Goal: Task Accomplishment & Management: Complete application form

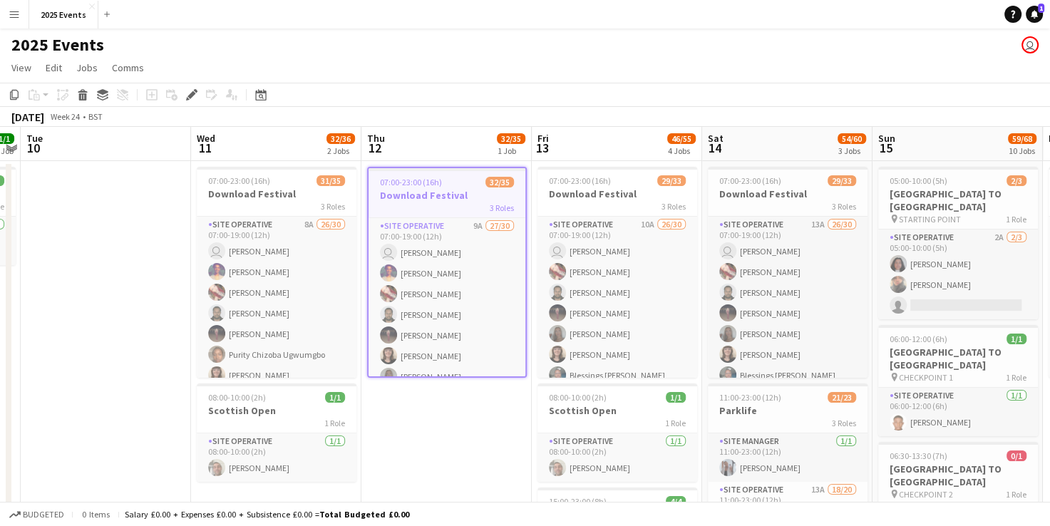
scroll to position [0, 649]
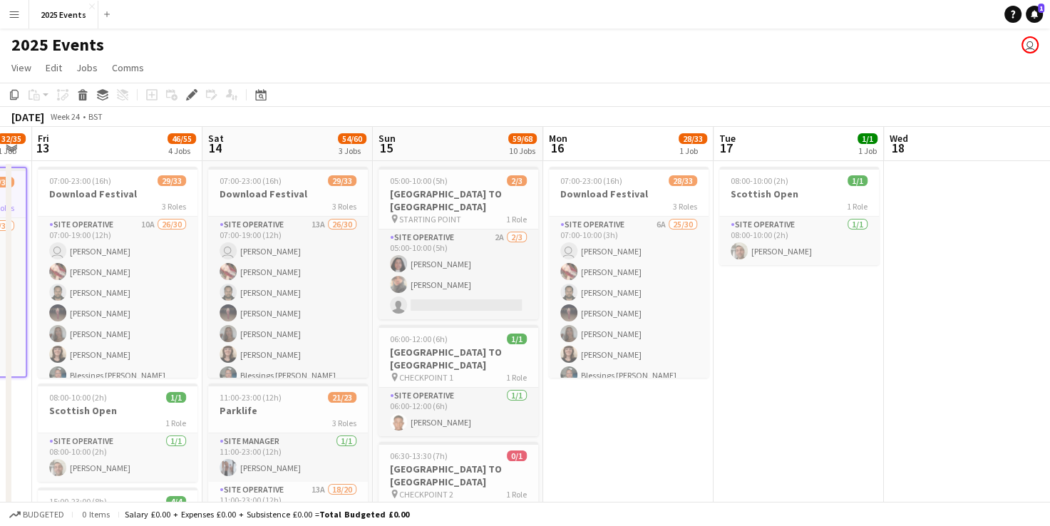
drag, startPoint x: 390, startPoint y: 427, endPoint x: -3, endPoint y: 480, distance: 396.8
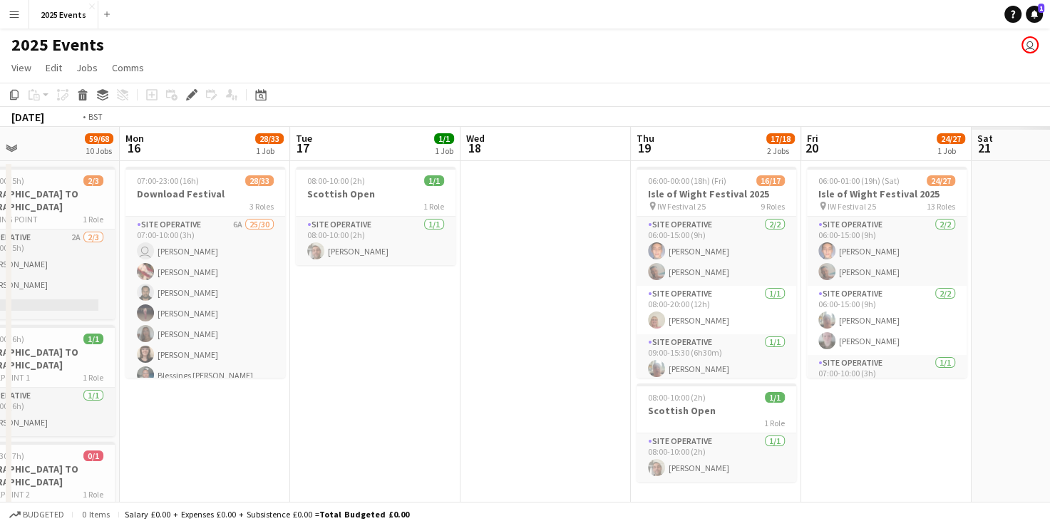
drag, startPoint x: 785, startPoint y: 380, endPoint x: 212, endPoint y: 397, distance: 573.1
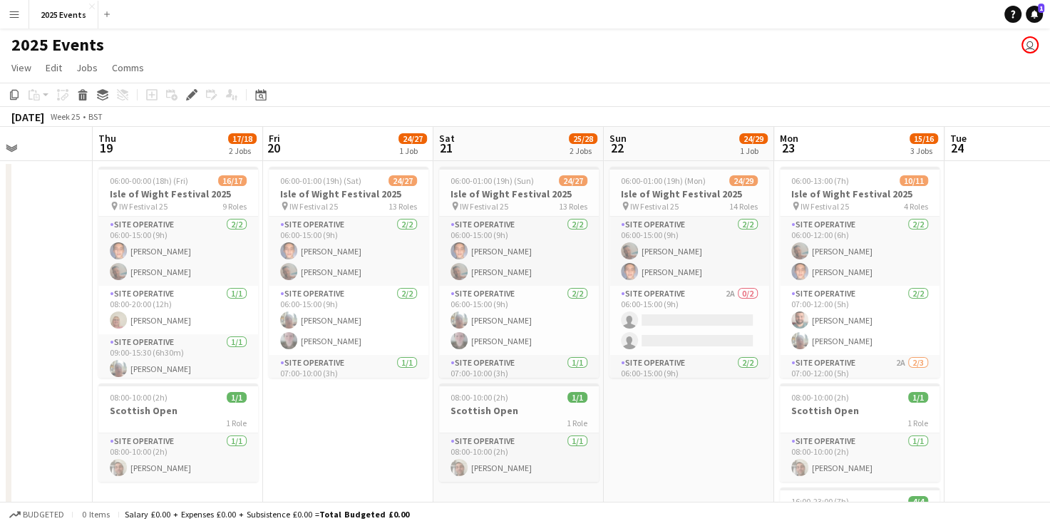
scroll to position [0, 663]
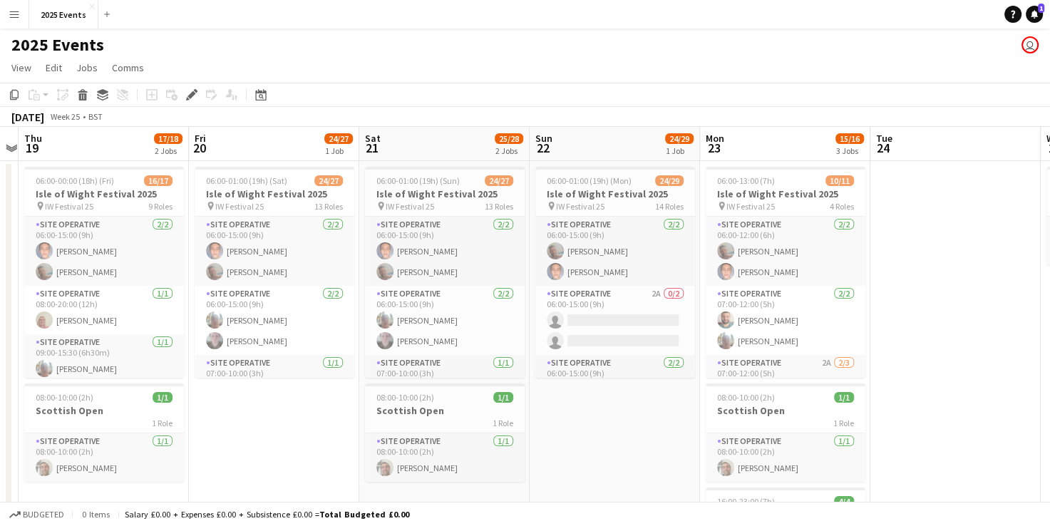
drag, startPoint x: 798, startPoint y: 321, endPoint x: 6, endPoint y: 375, distance: 793.4
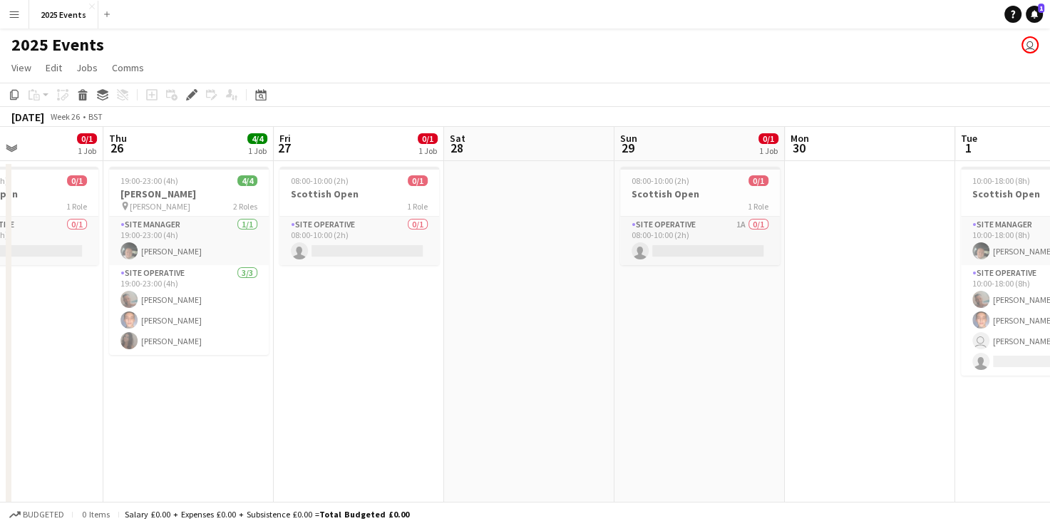
scroll to position [0, 449]
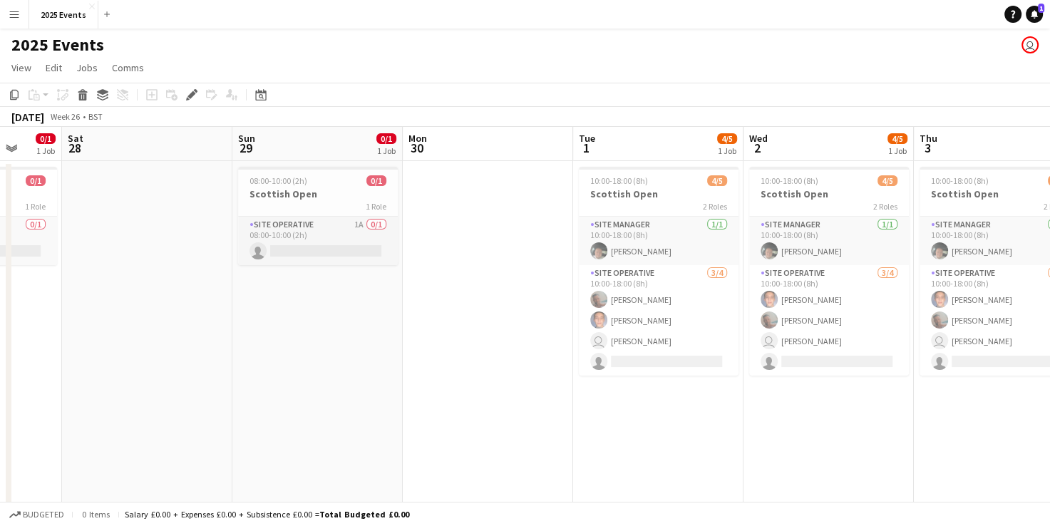
drag, startPoint x: 1038, startPoint y: 308, endPoint x: -3, endPoint y: 336, distance: 1041.3
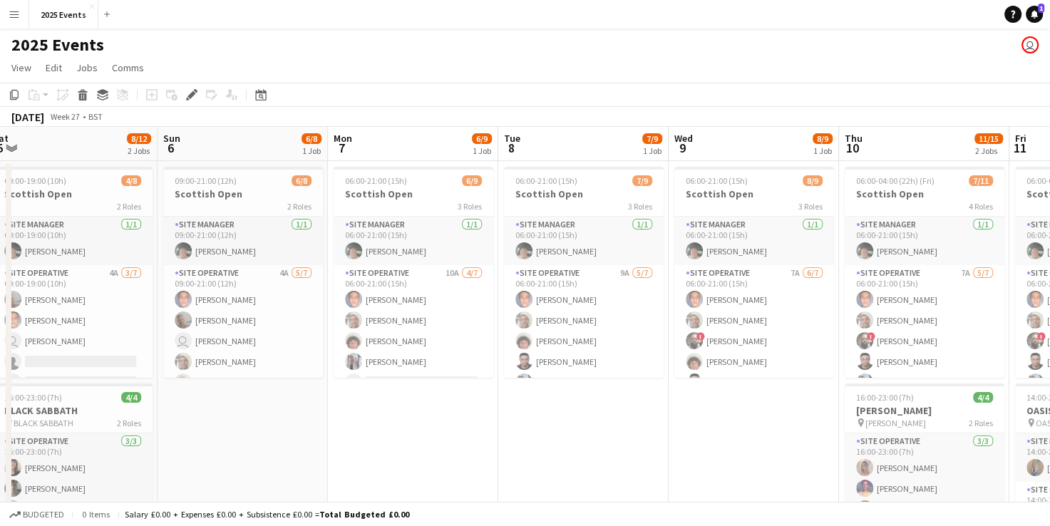
scroll to position [0, 402]
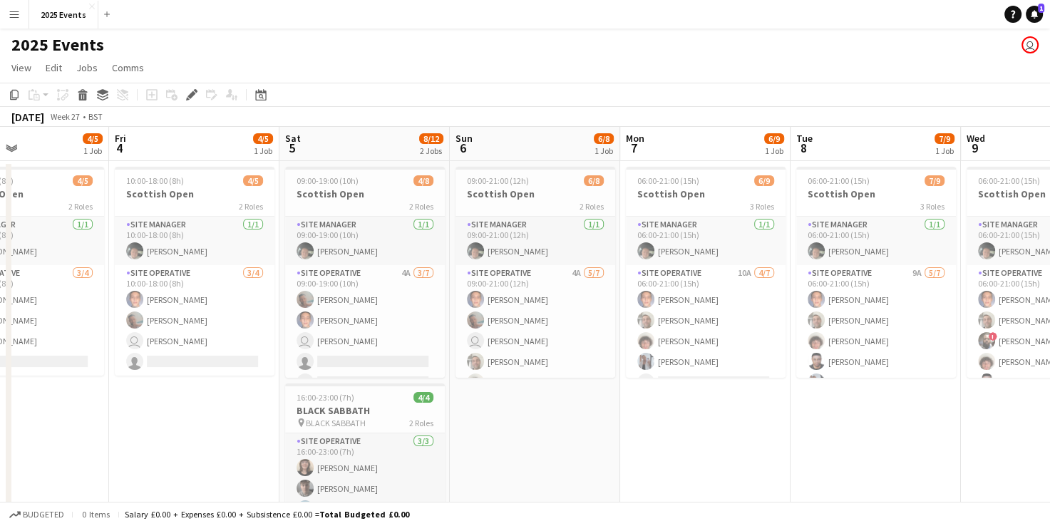
drag, startPoint x: 978, startPoint y: 405, endPoint x: -3, endPoint y: 468, distance: 983.1
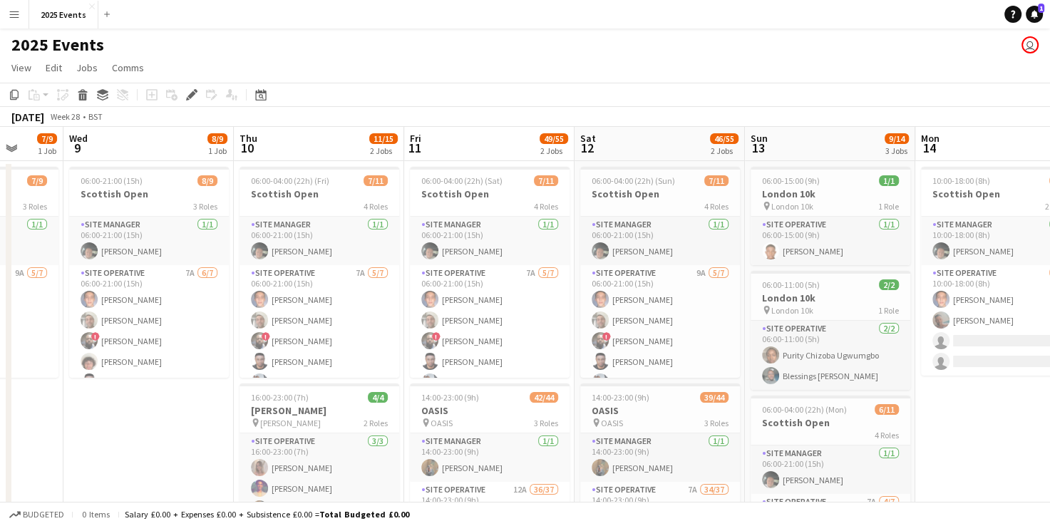
scroll to position [0, 462]
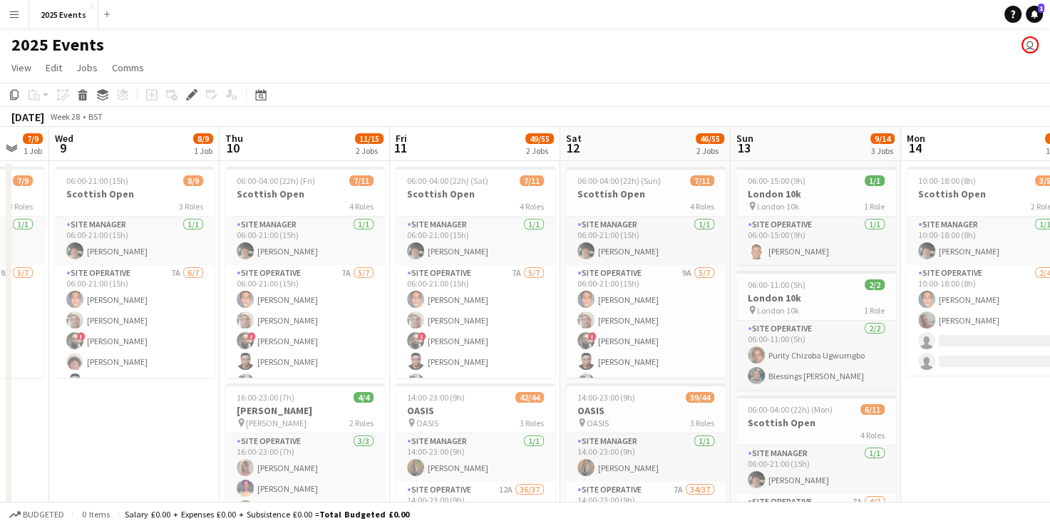
drag, startPoint x: 974, startPoint y: 392, endPoint x: 58, endPoint y: 503, distance: 923.0
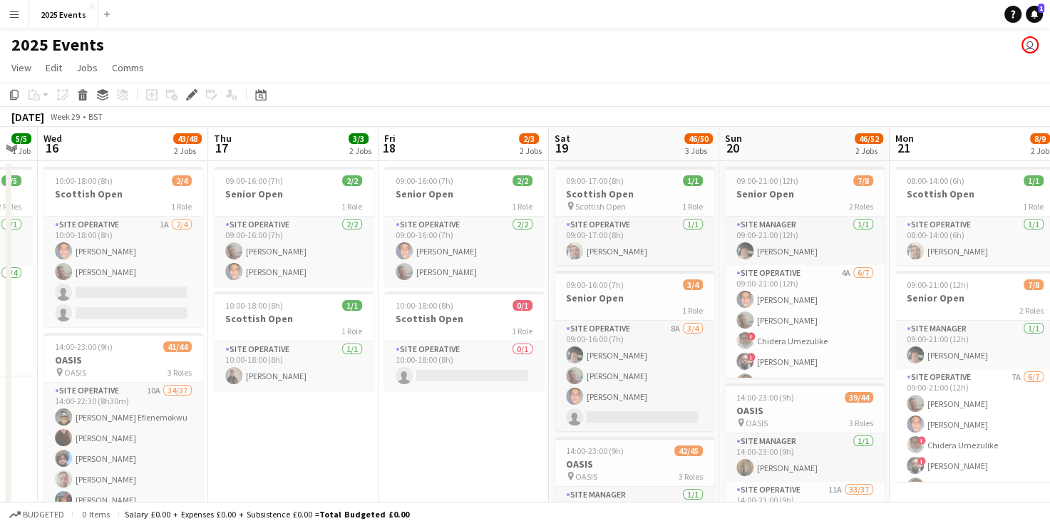
scroll to position [0, 405]
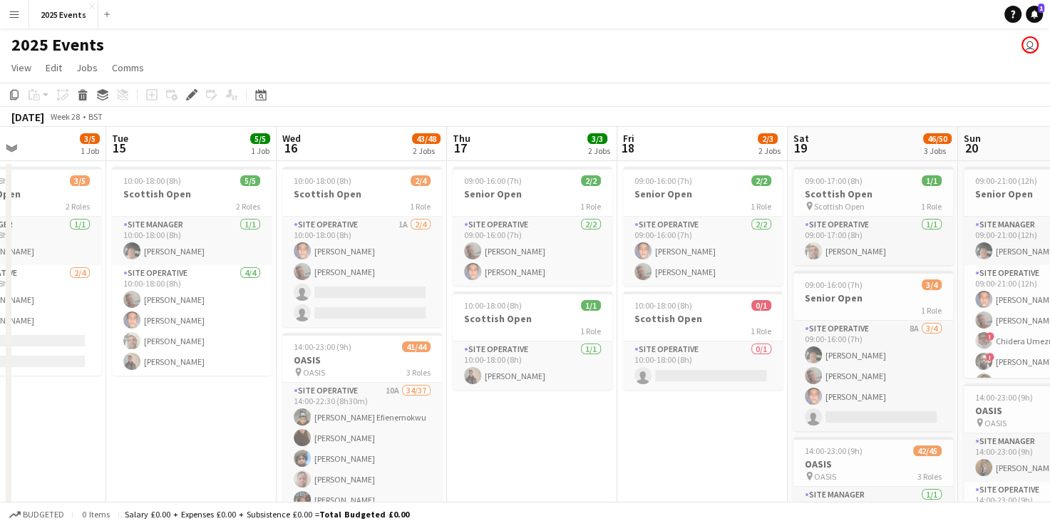
drag, startPoint x: 979, startPoint y: 403, endPoint x: -3, endPoint y: 421, distance: 982.0
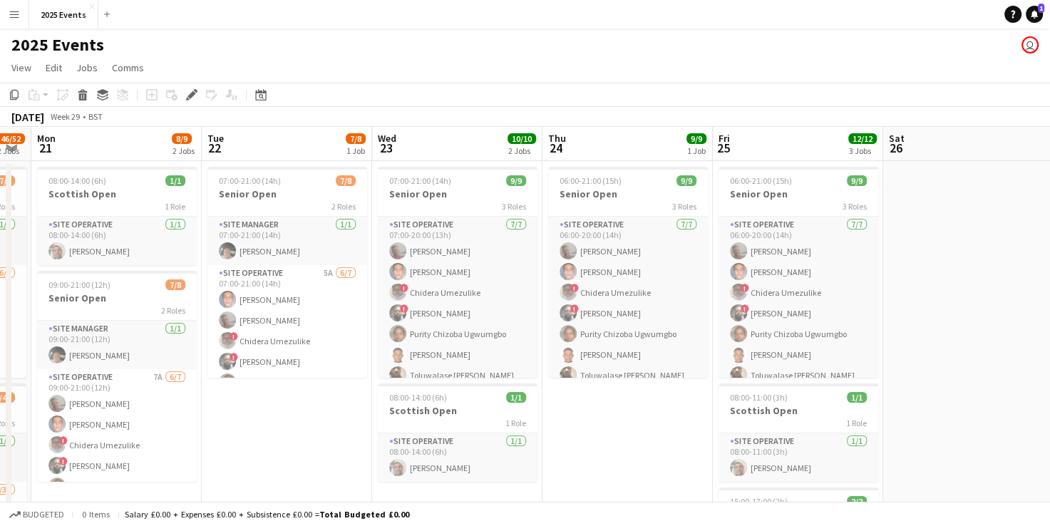
scroll to position [0, 345]
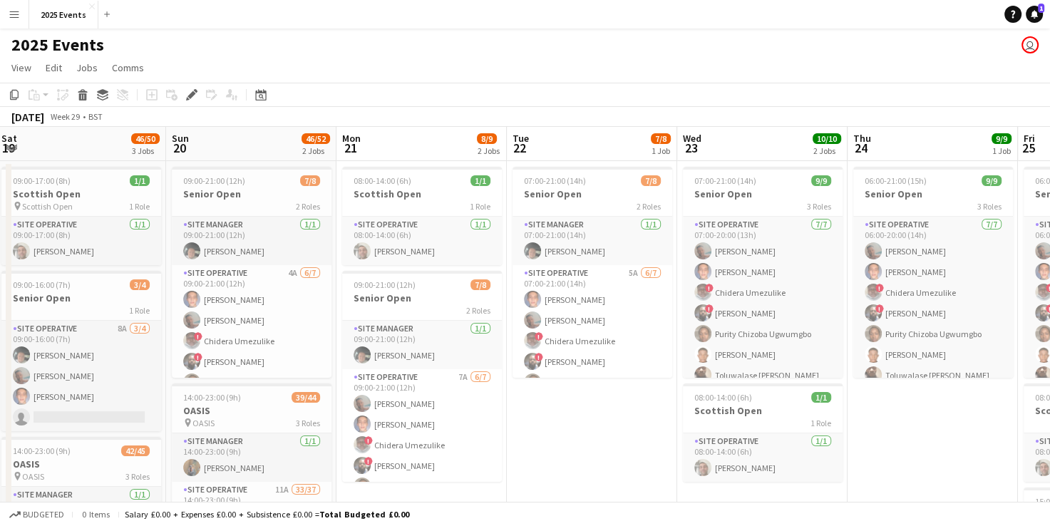
drag, startPoint x: 817, startPoint y: 373, endPoint x: -3, endPoint y: 429, distance: 821.2
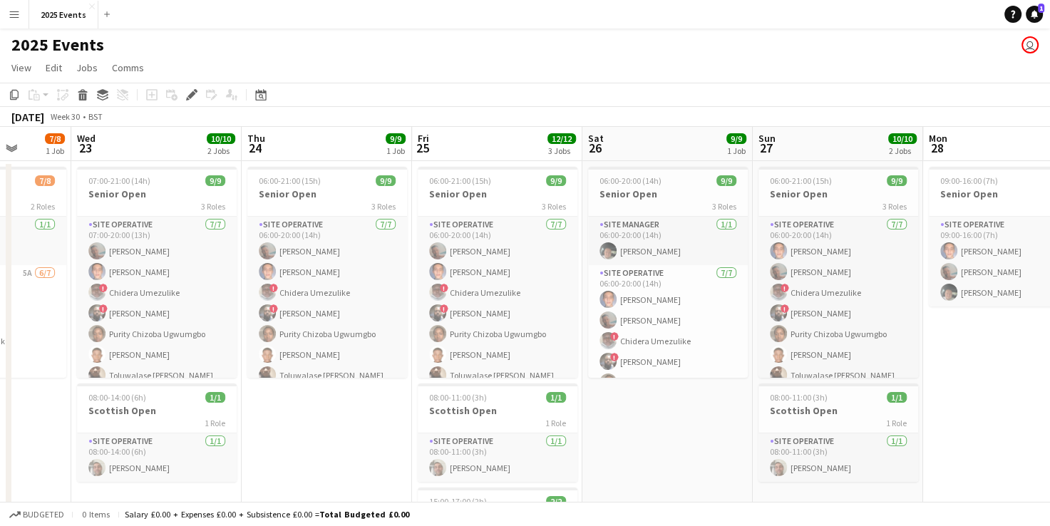
drag, startPoint x: 969, startPoint y: 425, endPoint x: 360, endPoint y: 470, distance: 610.8
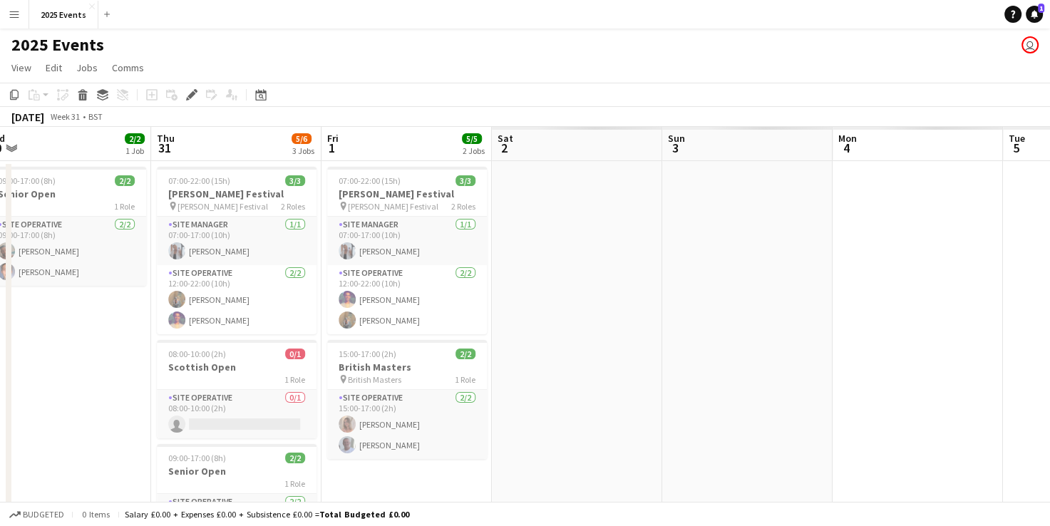
scroll to position [0, 376]
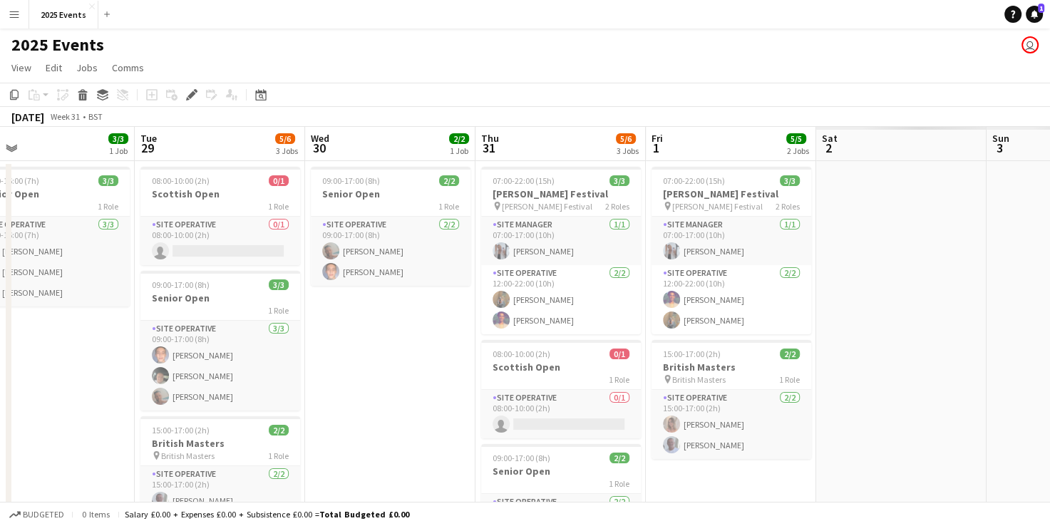
drag, startPoint x: 1009, startPoint y: 391, endPoint x: -3, endPoint y: 494, distance: 1017.0
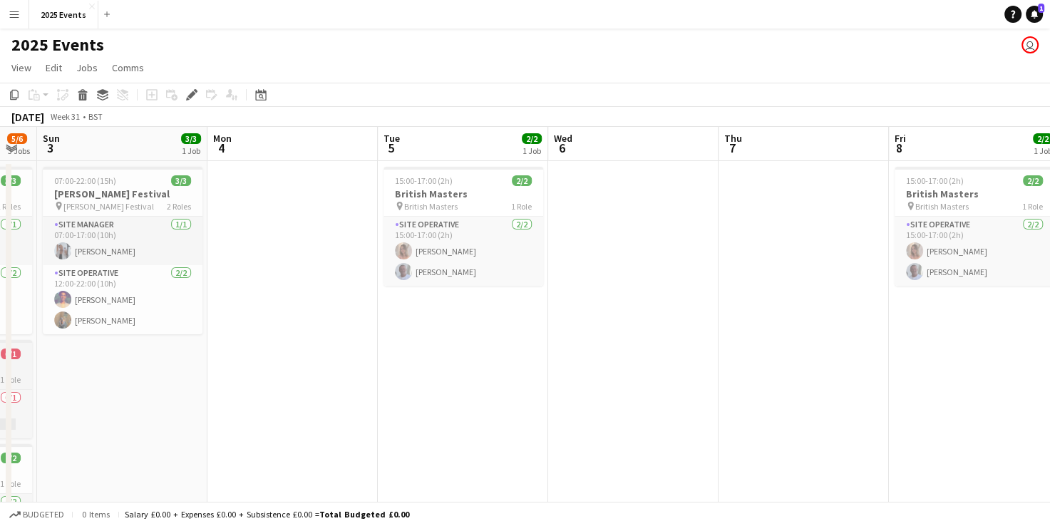
drag, startPoint x: 1003, startPoint y: 387, endPoint x: 1, endPoint y: 388, distance: 1001.8
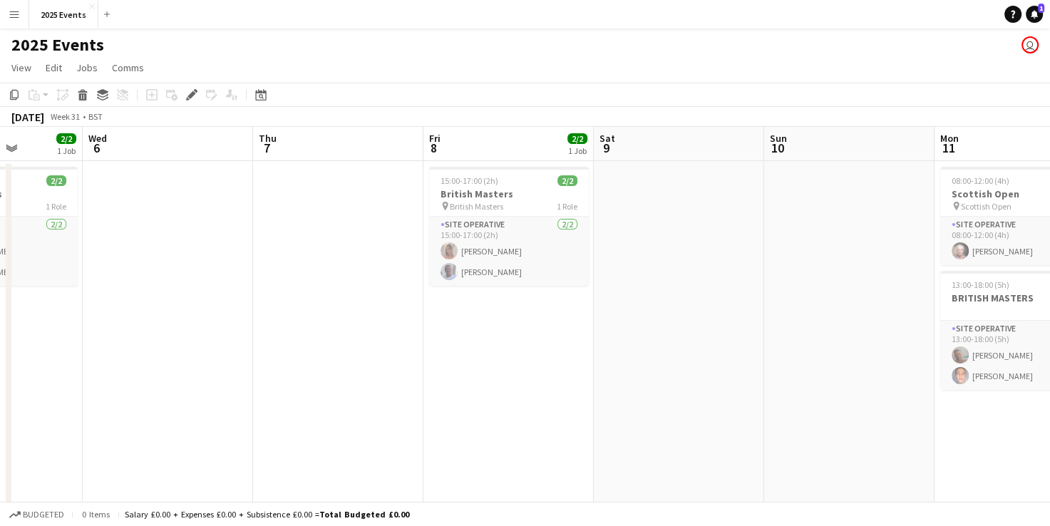
drag, startPoint x: 980, startPoint y: 346, endPoint x: 167, endPoint y: 412, distance: 815.6
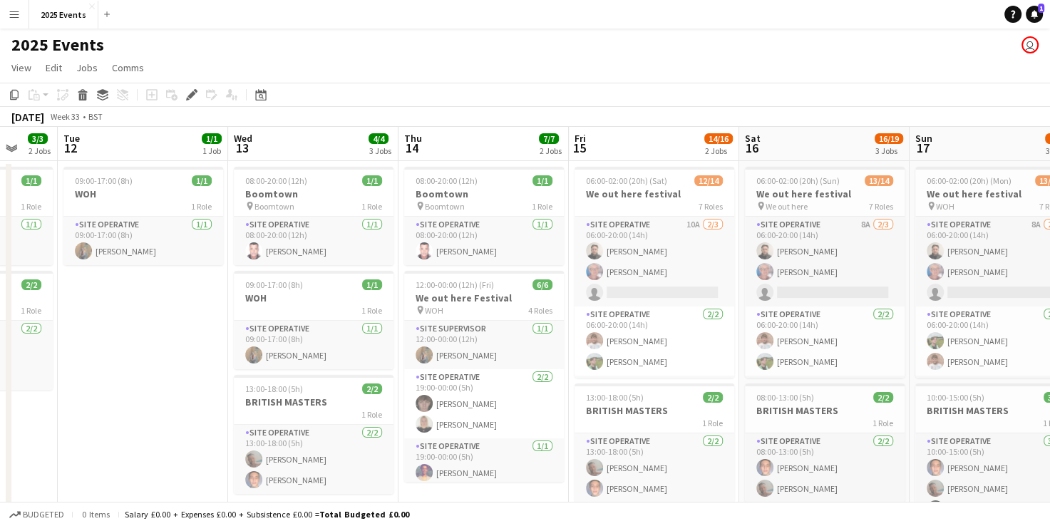
scroll to position [0, 556]
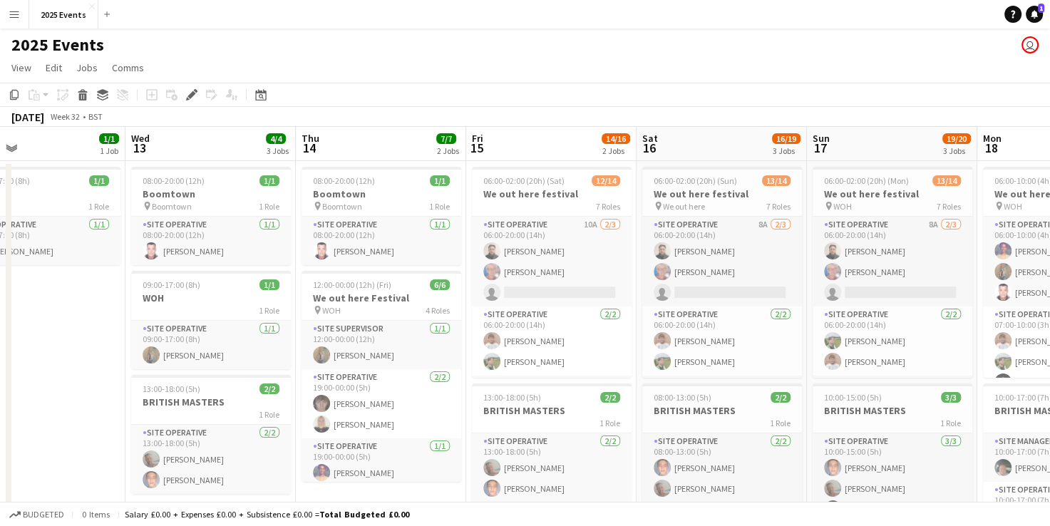
drag, startPoint x: 814, startPoint y: 389, endPoint x: -3, endPoint y: 407, distance: 816.7
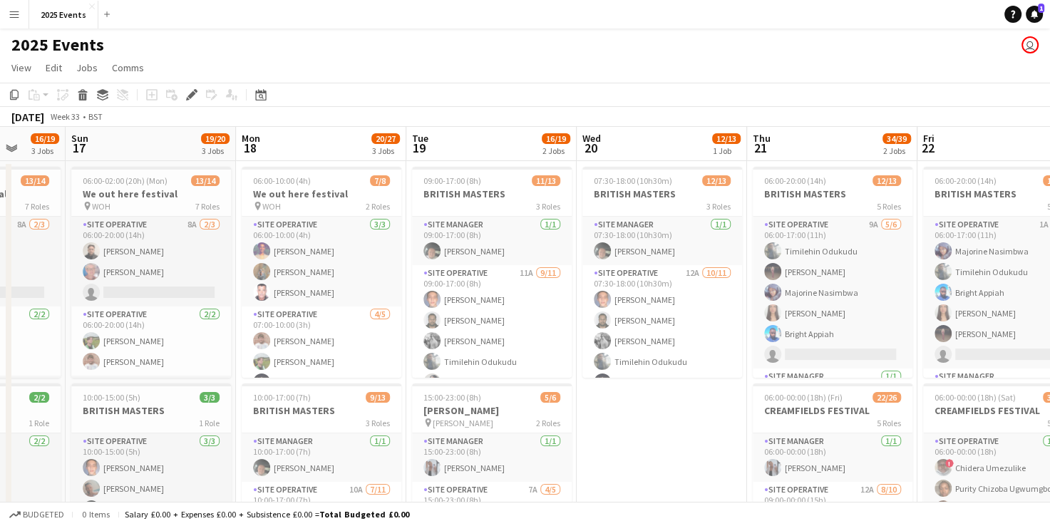
drag, startPoint x: 743, startPoint y: 379, endPoint x: -3, endPoint y: 397, distance: 746.2
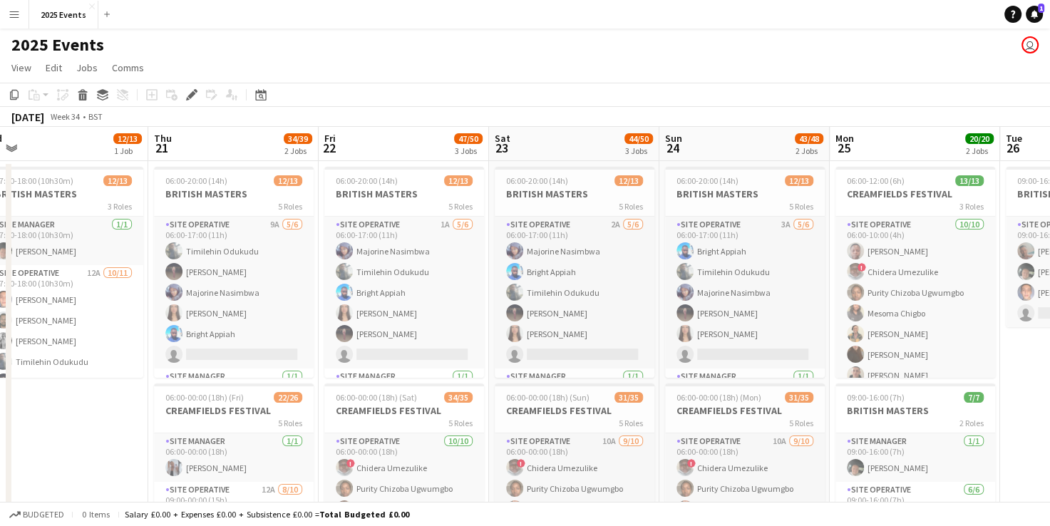
drag, startPoint x: 683, startPoint y: 384, endPoint x: 85, endPoint y: 394, distance: 597.9
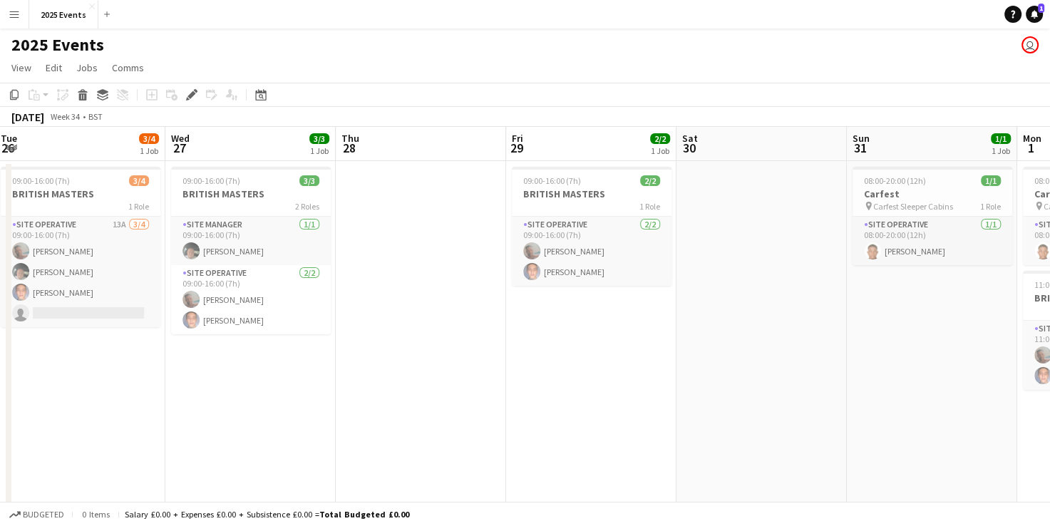
drag, startPoint x: 1025, startPoint y: 348, endPoint x: -3, endPoint y: 356, distance: 1027.4
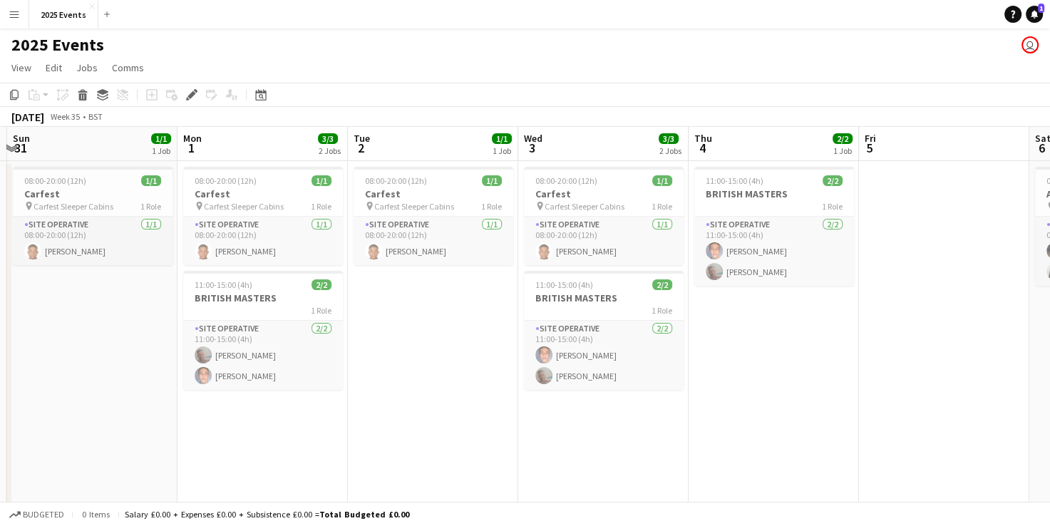
drag, startPoint x: 921, startPoint y: 341, endPoint x: 83, endPoint y: 358, distance: 838.1
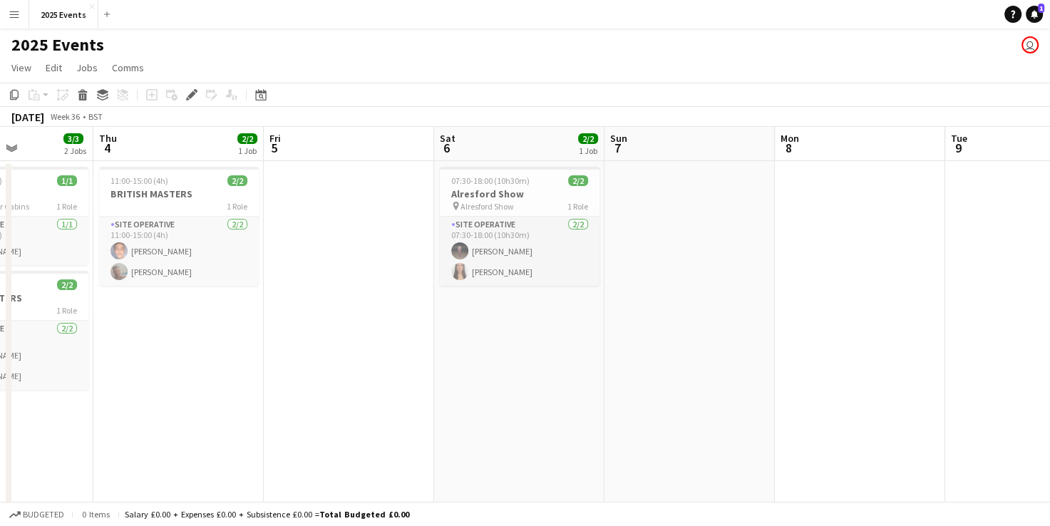
drag, startPoint x: 767, startPoint y: 351, endPoint x: 571, endPoint y: 343, distance: 195.4
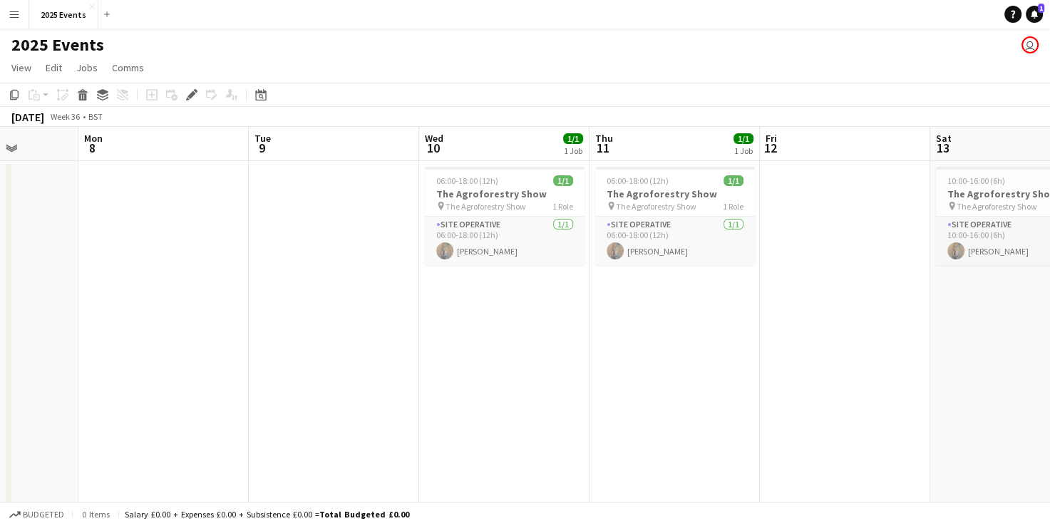
drag, startPoint x: 737, startPoint y: 341, endPoint x: 38, endPoint y: 358, distance: 698.5
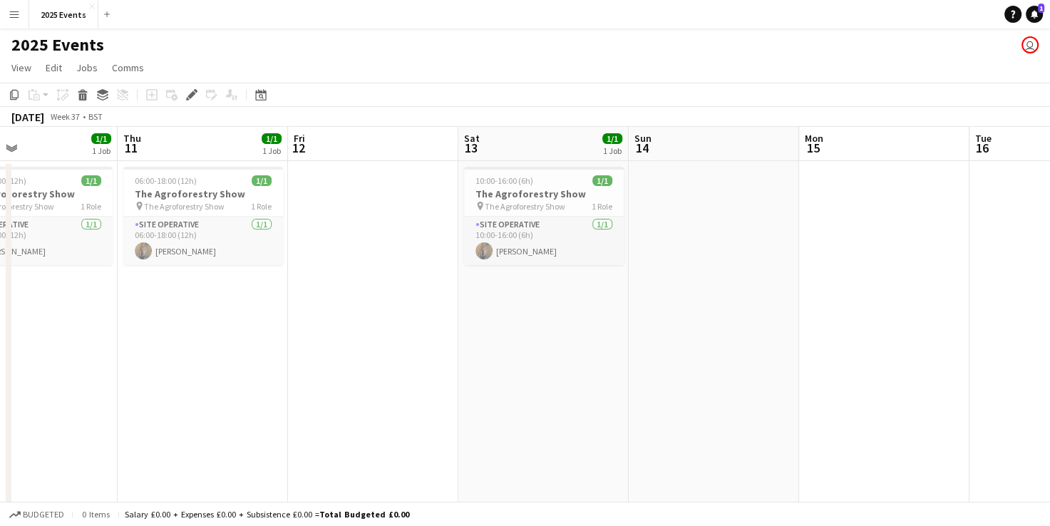
scroll to position [0, 566]
drag, startPoint x: 768, startPoint y: 309, endPoint x: 294, endPoint y: 326, distance: 474.1
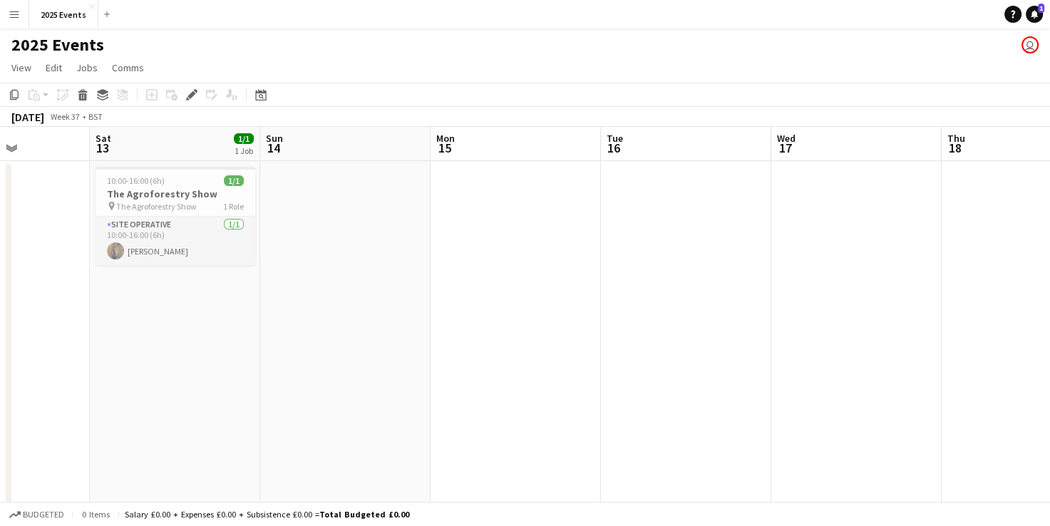
drag, startPoint x: 422, startPoint y: 335, endPoint x: 56, endPoint y: 335, distance: 366.2
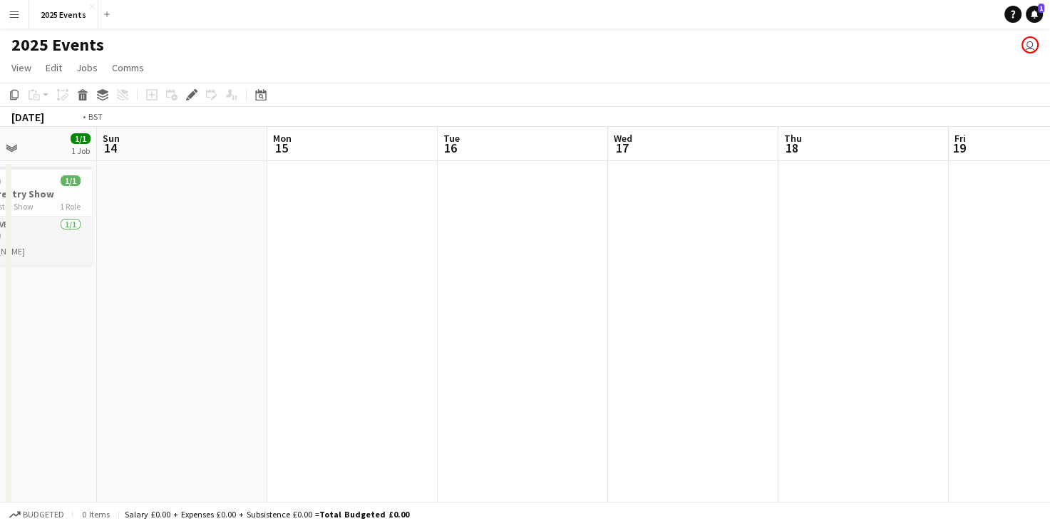
scroll to position [0, 432]
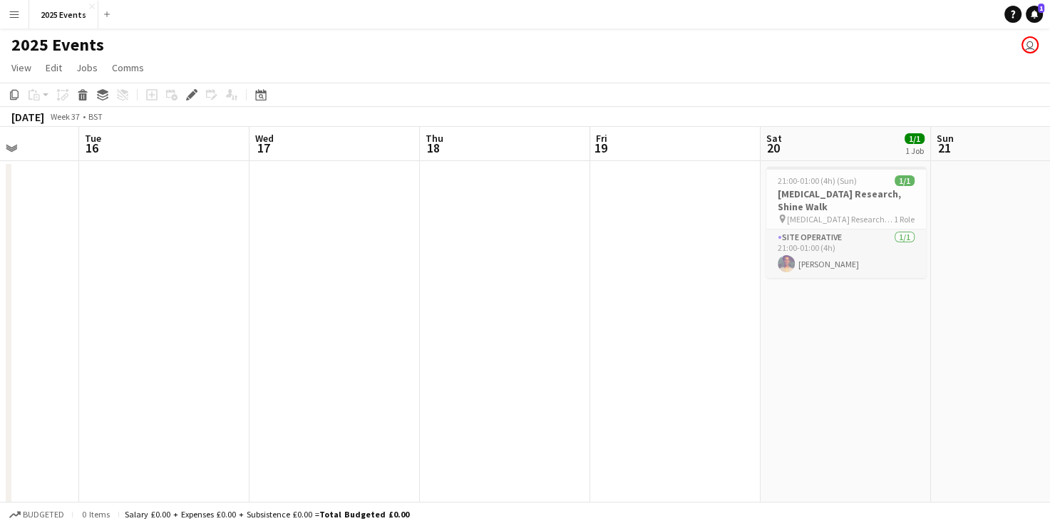
drag, startPoint x: 894, startPoint y: 307, endPoint x: 373, endPoint y: 314, distance: 521.6
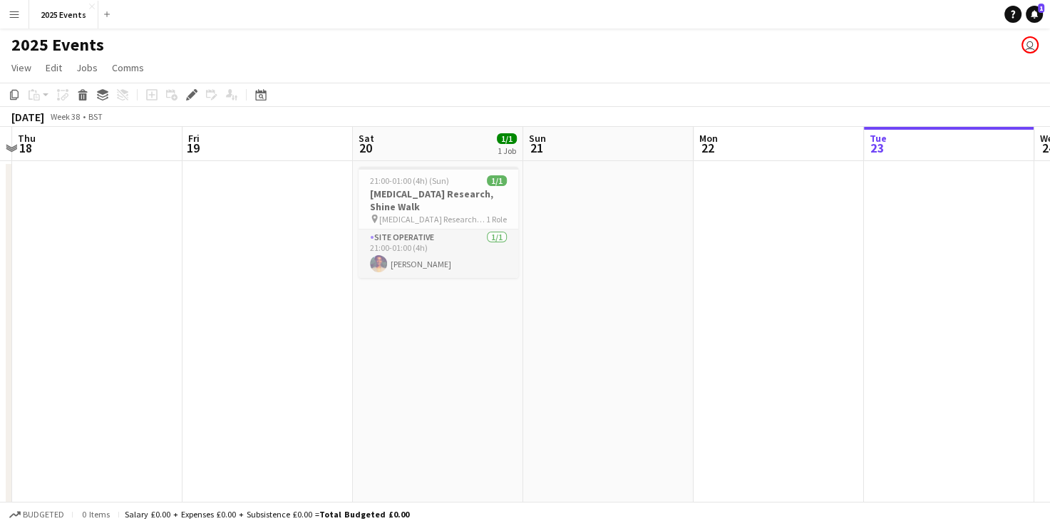
scroll to position [0, 516]
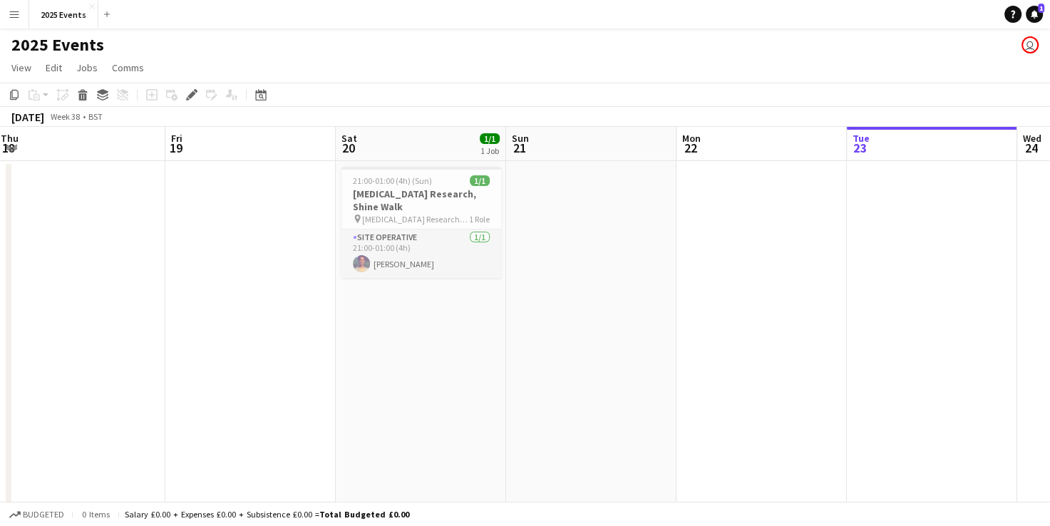
drag, startPoint x: 829, startPoint y: 306, endPoint x: 404, endPoint y: 304, distance: 424.7
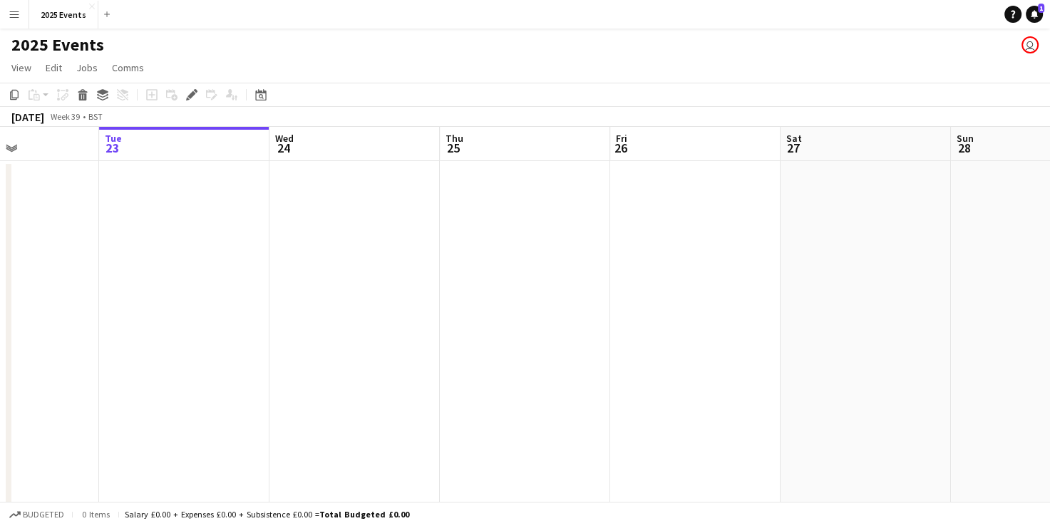
scroll to position [0, 616]
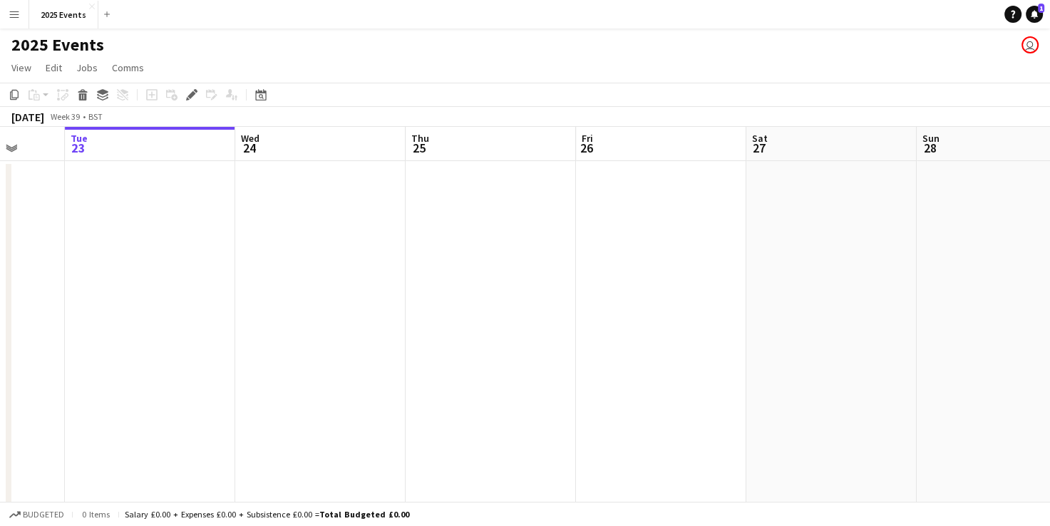
drag, startPoint x: 799, startPoint y: 306, endPoint x: -3, endPoint y: 432, distance: 811.4
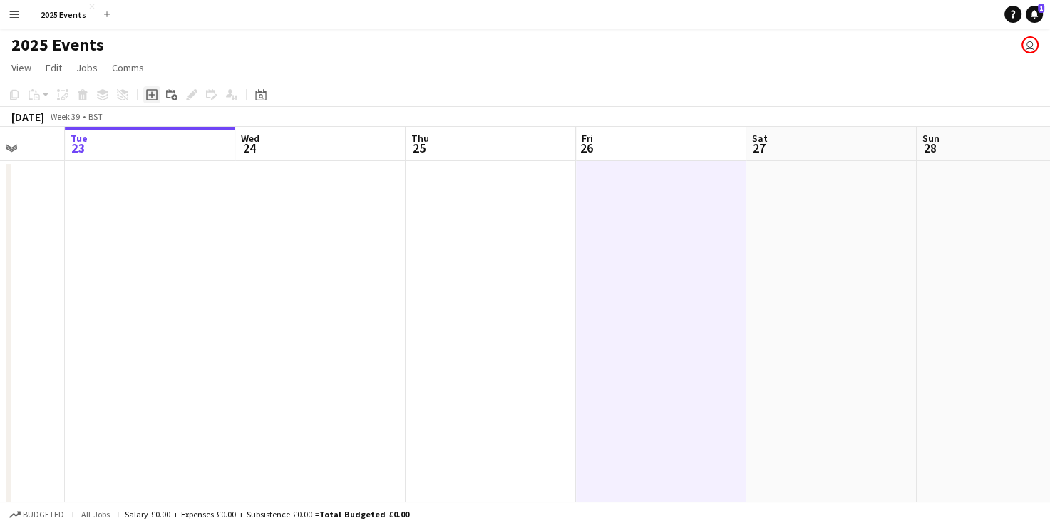
click at [153, 98] on icon "Add job" at bounding box center [151, 94] width 11 height 11
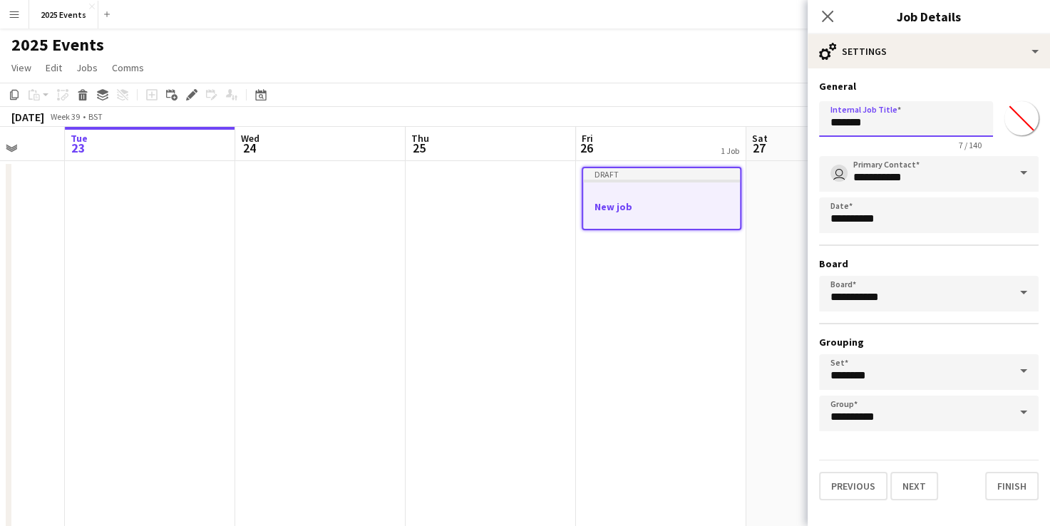
drag, startPoint x: 875, startPoint y: 120, endPoint x: 702, endPoint y: 111, distance: 173.3
type input "**********"
click at [913, 486] on button "Next" at bounding box center [914, 486] width 48 height 28
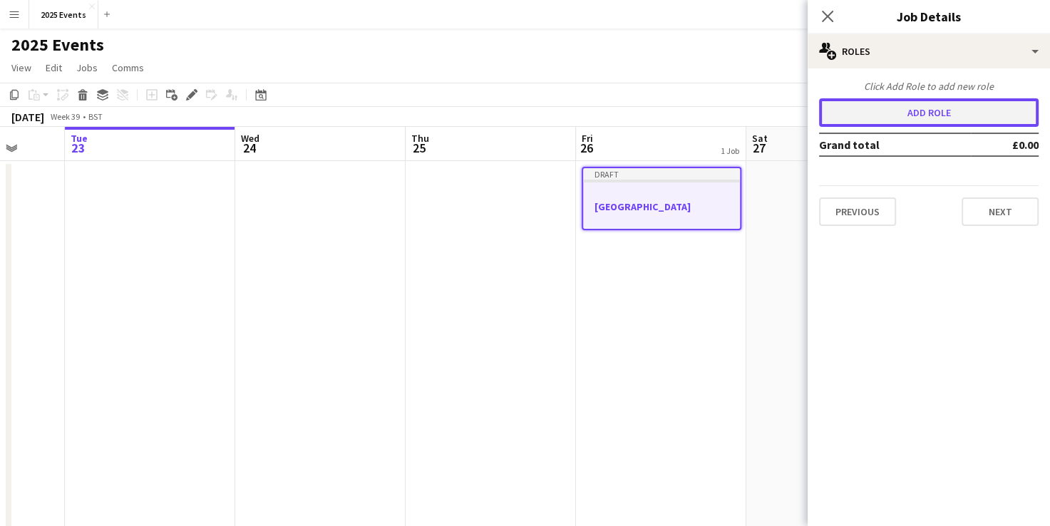
click at [954, 107] on button "Add role" at bounding box center [928, 112] width 219 height 28
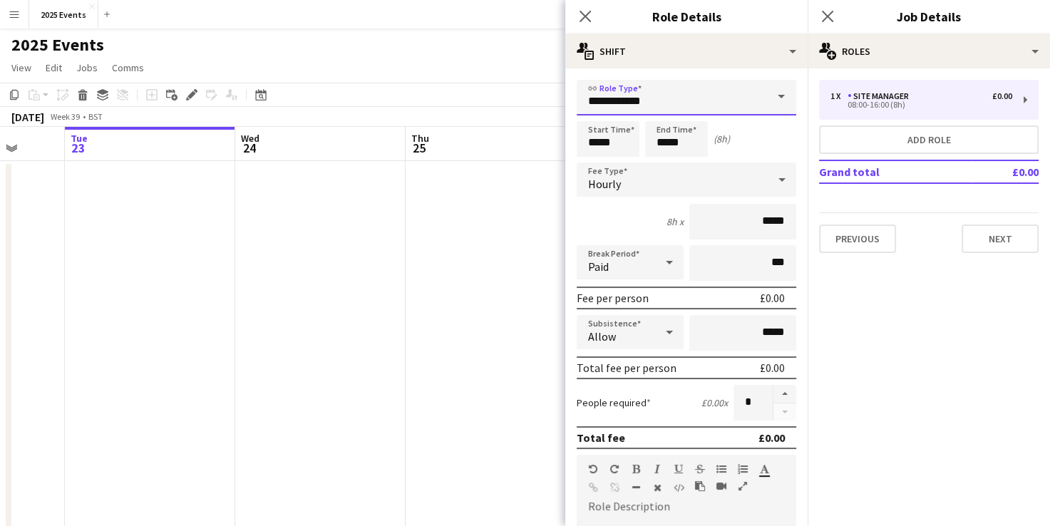
click at [728, 101] on input "**********" at bounding box center [685, 98] width 219 height 36
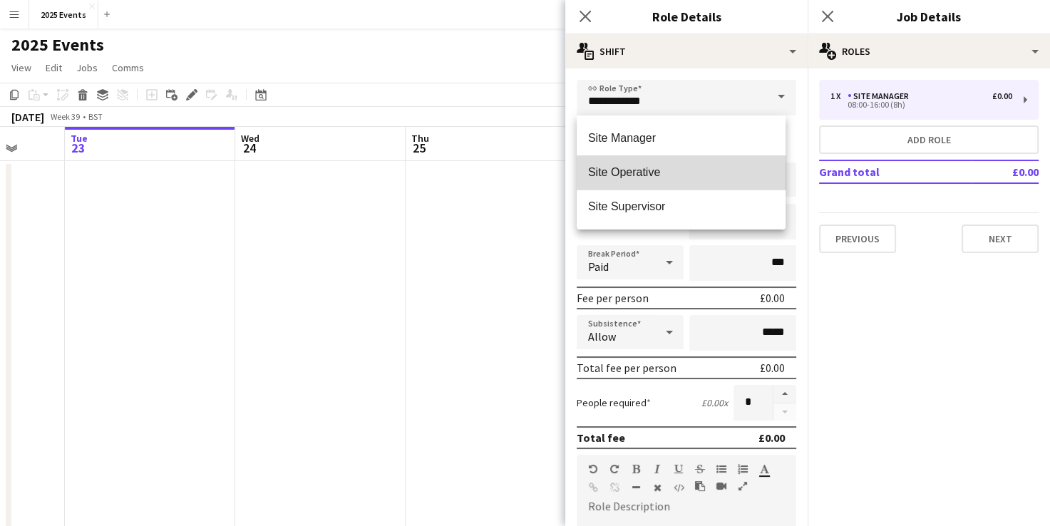
click at [702, 175] on span "Site Operative" at bounding box center [681, 172] width 186 height 14
type input "**********"
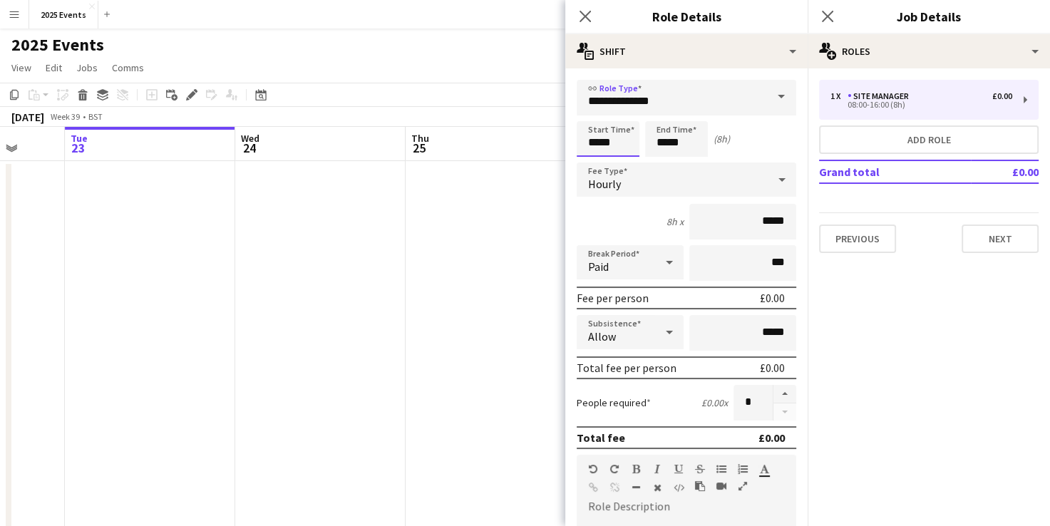
click at [598, 138] on input "*****" at bounding box center [607, 139] width 63 height 36
click at [610, 142] on input "*****" at bounding box center [607, 139] width 63 height 36
type input "*****"
click at [667, 140] on input "*****" at bounding box center [676, 139] width 63 height 36
type input "*****"
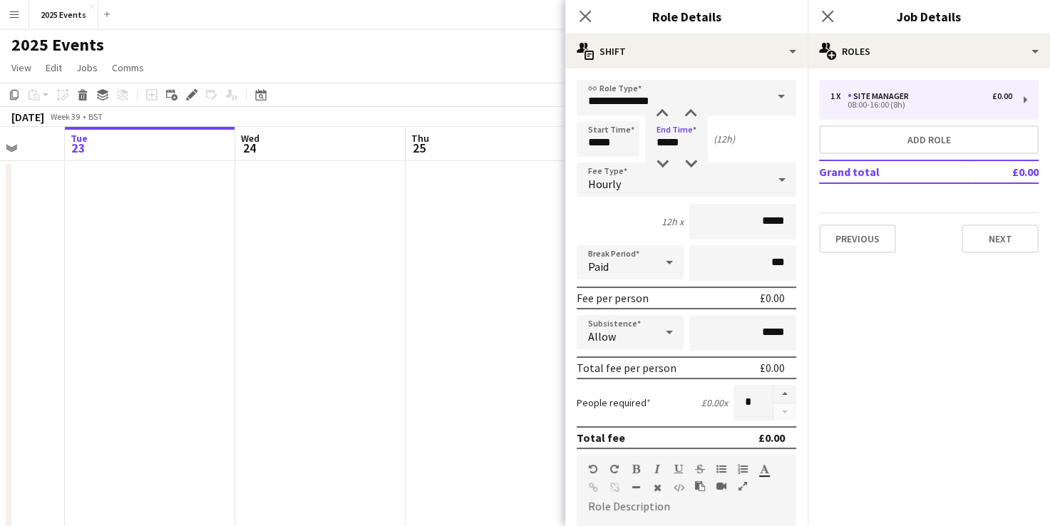
click at [616, 248] on div "Paid" at bounding box center [615, 262] width 78 height 34
click at [630, 329] on mat-option "Unpaid" at bounding box center [626, 337] width 101 height 36
click at [775, 395] on button "button" at bounding box center [784, 394] width 23 height 19
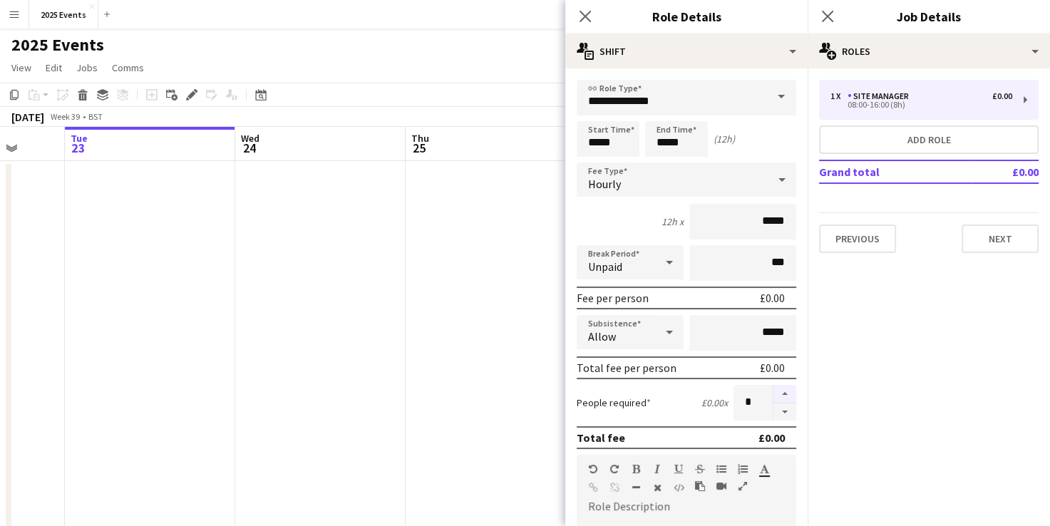
type input "*"
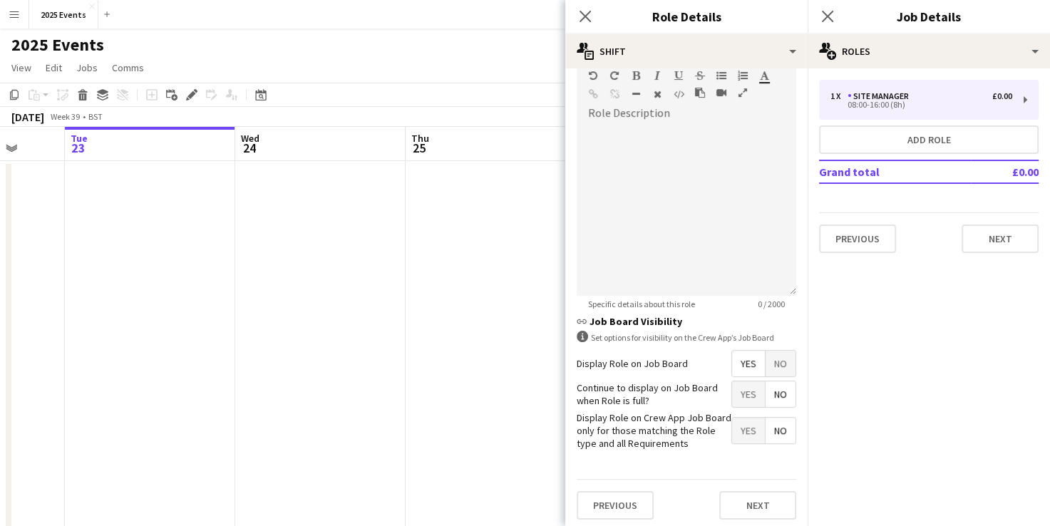
scroll to position [394, 0]
click at [744, 502] on button "Next" at bounding box center [757, 504] width 77 height 28
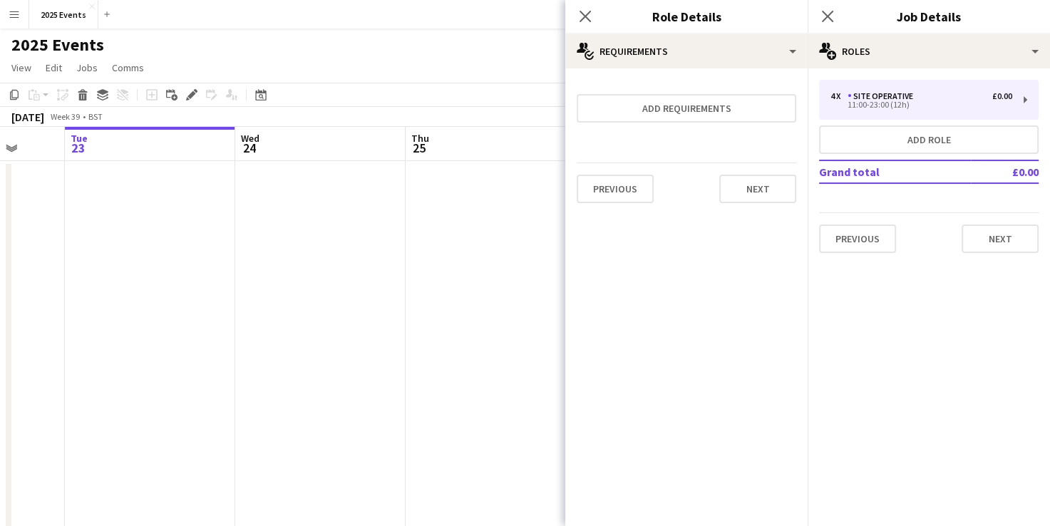
scroll to position [0, 0]
click at [762, 195] on button "Next" at bounding box center [757, 189] width 77 height 28
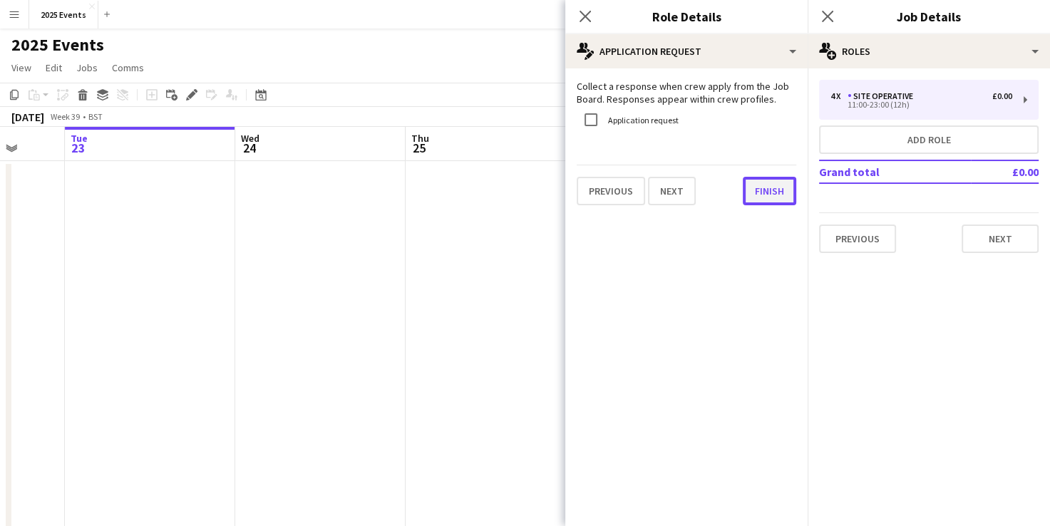
click at [763, 192] on button "Finish" at bounding box center [768, 191] width 53 height 28
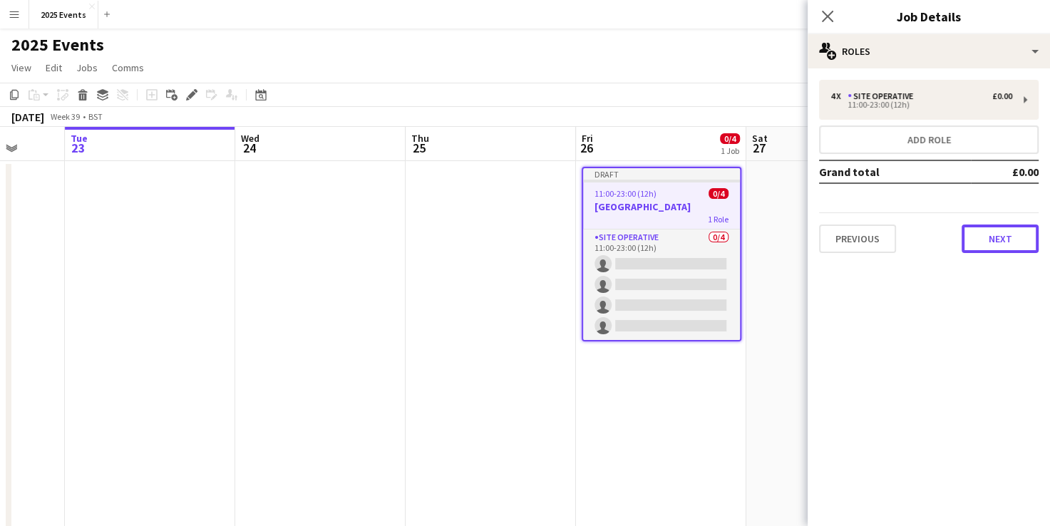
click at [1000, 240] on button "Next" at bounding box center [999, 238] width 77 height 28
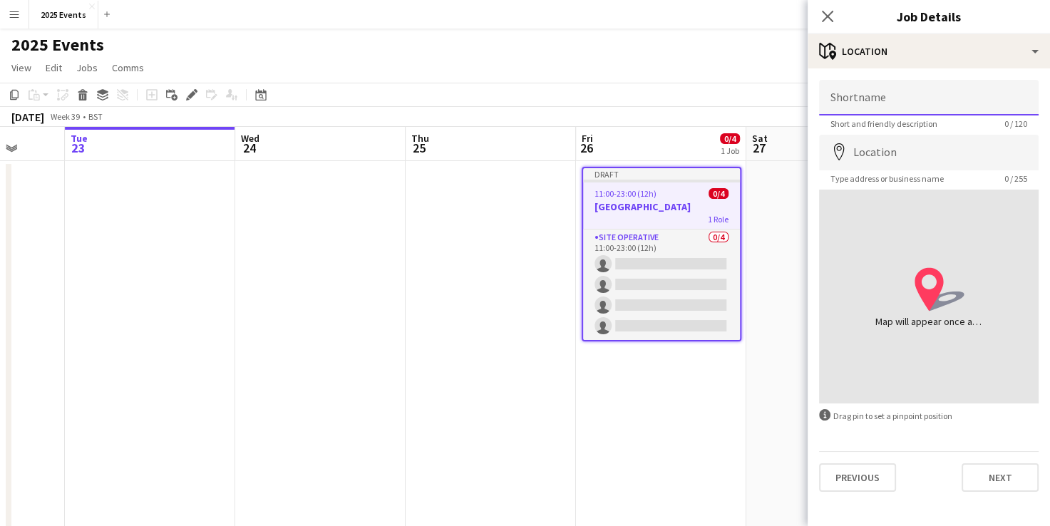
click at [880, 88] on input "Shortname" at bounding box center [928, 98] width 219 height 36
type input "**********"
click at [973, 153] on input "Location" at bounding box center [928, 153] width 219 height 36
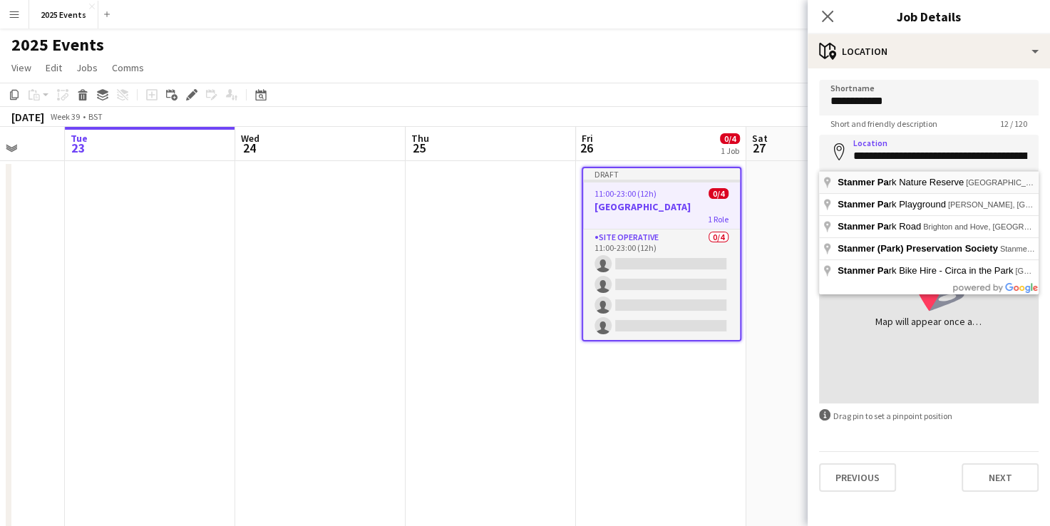
type input "**********"
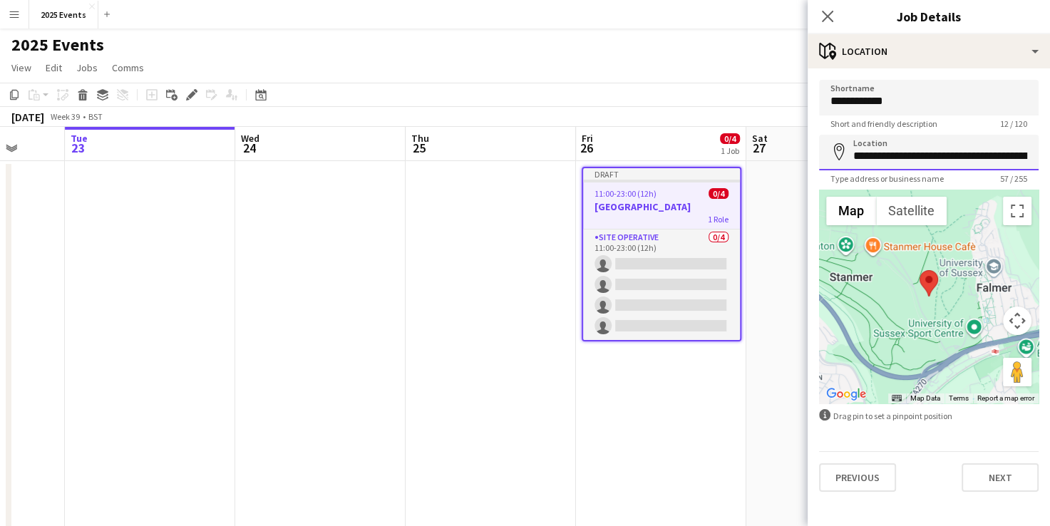
click at [1012, 160] on input "**********" at bounding box center [928, 153] width 219 height 36
click at [1000, 477] on button "Next" at bounding box center [999, 477] width 77 height 28
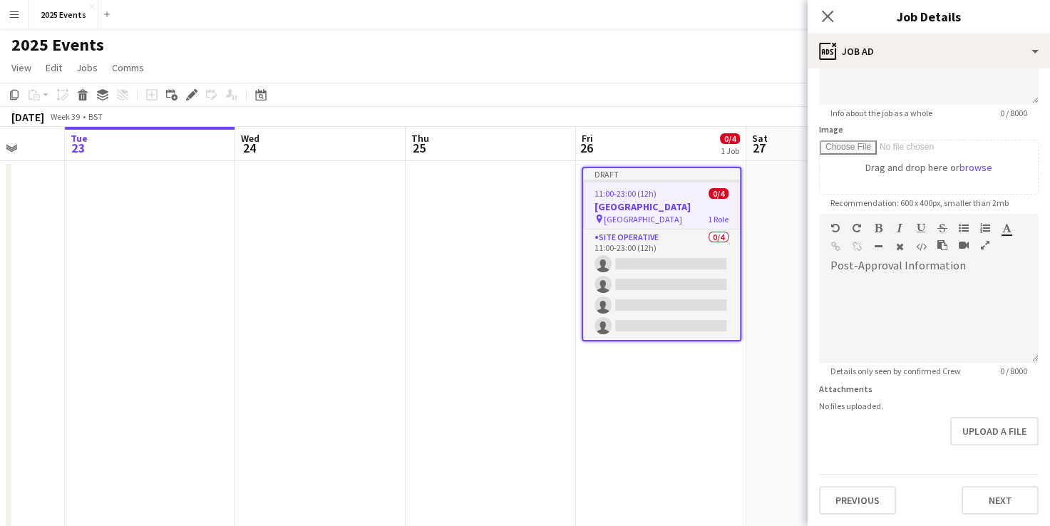
click at [990, 466] on div "**********" at bounding box center [928, 208] width 242 height 636
click at [988, 440] on form "**********" at bounding box center [928, 207] width 242 height 613
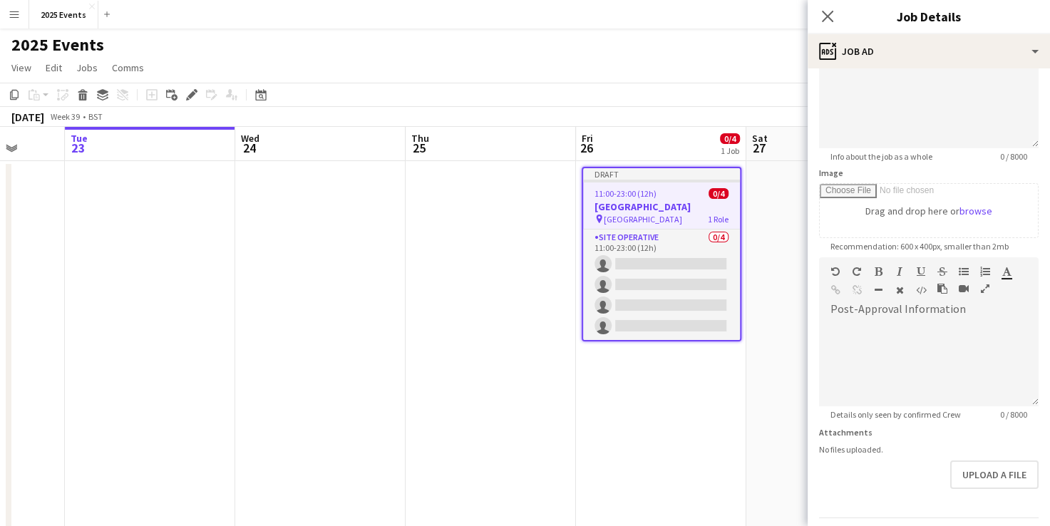
scroll to position [177, 0]
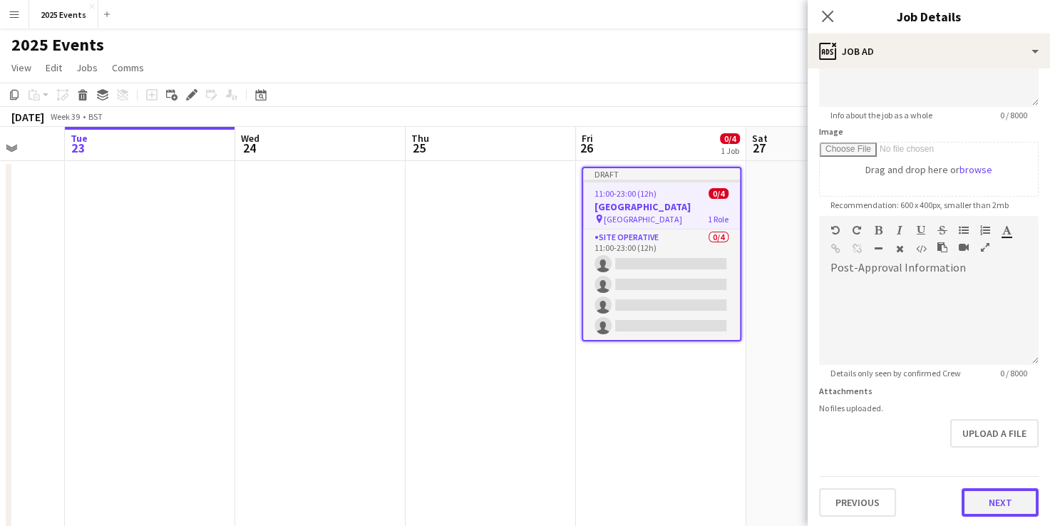
click at [1017, 497] on button "Next" at bounding box center [999, 502] width 77 height 28
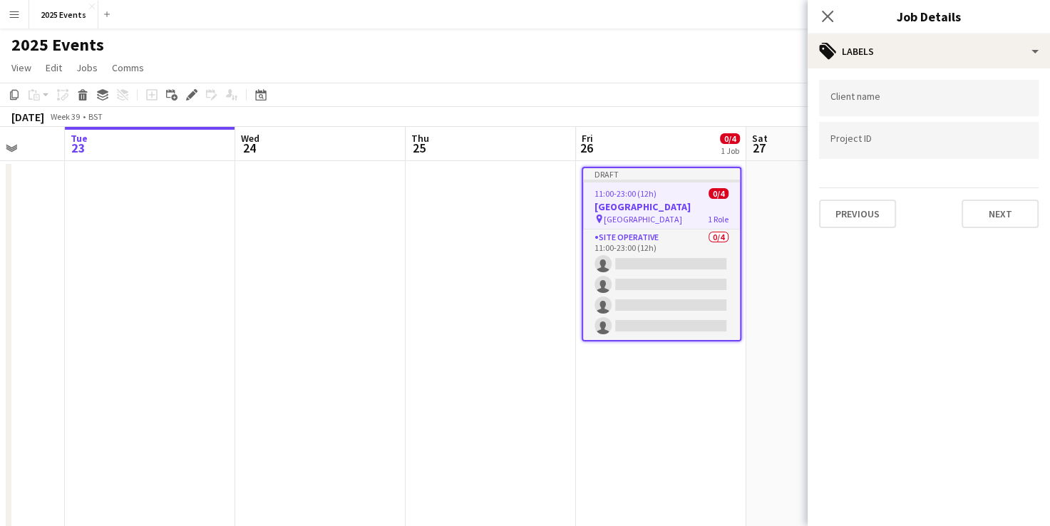
click at [879, 100] on input "Type to search client labels..." at bounding box center [928, 98] width 197 height 13
type input "****"
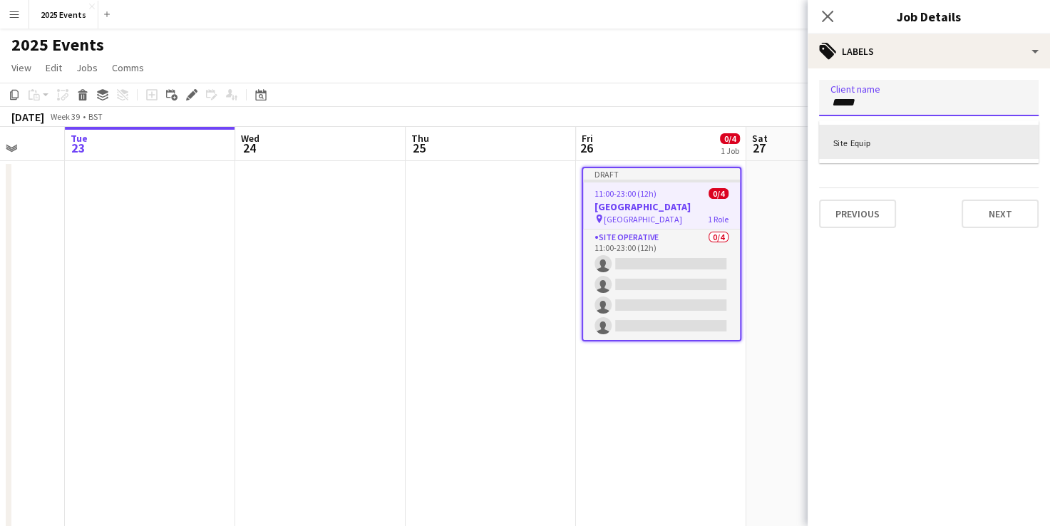
click at [926, 150] on div "Site Equip" at bounding box center [928, 142] width 219 height 34
click at [917, 150] on div at bounding box center [928, 141] width 219 height 36
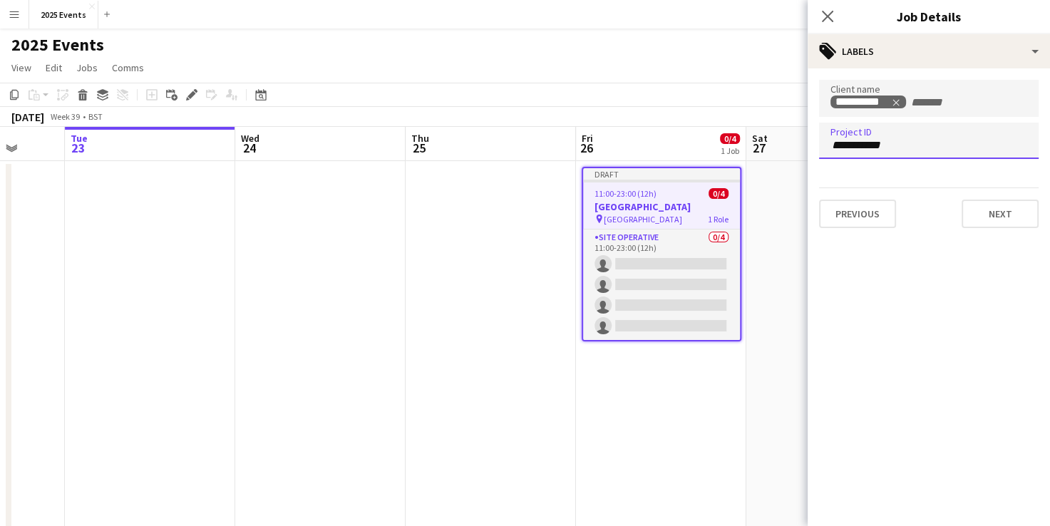
type input "**********"
click at [992, 225] on button "Next" at bounding box center [999, 213] width 77 height 28
type input "*******"
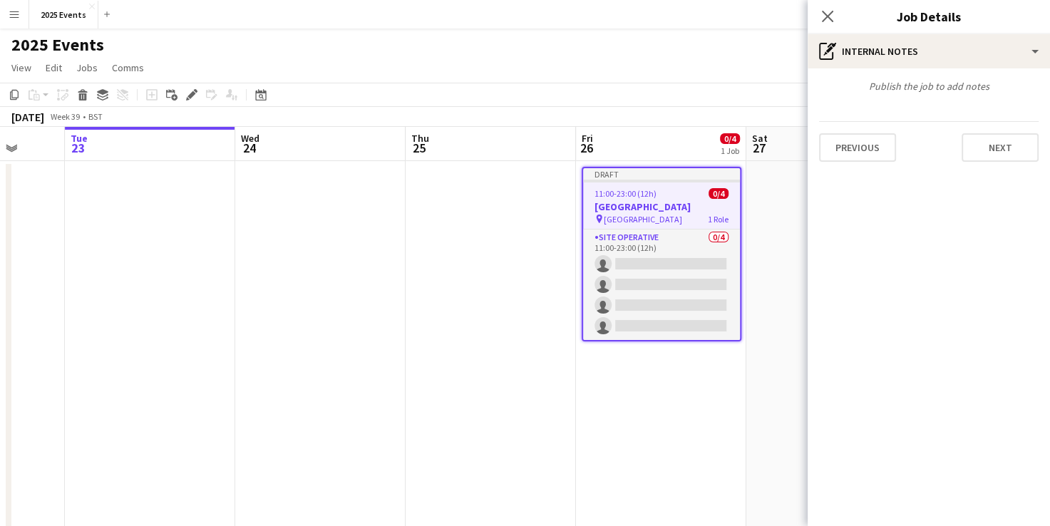
click at [995, 133] on div "Previous Next" at bounding box center [928, 141] width 219 height 41
click at [999, 140] on button "Next" at bounding box center [999, 147] width 77 height 28
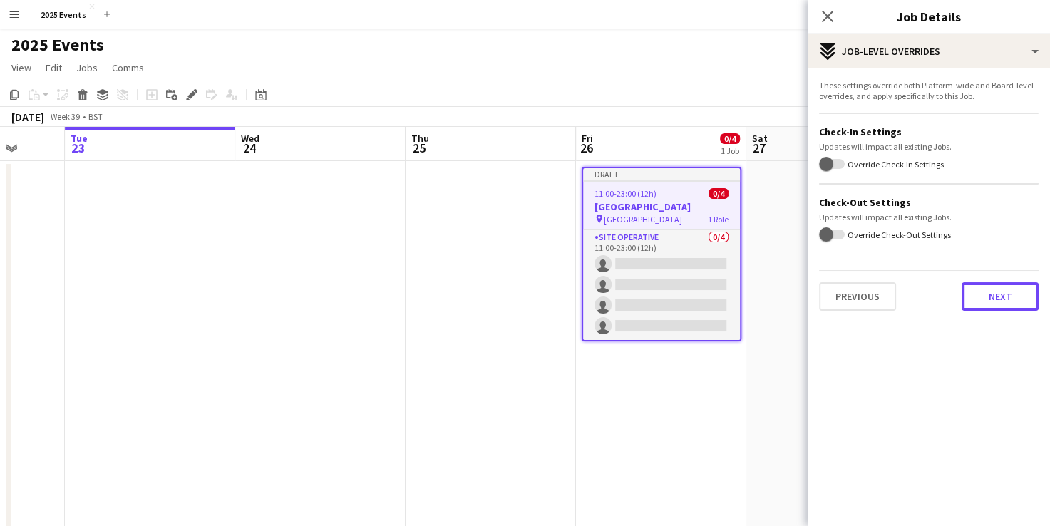
click at [1001, 303] on button "Next" at bounding box center [999, 296] width 77 height 28
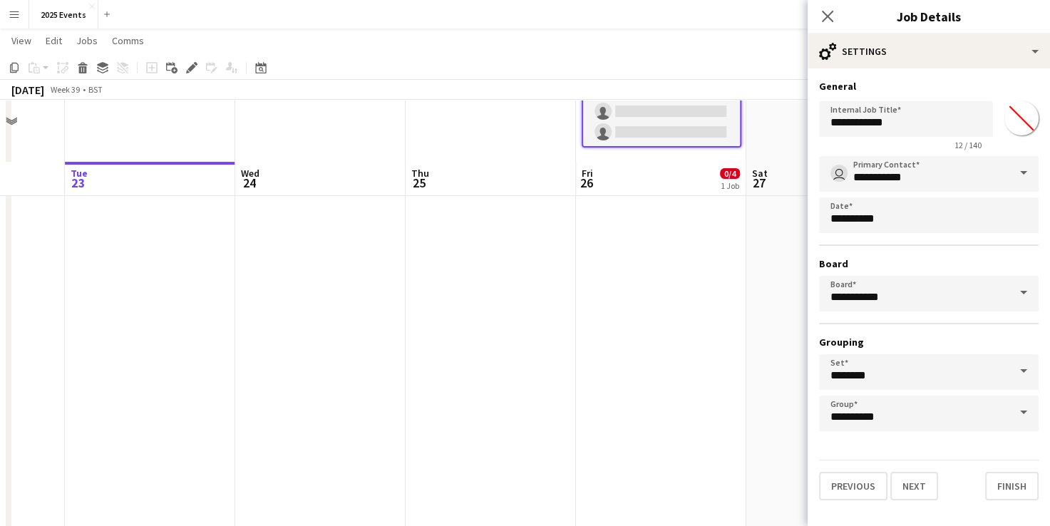
scroll to position [285, 0]
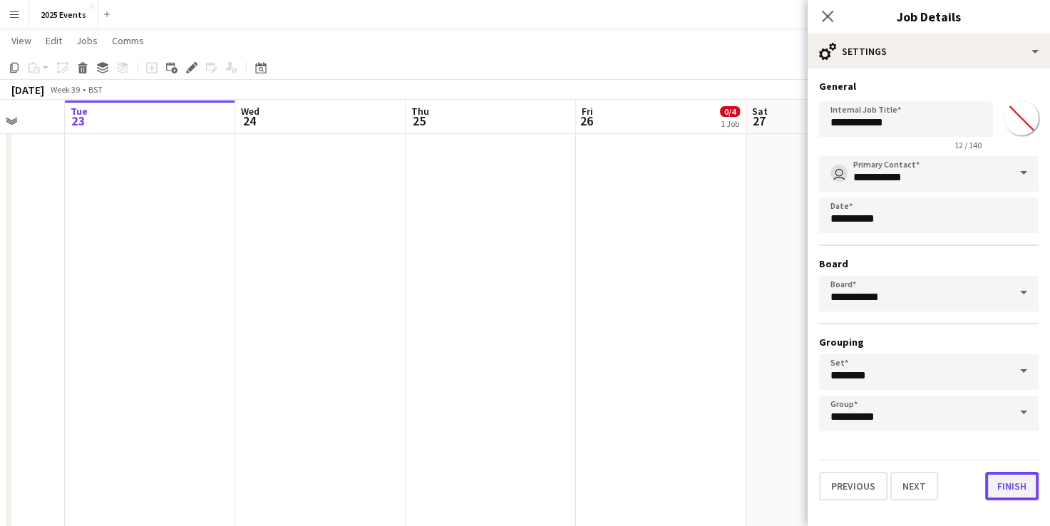
click at [1002, 480] on button "Finish" at bounding box center [1011, 486] width 53 height 28
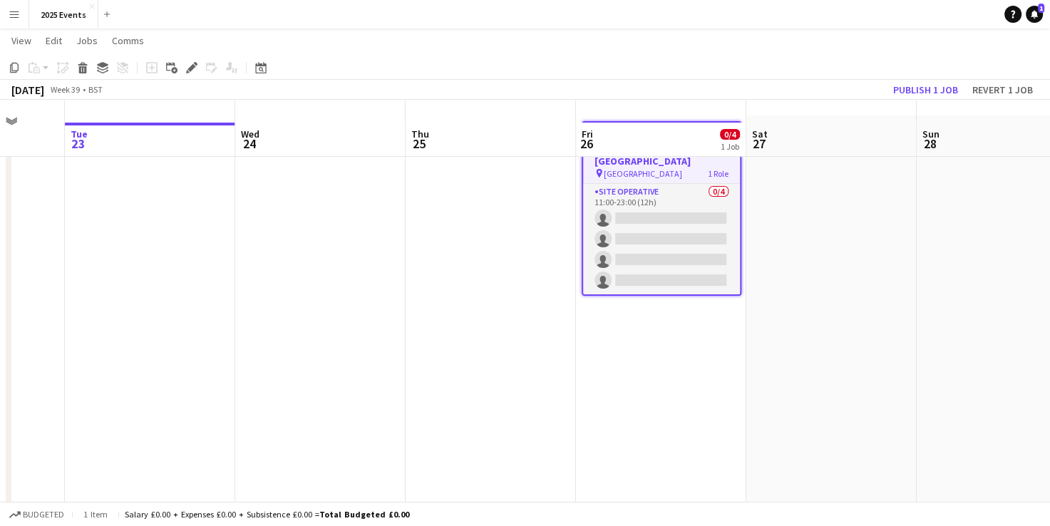
scroll to position [0, 0]
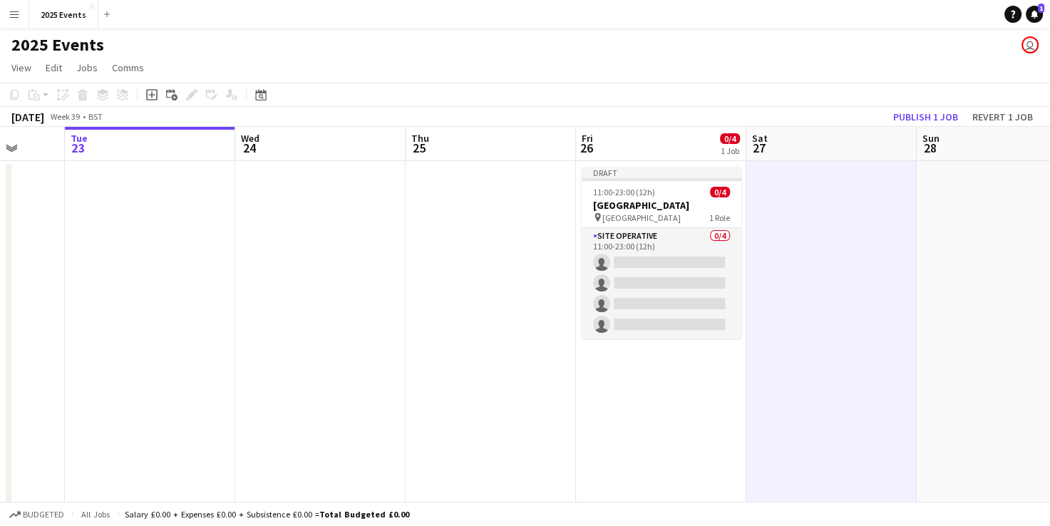
click at [154, 95] on icon at bounding box center [151, 95] width 6 height 6
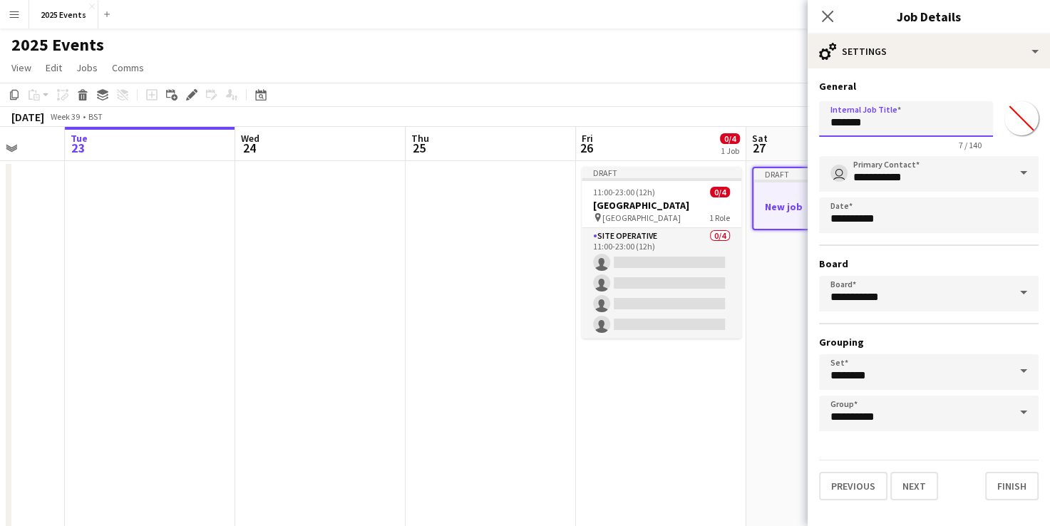
drag, startPoint x: 763, startPoint y: 125, endPoint x: 523, endPoint y: 118, distance: 240.2
type input "**********"
click at [909, 475] on button "Next" at bounding box center [914, 486] width 48 height 28
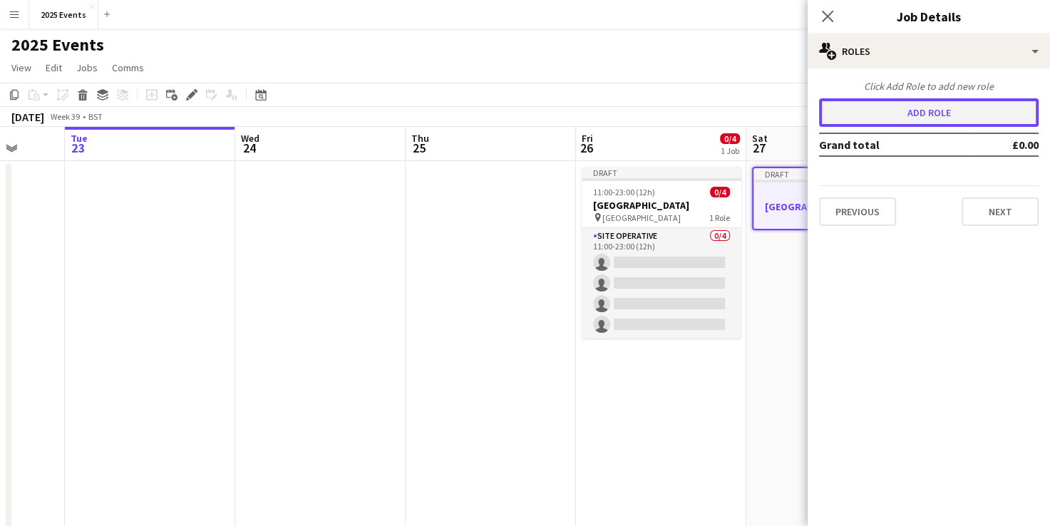
click at [936, 115] on button "Add role" at bounding box center [928, 112] width 219 height 28
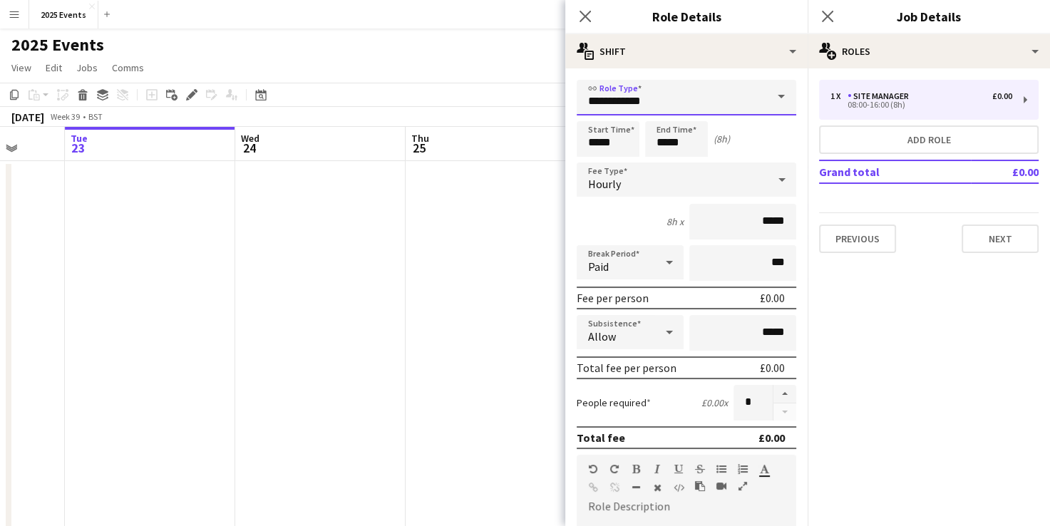
click at [724, 103] on input "**********" at bounding box center [685, 98] width 219 height 36
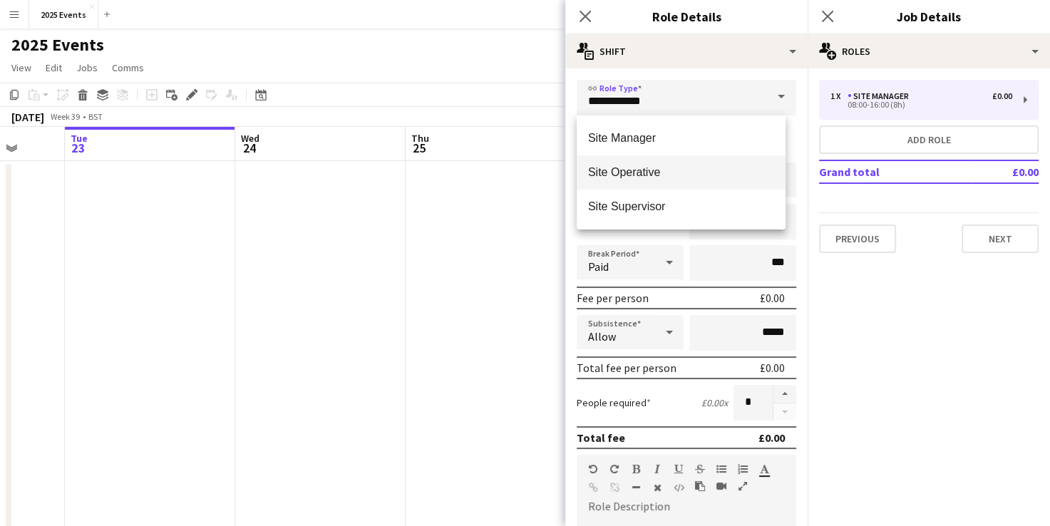
click at [641, 173] on span "Site Operative" at bounding box center [681, 172] width 186 height 14
type input "**********"
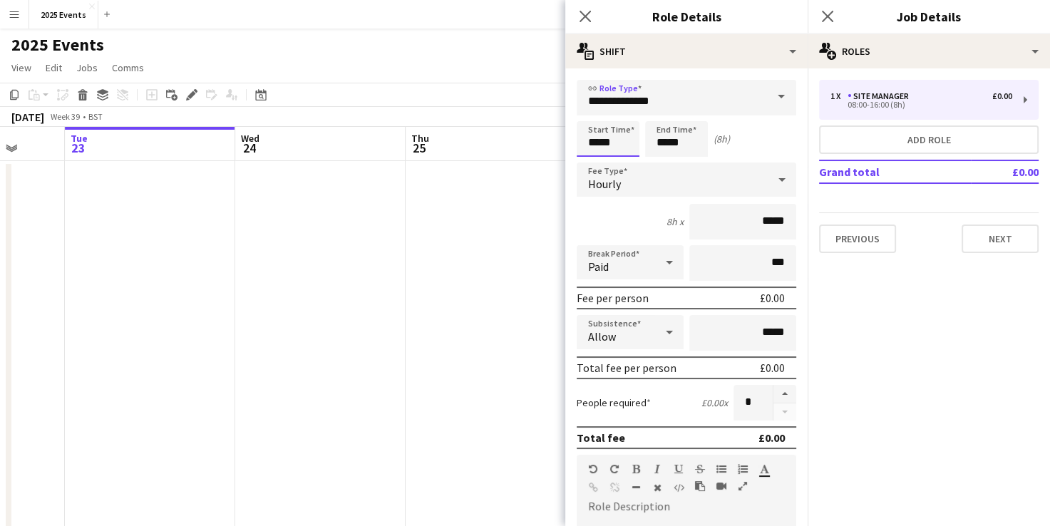
click at [595, 142] on input "*****" at bounding box center [607, 139] width 63 height 36
type input "*****"
click at [663, 138] on input "*****" at bounding box center [676, 139] width 63 height 36
type input "*****"
click at [636, 272] on div "Paid" at bounding box center [615, 262] width 78 height 34
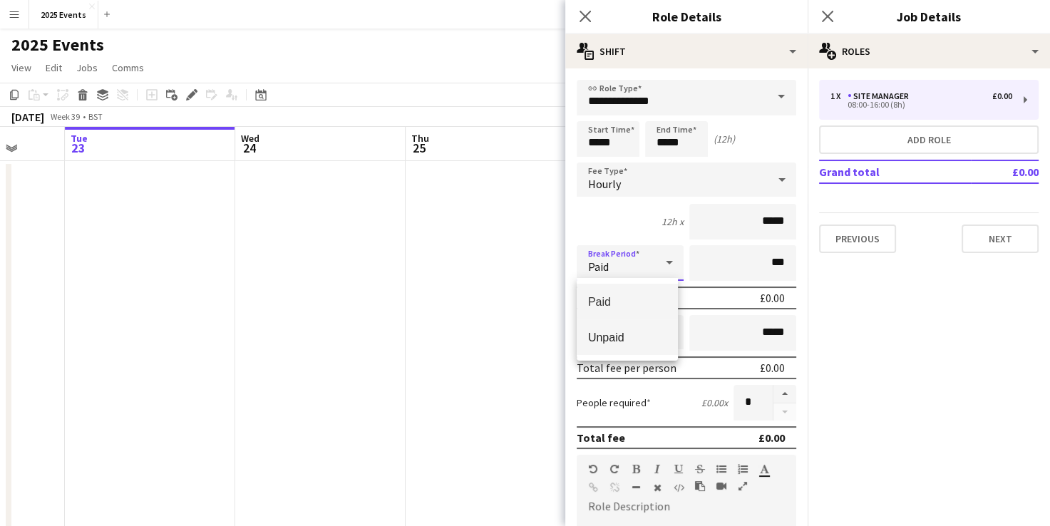
click at [626, 326] on mat-option "Unpaid" at bounding box center [626, 337] width 101 height 36
click at [773, 390] on button "button" at bounding box center [784, 394] width 23 height 19
click at [773, 393] on button "button" at bounding box center [784, 394] width 23 height 19
click at [773, 394] on button "button" at bounding box center [784, 394] width 23 height 19
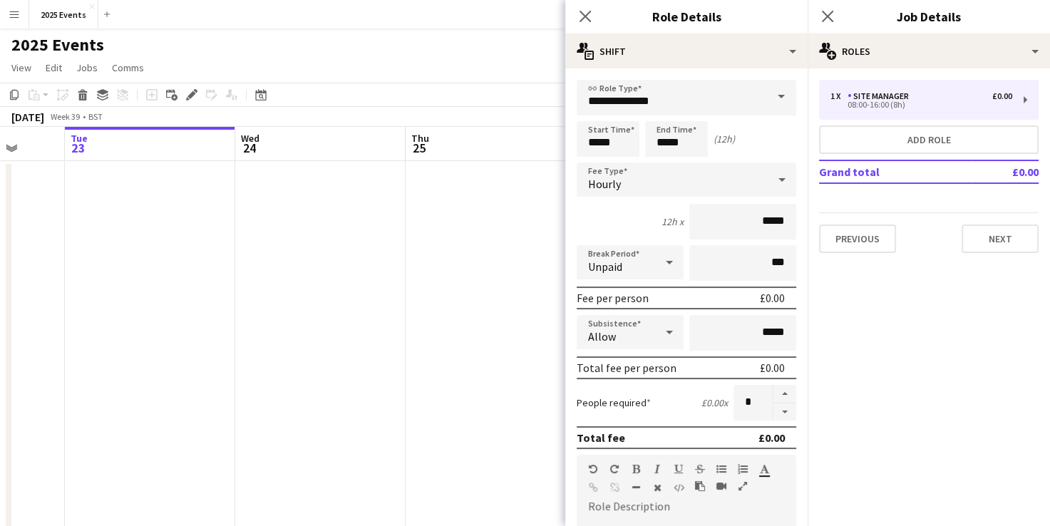
drag, startPoint x: 779, startPoint y: 409, endPoint x: 740, endPoint y: 417, distance: 40.7
click at [779, 409] on button "button" at bounding box center [784, 412] width 23 height 18
type input "*"
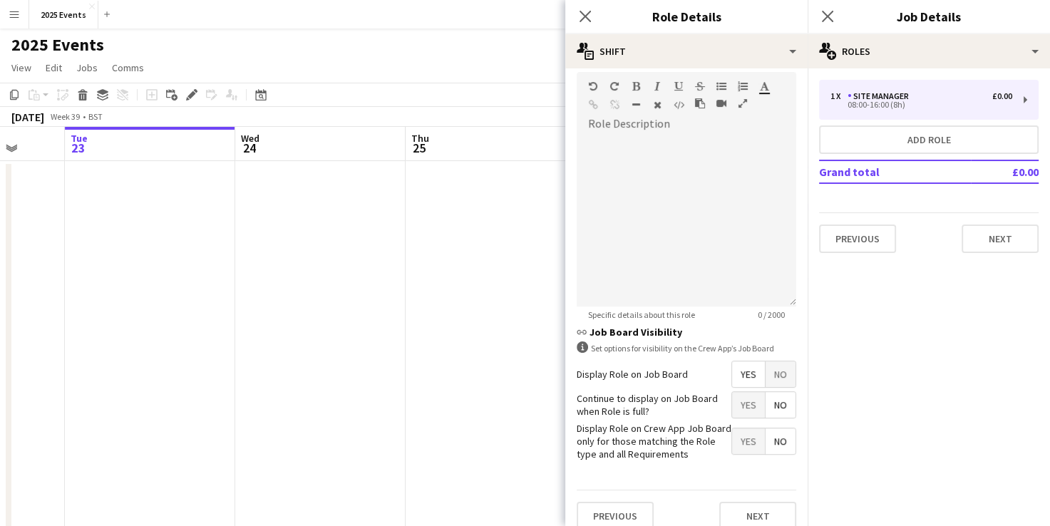
scroll to position [394, 0]
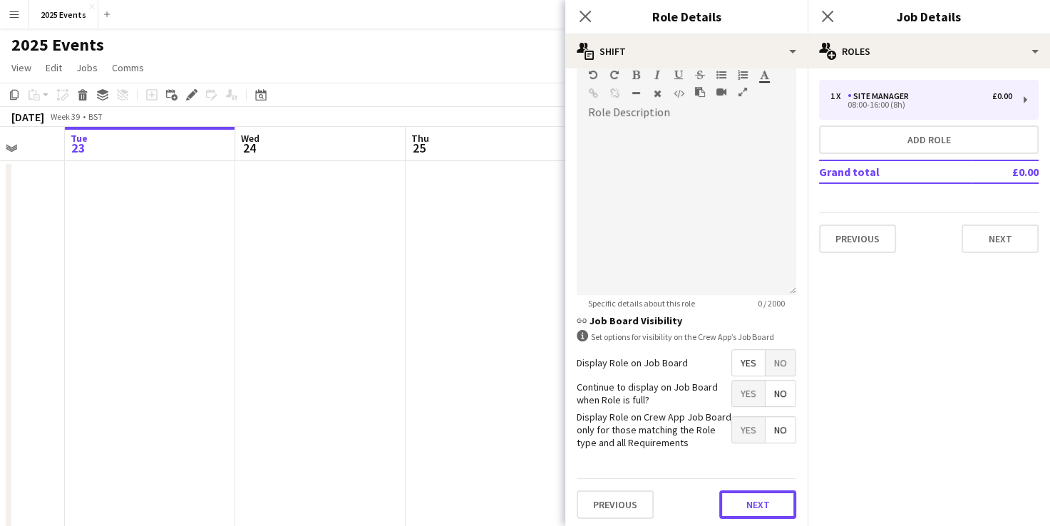
click at [752, 500] on button "Next" at bounding box center [757, 504] width 77 height 28
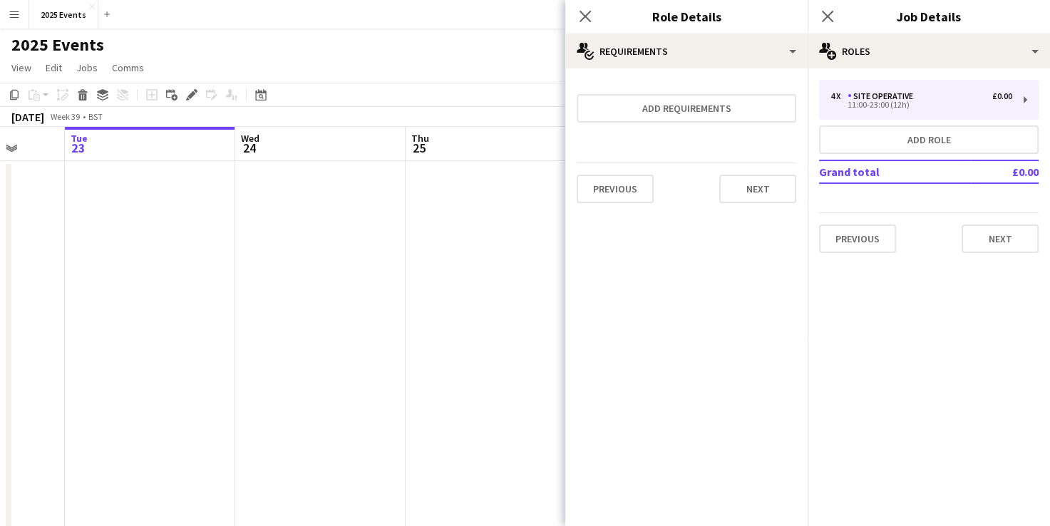
scroll to position [0, 0]
click at [755, 182] on button "Next" at bounding box center [757, 189] width 77 height 28
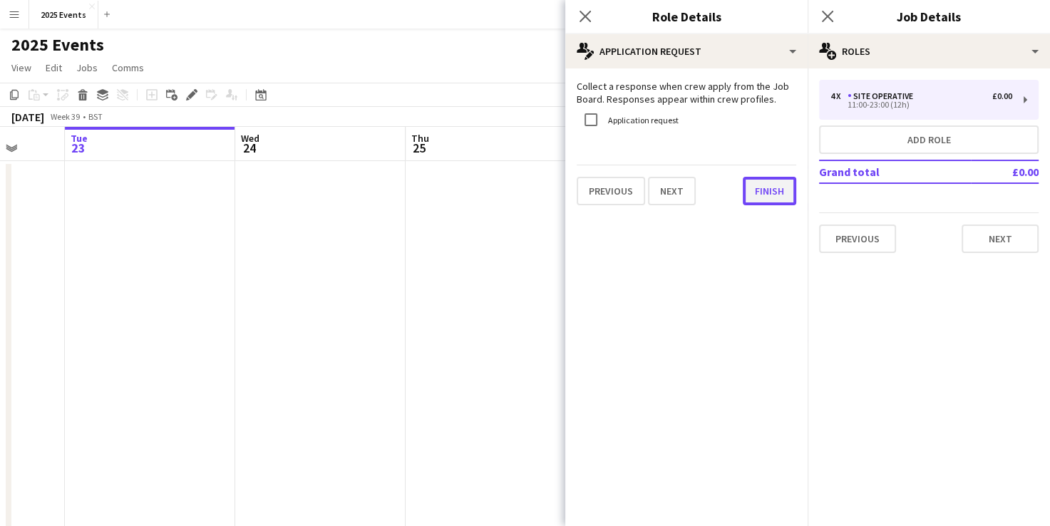
click at [757, 186] on button "Finish" at bounding box center [768, 191] width 53 height 28
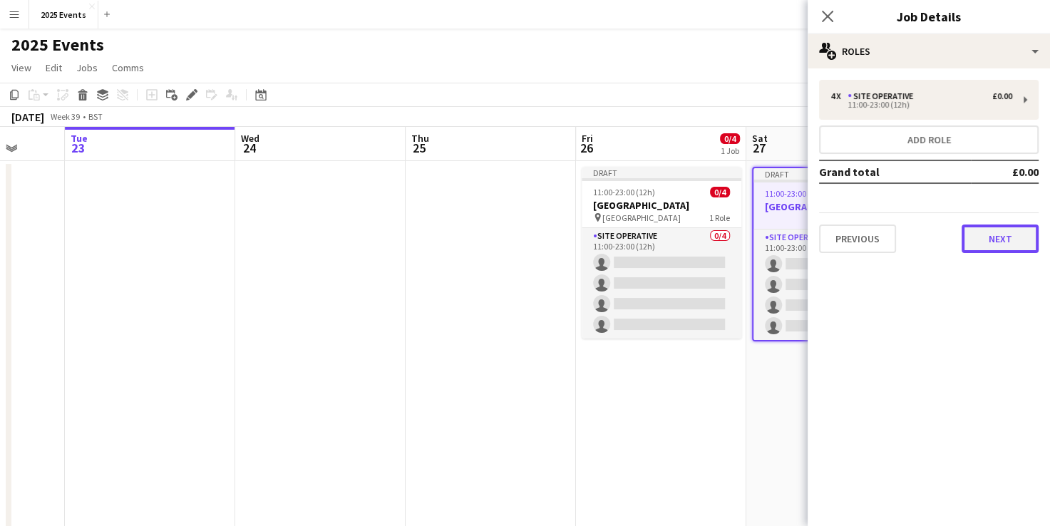
click at [1012, 236] on button "Next" at bounding box center [999, 238] width 77 height 28
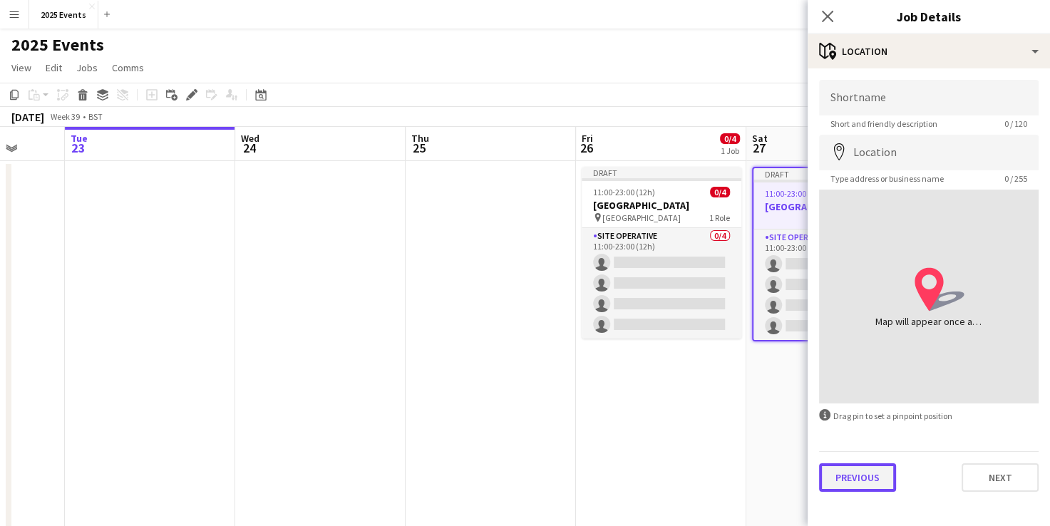
click at [866, 477] on button "Previous" at bounding box center [857, 477] width 77 height 28
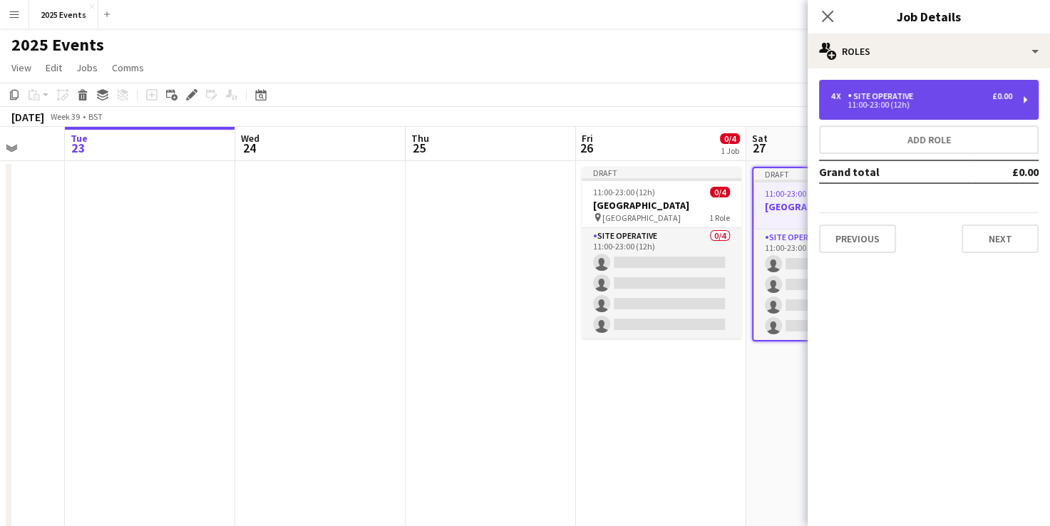
click at [891, 113] on div "4 x Site Operative £0.00 11:00-23:00 (12h)" at bounding box center [928, 100] width 219 height 40
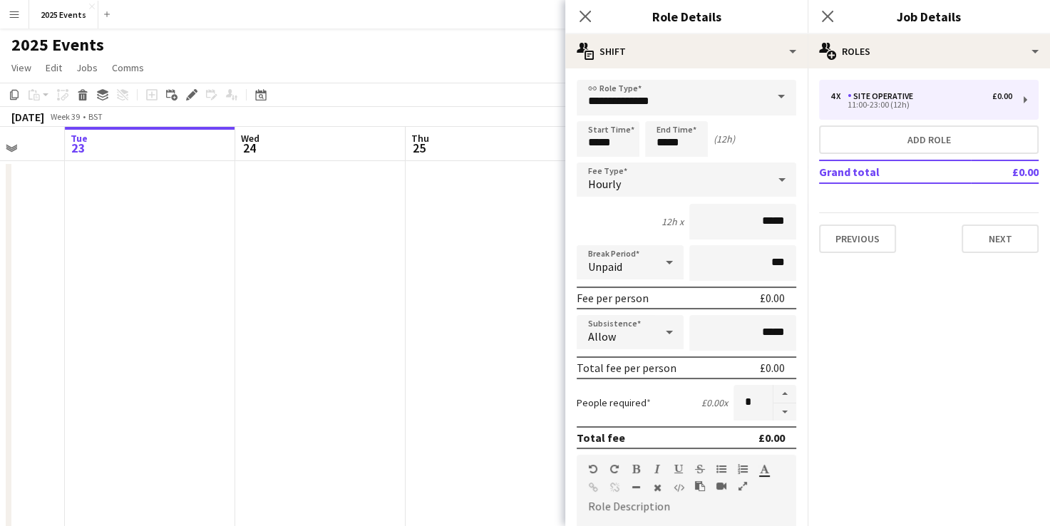
click at [665, 331] on icon at bounding box center [668, 333] width 7 height 4
click at [662, 332] on div at bounding box center [525, 263] width 1050 height 526
click at [975, 238] on button "Next" at bounding box center [999, 238] width 77 height 28
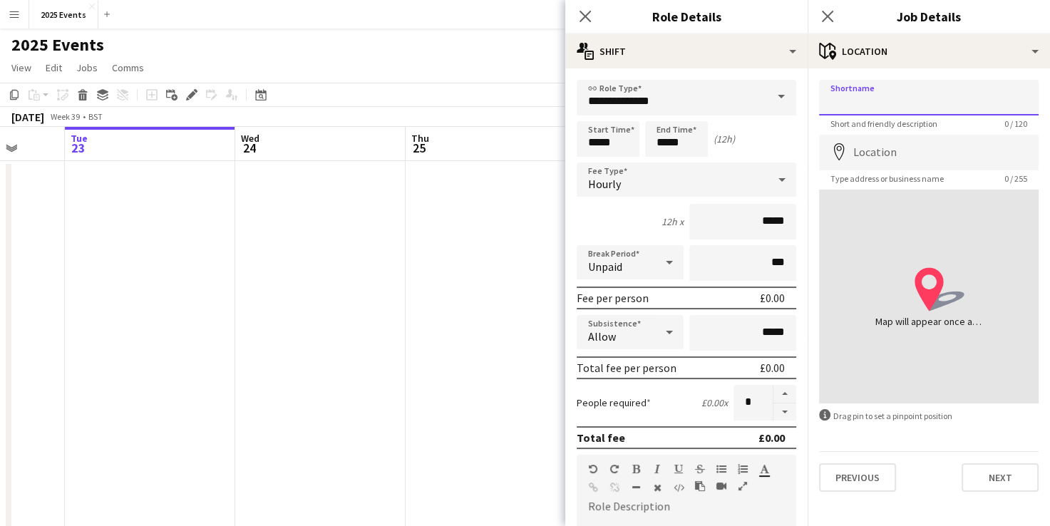
click at [867, 111] on input "Shortname" at bounding box center [928, 98] width 219 height 36
type input "**********"
click at [887, 145] on input "Location" at bounding box center [928, 153] width 219 height 36
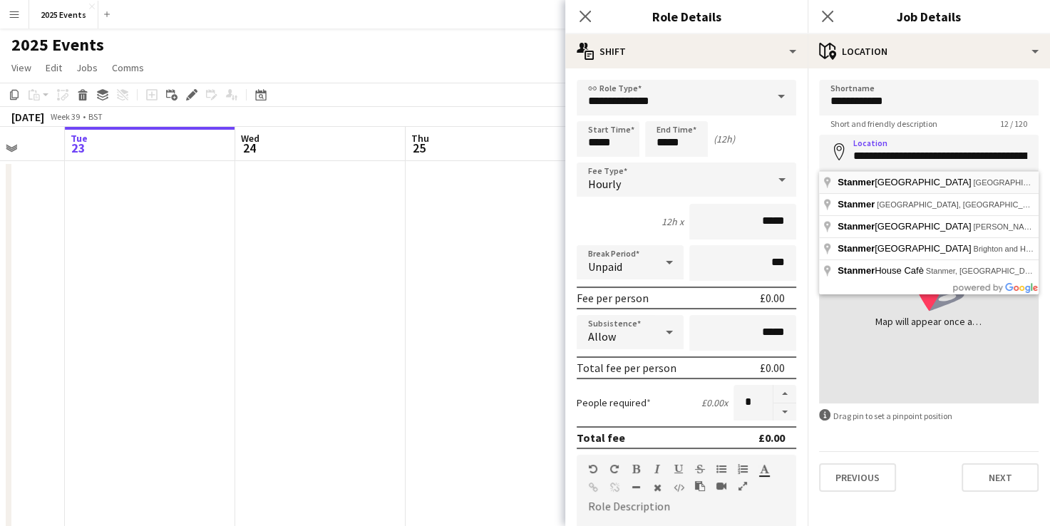
type input "**********"
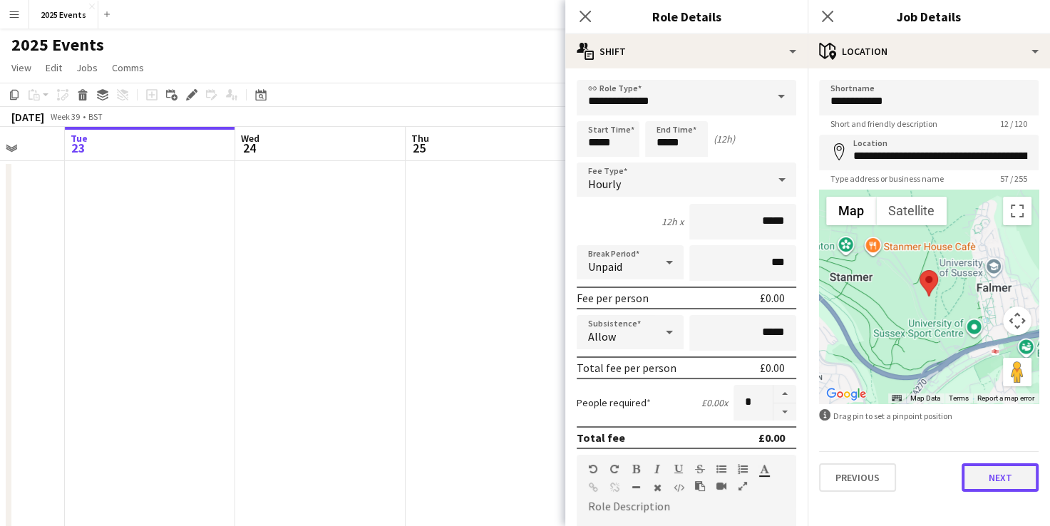
click at [980, 477] on button "Next" at bounding box center [999, 477] width 77 height 28
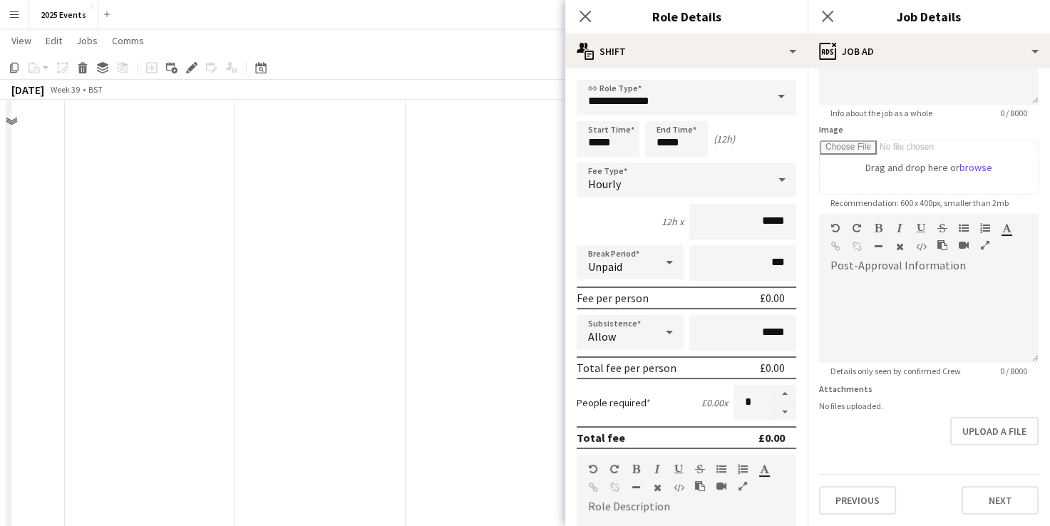
scroll to position [285, 0]
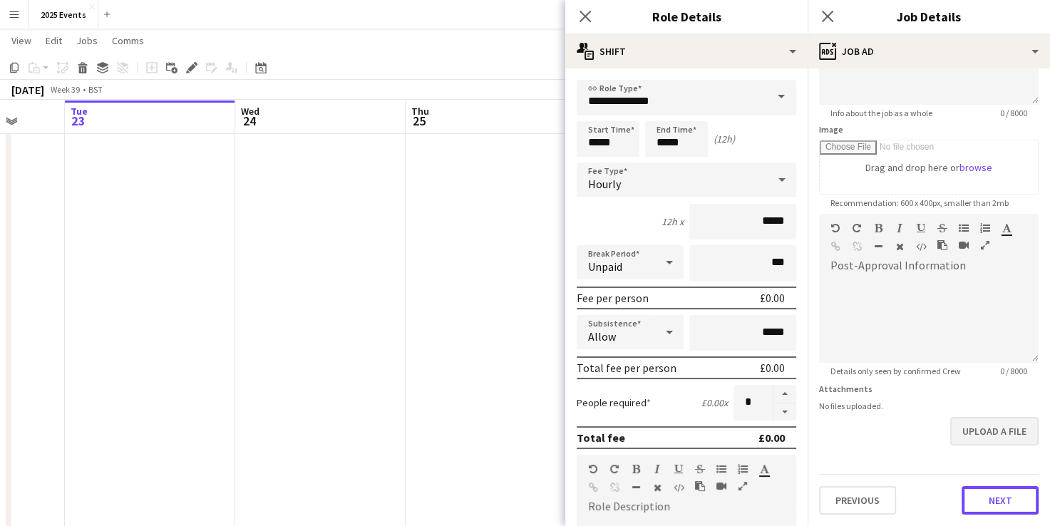
click at [995, 440] on form "**********" at bounding box center [928, 207] width 242 height 613
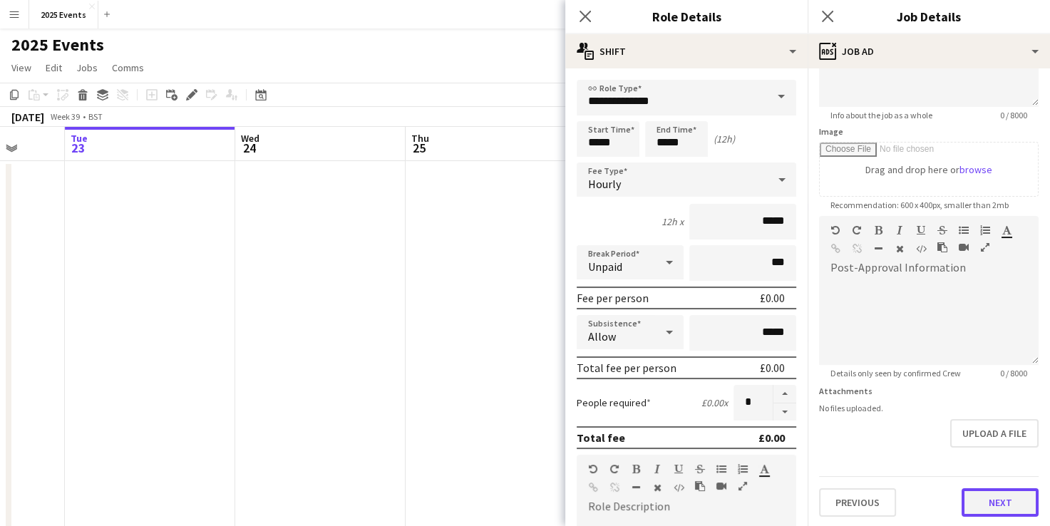
click at [1004, 507] on button "Next" at bounding box center [999, 502] width 77 height 28
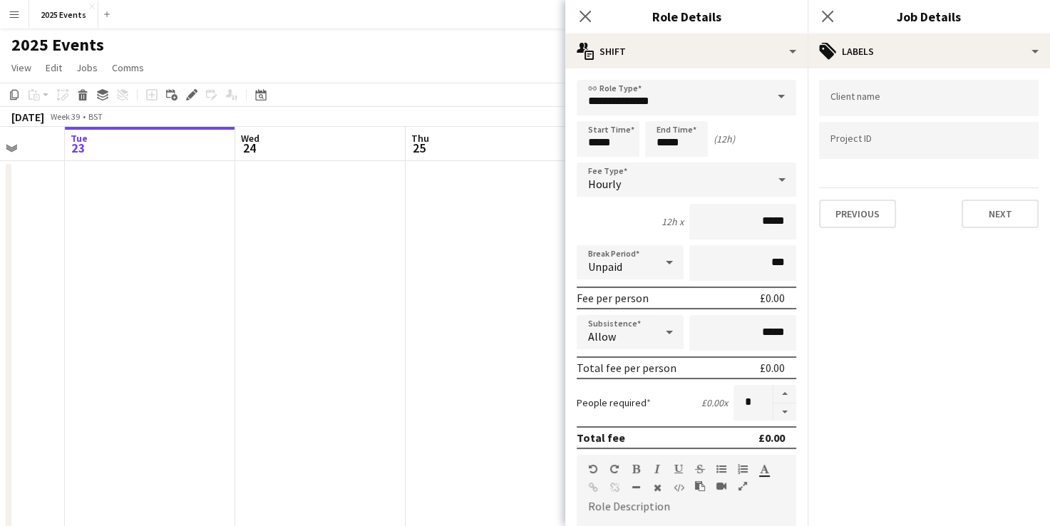
click at [886, 93] on div at bounding box center [928, 98] width 219 height 36
type input "*******"
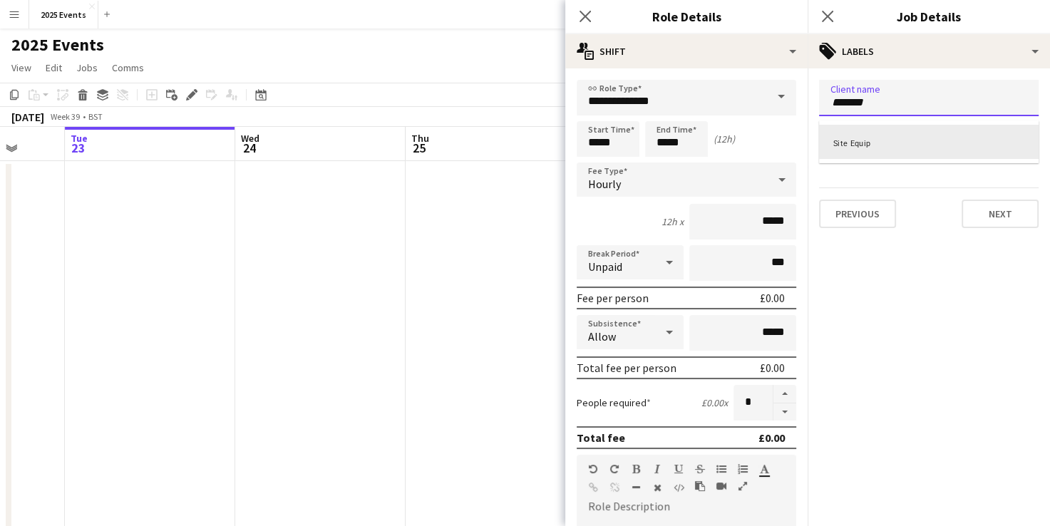
click at [876, 147] on div "Site Equip" at bounding box center [928, 142] width 219 height 34
click at [876, 150] on div at bounding box center [928, 141] width 219 height 36
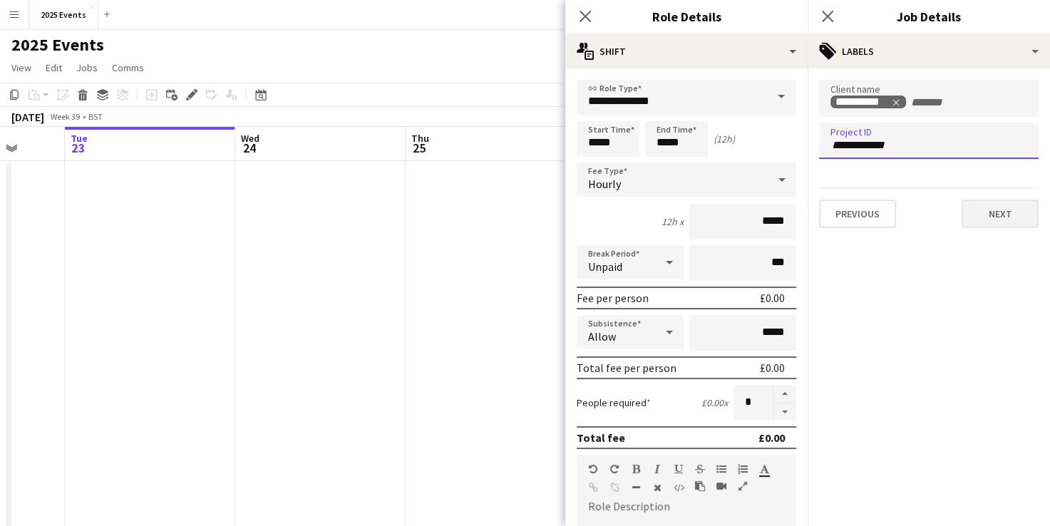
type input "**********"
click at [1028, 217] on button "Next" at bounding box center [999, 213] width 77 height 28
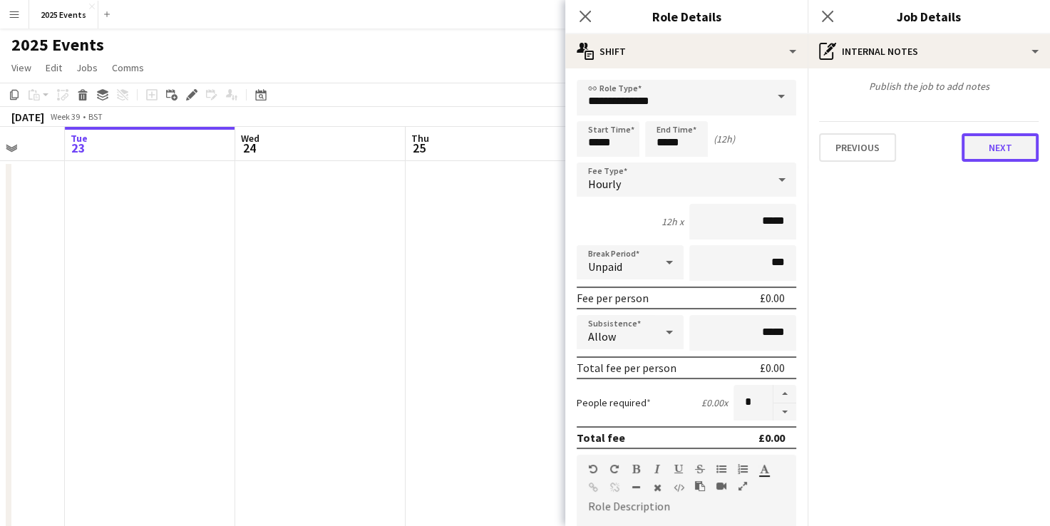
click at [1011, 152] on button "Next" at bounding box center [999, 147] width 77 height 28
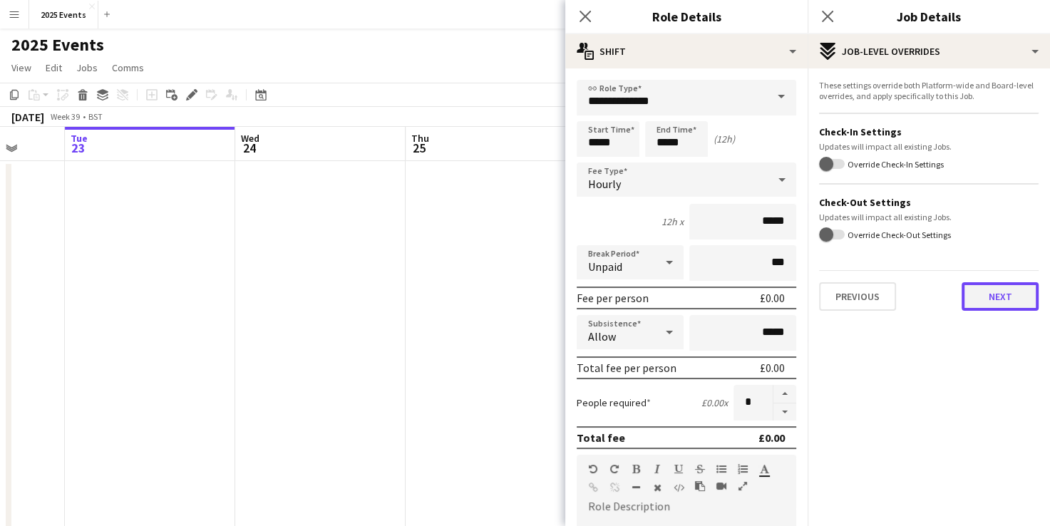
click at [1015, 295] on button "Next" at bounding box center [999, 296] width 77 height 28
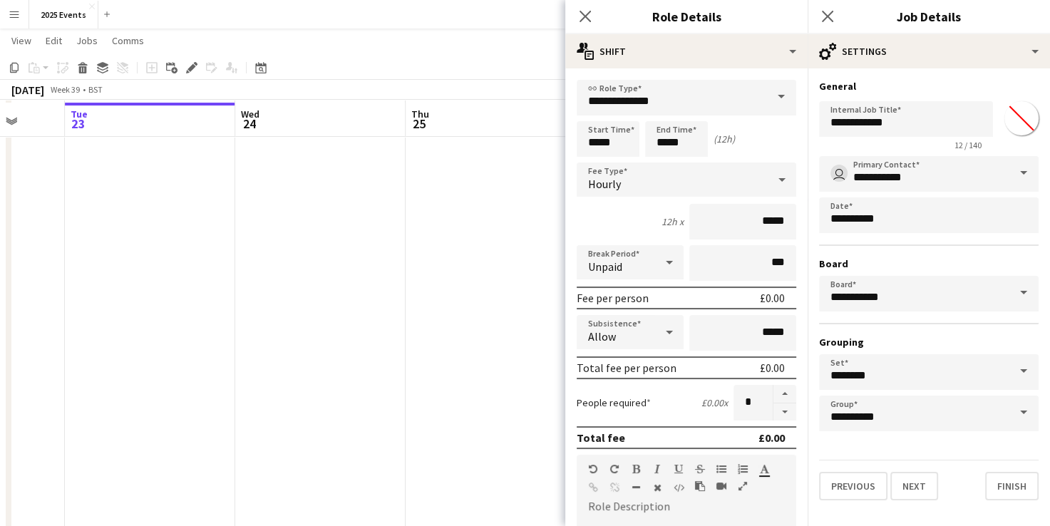
scroll to position [142, 0]
click at [1010, 483] on button "Finish" at bounding box center [1011, 486] width 53 height 28
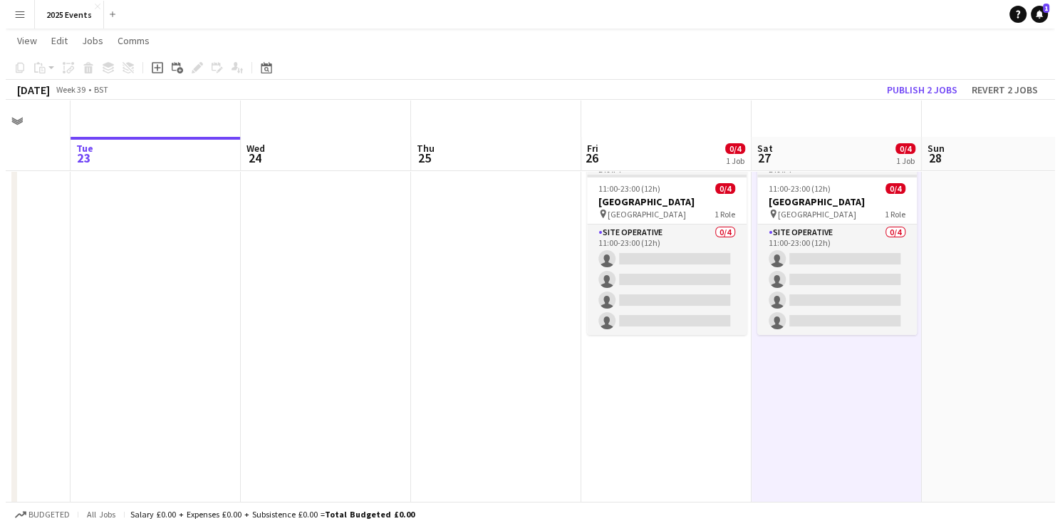
scroll to position [0, 0]
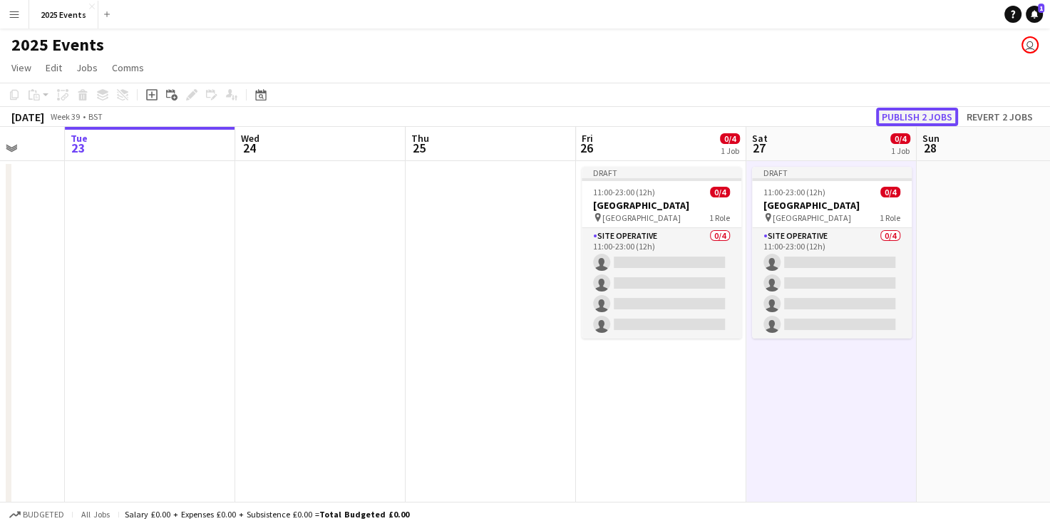
click at [940, 119] on button "Publish 2 jobs" at bounding box center [917, 117] width 82 height 19
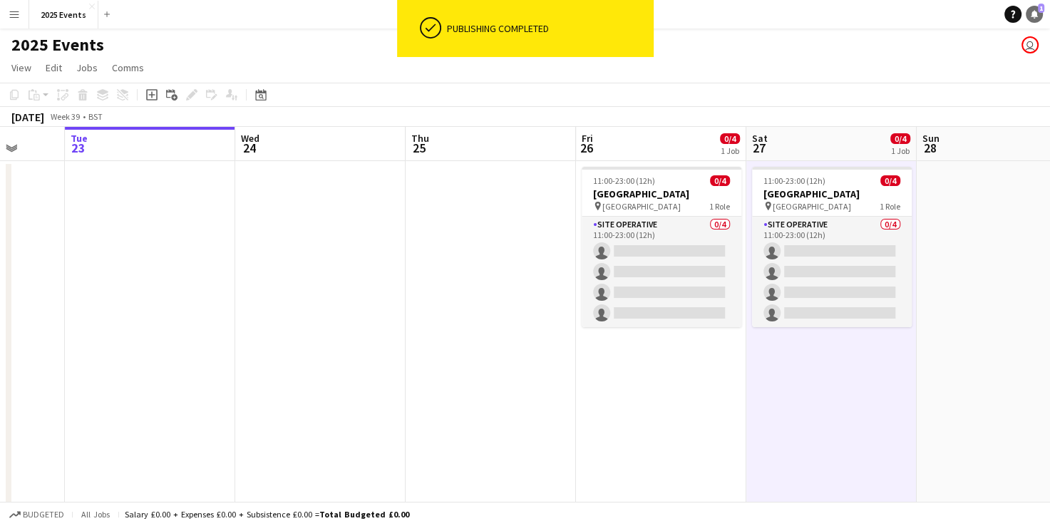
click at [1037, 13] on icon "Notifications" at bounding box center [1034, 14] width 9 height 9
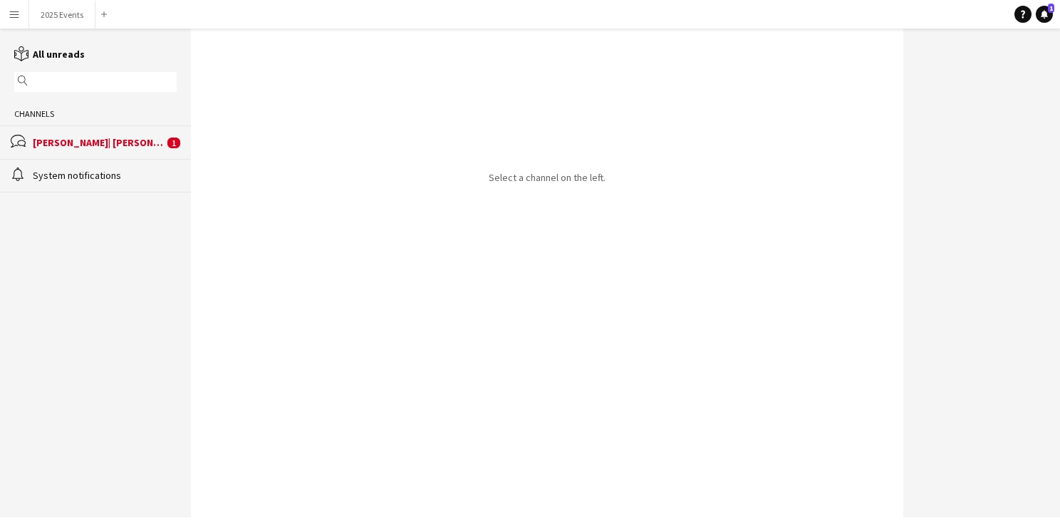
click at [56, 141] on div "[PERSON_NAME]| [PERSON_NAME]" at bounding box center [98, 142] width 131 height 13
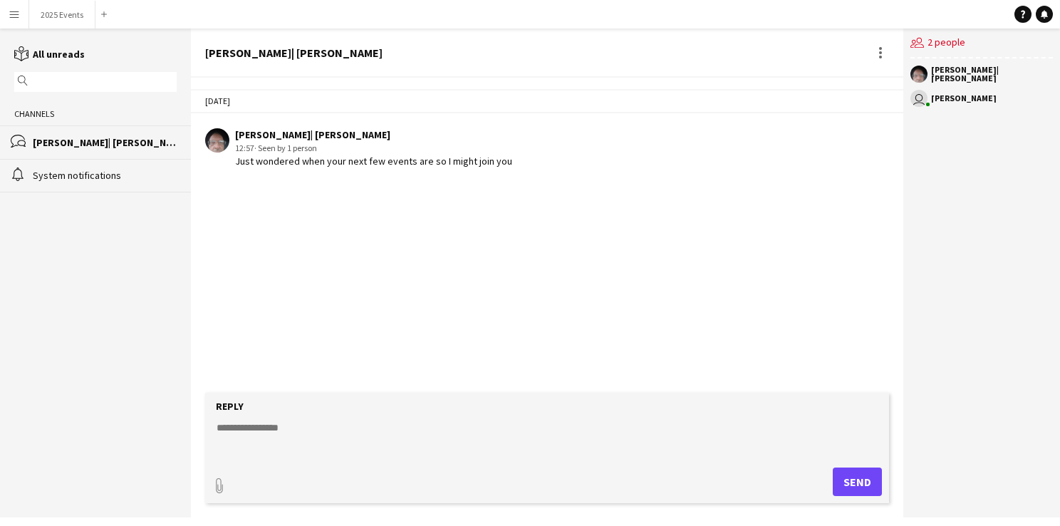
click at [390, 433] on textarea at bounding box center [550, 438] width 670 height 37
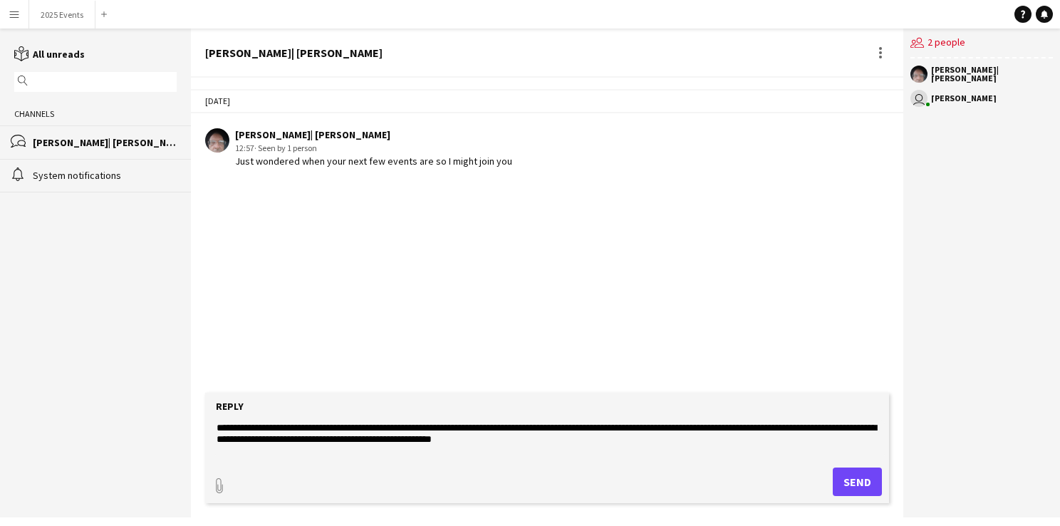
click at [589, 429] on textarea "**********" at bounding box center [550, 438] width 670 height 37
click at [270, 443] on textarea "**********" at bounding box center [550, 438] width 670 height 37
type textarea "**********"
click at [632, 459] on form "**********" at bounding box center [547, 448] width 685 height 110
click at [844, 482] on button "Send" at bounding box center [857, 481] width 49 height 28
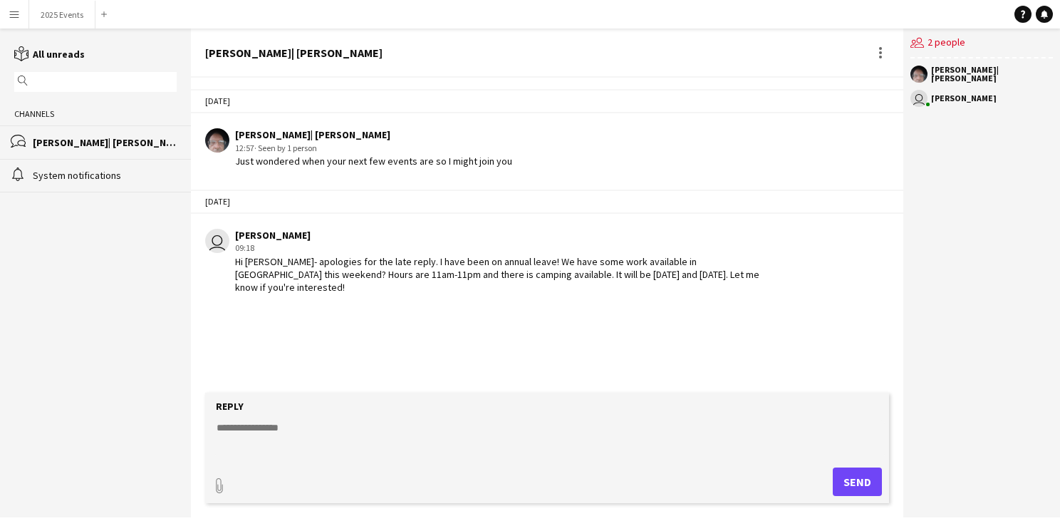
click at [8, 19] on button "Menu" at bounding box center [14, 14] width 28 height 28
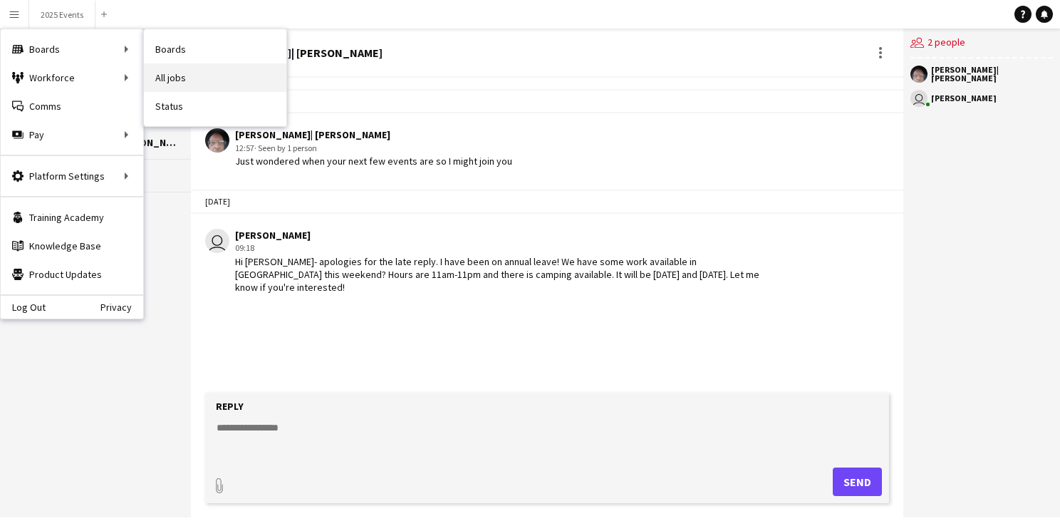
click at [176, 70] on link "All jobs" at bounding box center [215, 77] width 142 height 28
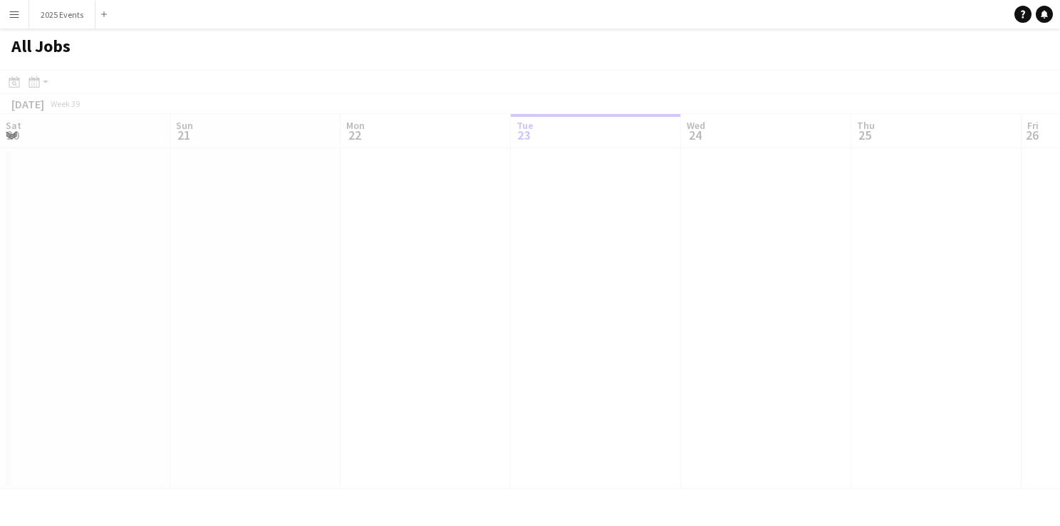
scroll to position [0, 341]
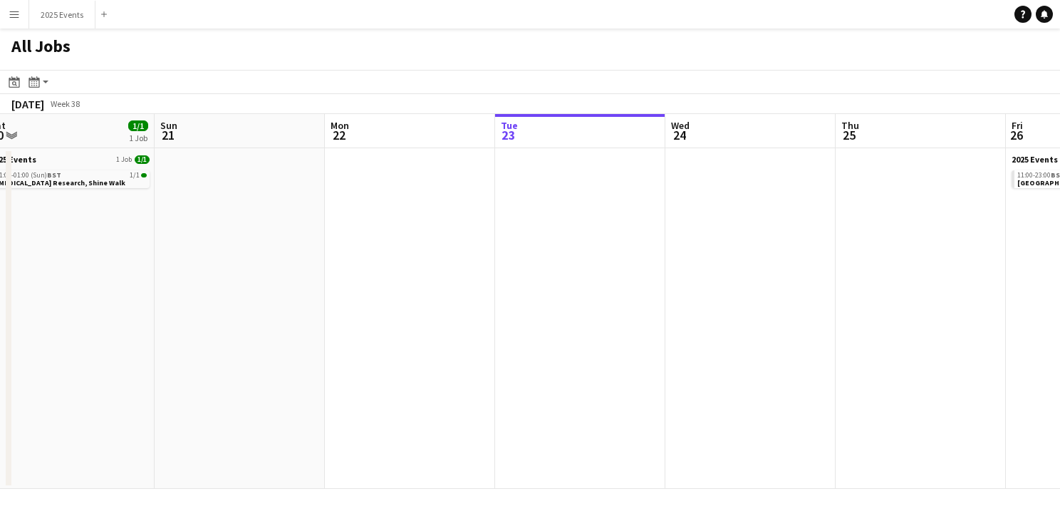
drag, startPoint x: 418, startPoint y: 331, endPoint x: 742, endPoint y: 275, distance: 329.7
click at [742, 275] on app-calendar-viewport "Thu 18 Fri 19 Sat 20 1/1 1 Job Sun 21 Mon 22 Tue 23 Wed 24 Thu 25 Fri 26 0/4 1 …" at bounding box center [530, 301] width 1060 height 375
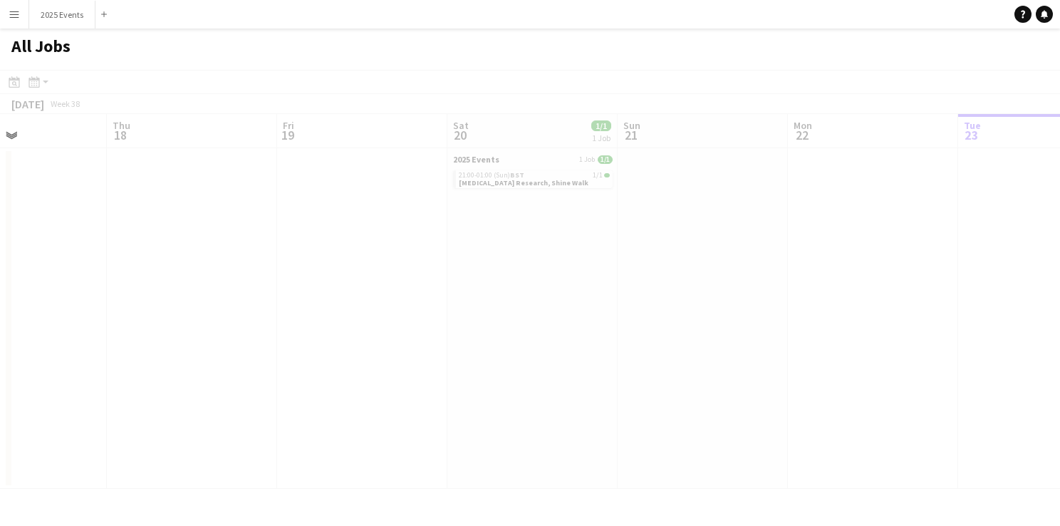
drag, startPoint x: 91, startPoint y: 276, endPoint x: 654, endPoint y: 277, distance: 562.9
click at [654, 277] on app-calendar-viewport "Mon 15 Tue 16 Wed 17 Thu 18 Fri 19 Sat 20 1/1 1 Job Sun 21 Mon 22 Tue 23 Wed 24…" at bounding box center [530, 301] width 1060 height 375
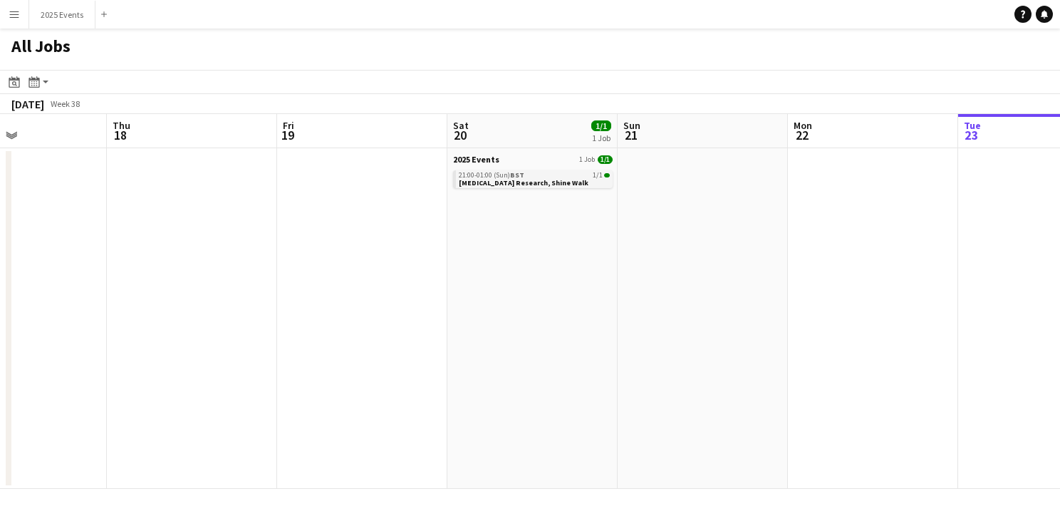
click at [547, 178] on span "[MEDICAL_DATA] Research, Shine Walk" at bounding box center [524, 182] width 130 height 9
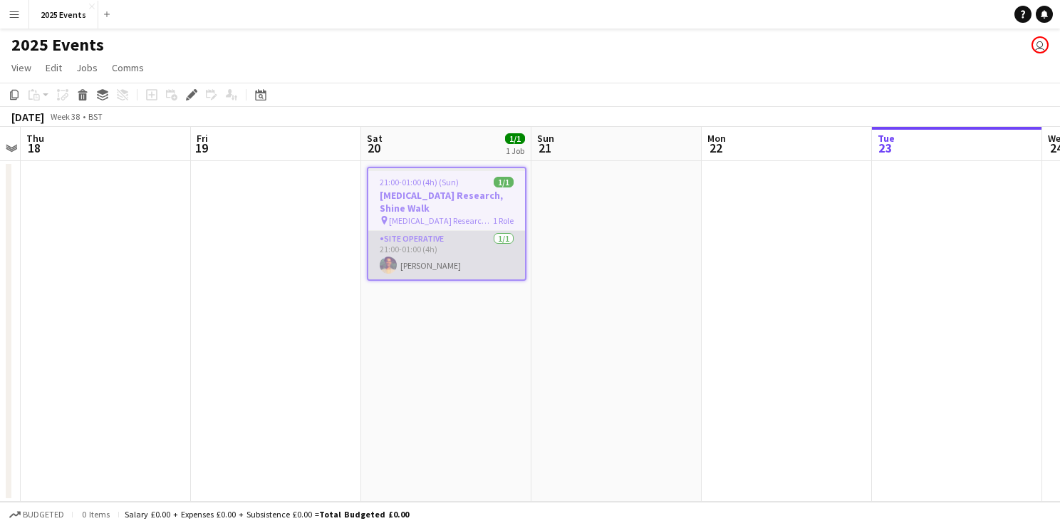
click at [433, 231] on app-card-role "Site Operative [DATE] 21:00-01:00 (4h) [PERSON_NAME]" at bounding box center [446, 255] width 157 height 48
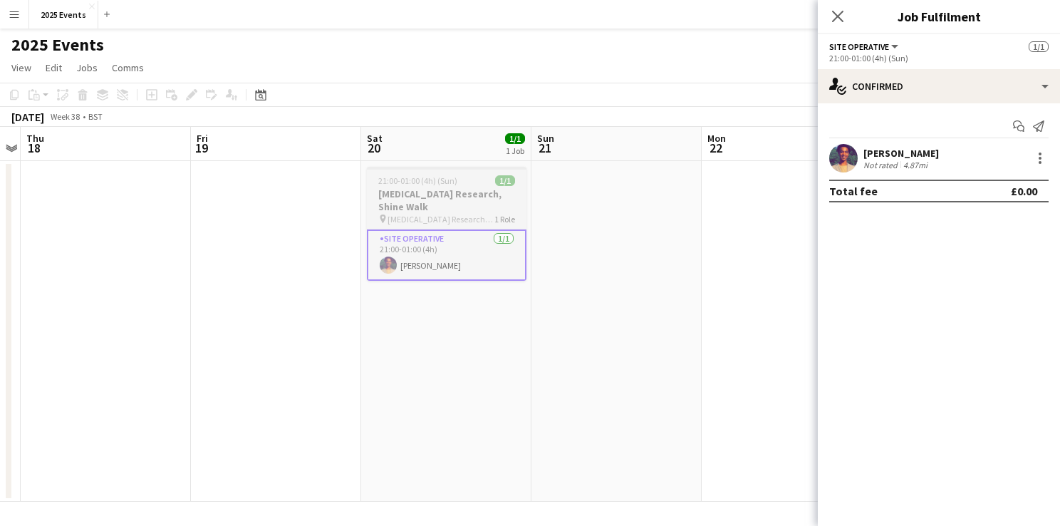
click at [419, 198] on h3 "[MEDICAL_DATA] Research, Shine Walk" at bounding box center [447, 200] width 160 height 26
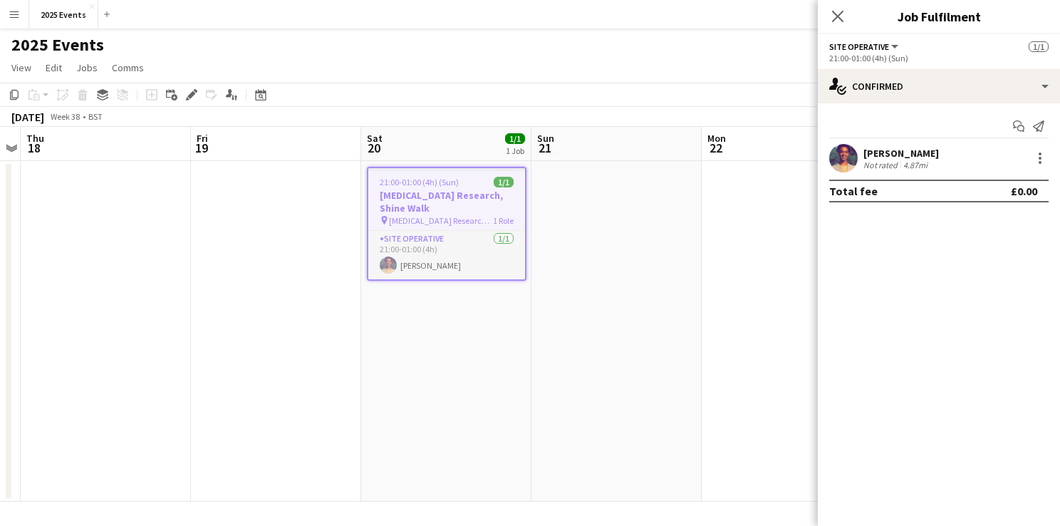
click at [442, 215] on span "[MEDICAL_DATA] Research, Shine Walk" at bounding box center [441, 220] width 104 height 11
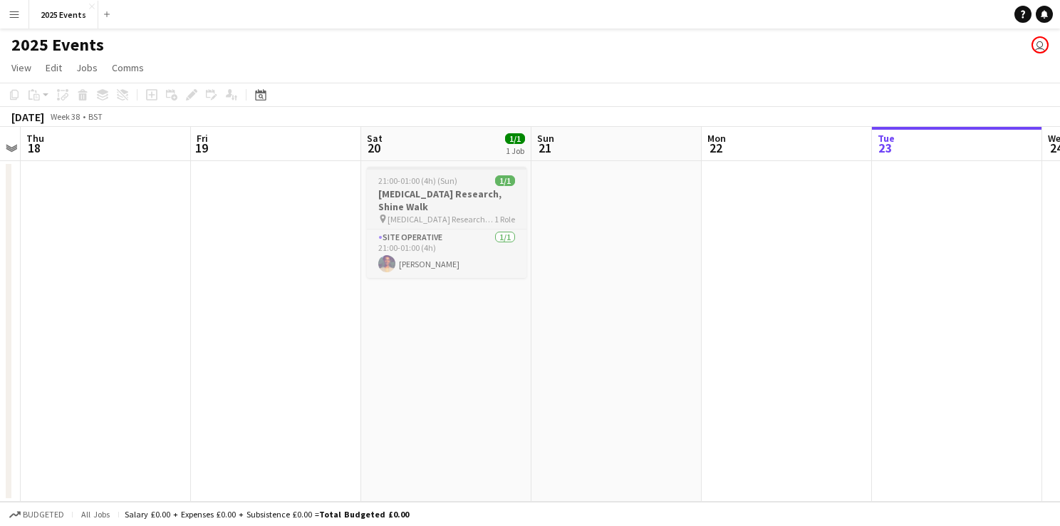
click at [444, 214] on span "[MEDICAL_DATA] Research, Shine Walk" at bounding box center [441, 219] width 107 height 11
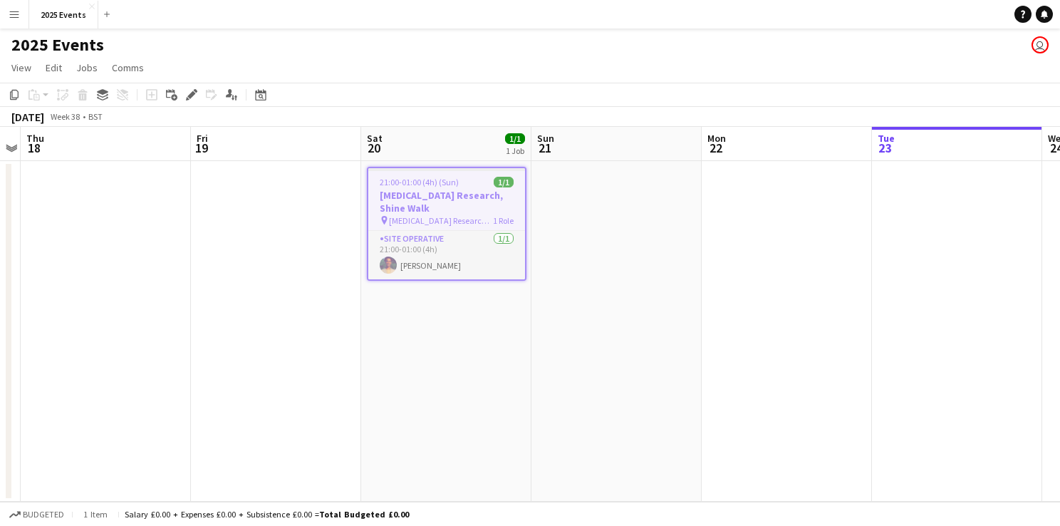
click at [449, 184] on span "21:00-01:00 (4h) (Sun)" at bounding box center [419, 182] width 79 height 11
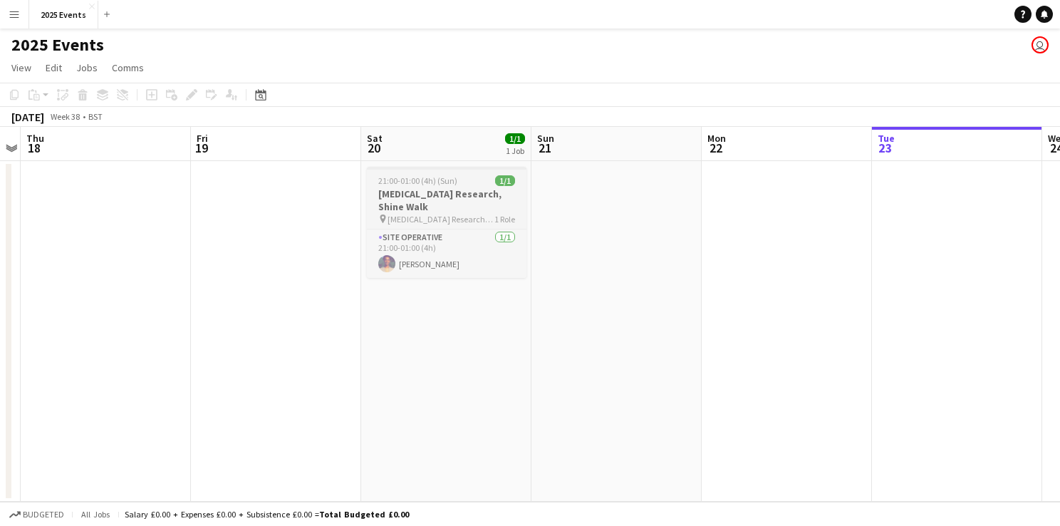
click at [449, 184] on span "21:00-01:00 (4h) (Sun)" at bounding box center [417, 180] width 79 height 11
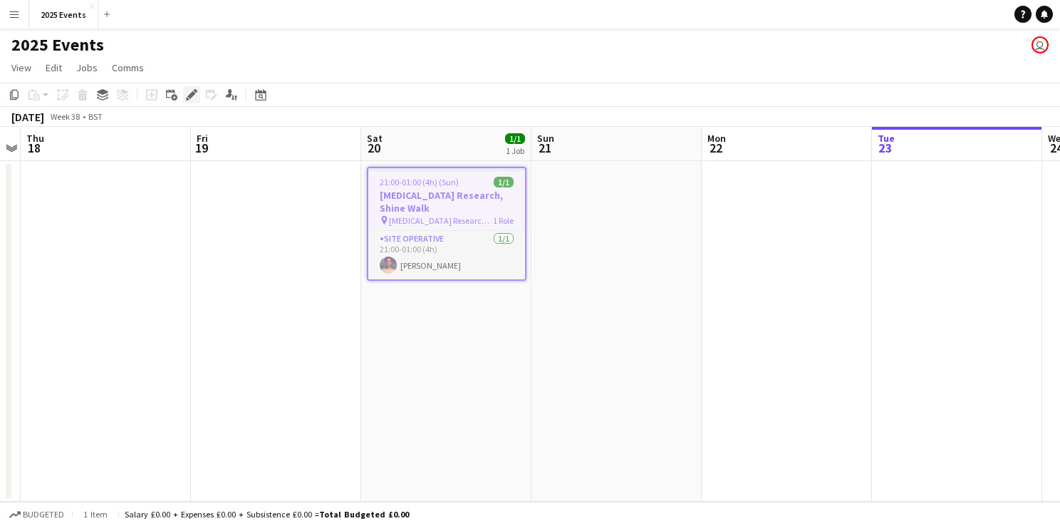
click at [198, 94] on div "Edit" at bounding box center [191, 94] width 17 height 17
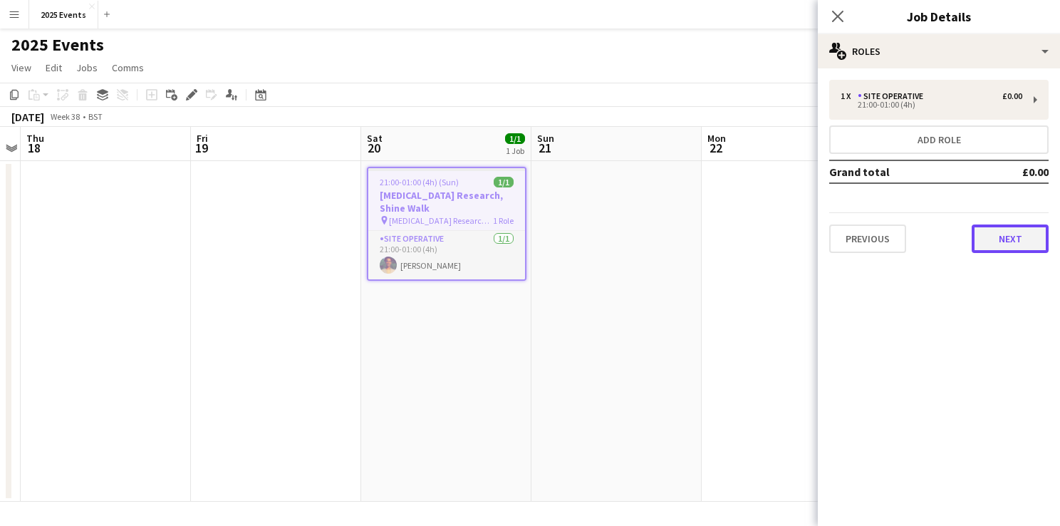
click at [990, 235] on button "Next" at bounding box center [1010, 238] width 77 height 28
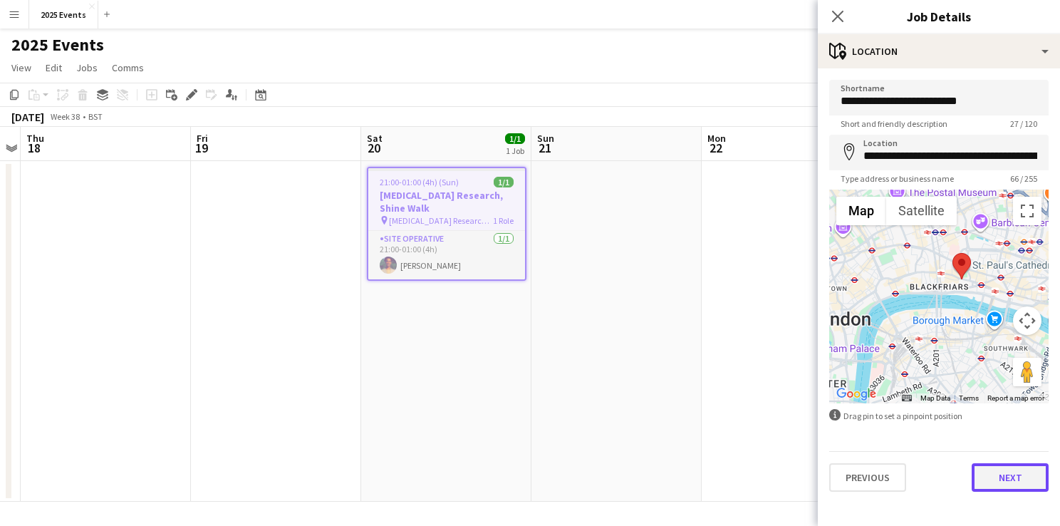
click at [1035, 478] on button "Next" at bounding box center [1010, 477] width 77 height 28
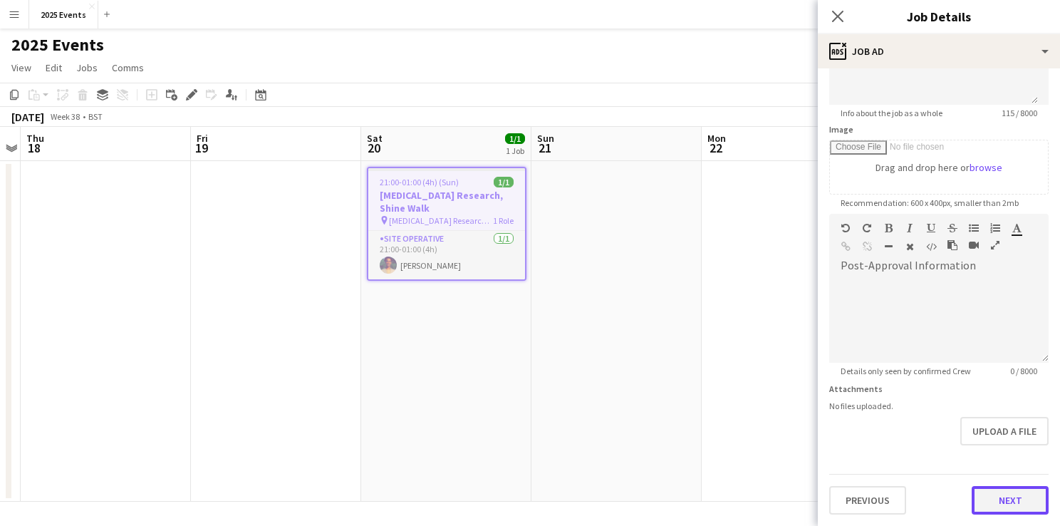
click at [1007, 435] on form "**********" at bounding box center [939, 207] width 242 height 613
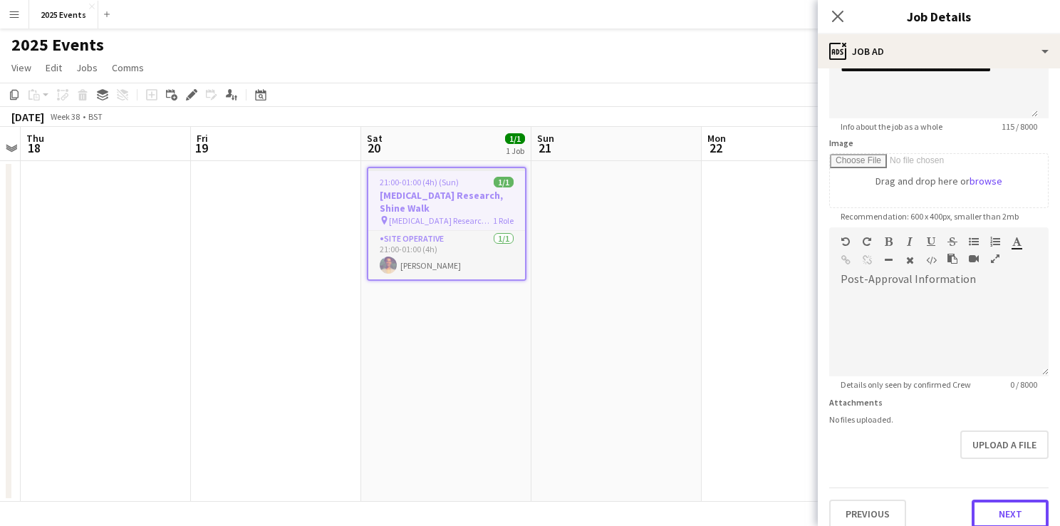
scroll to position [177, 0]
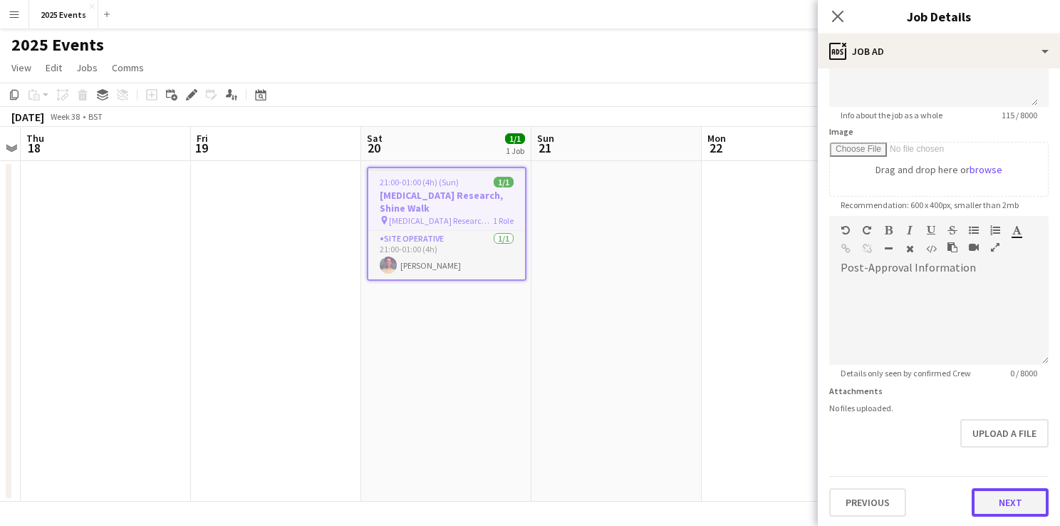
click at [1000, 499] on button "Next" at bounding box center [1010, 502] width 77 height 28
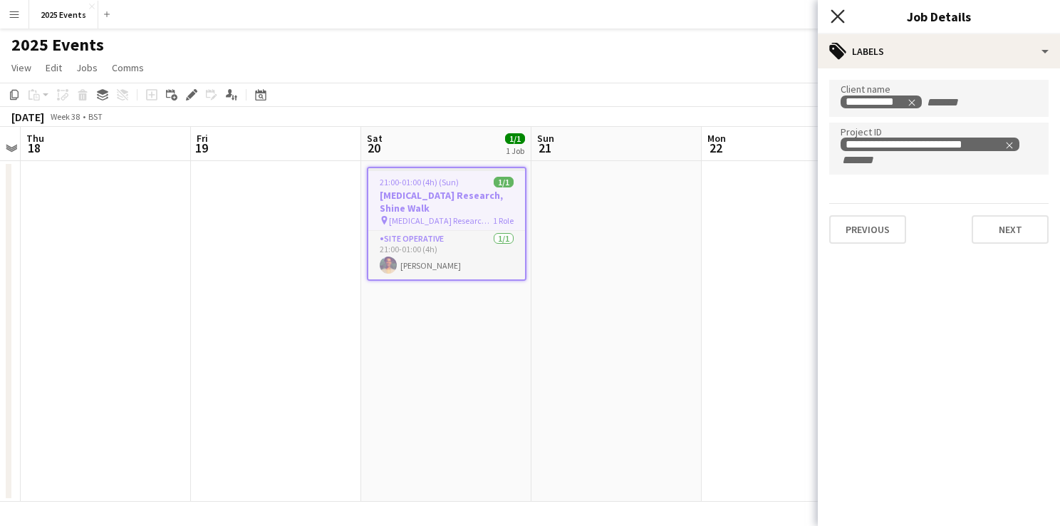
click at [836, 16] on icon "Close pop-in" at bounding box center [838, 16] width 14 height 14
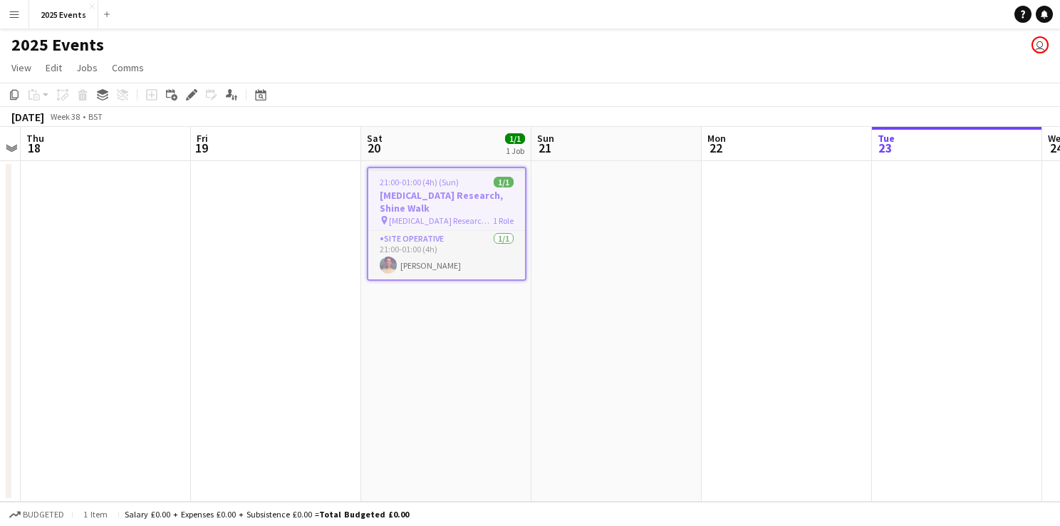
click at [549, 457] on app-date-cell at bounding box center [617, 331] width 170 height 341
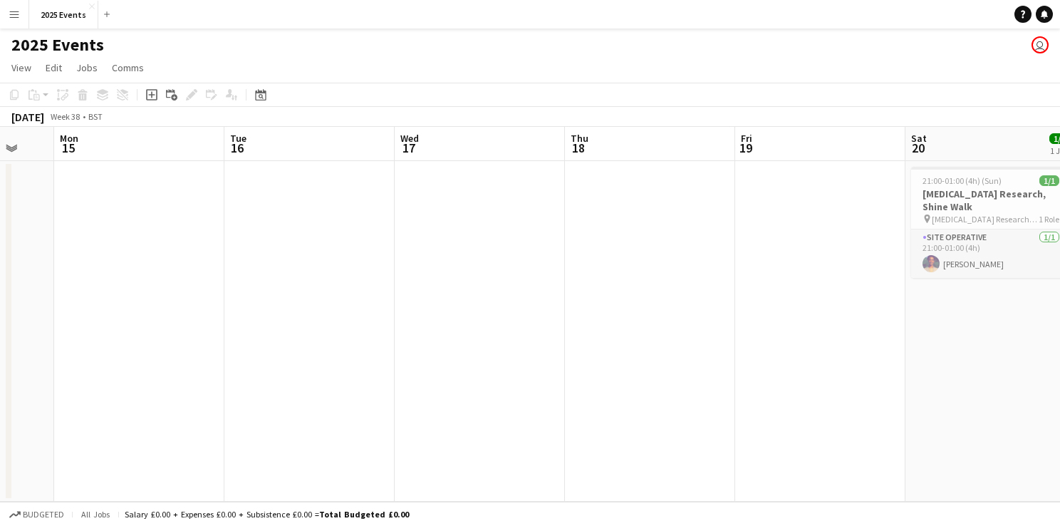
scroll to position [0, 333]
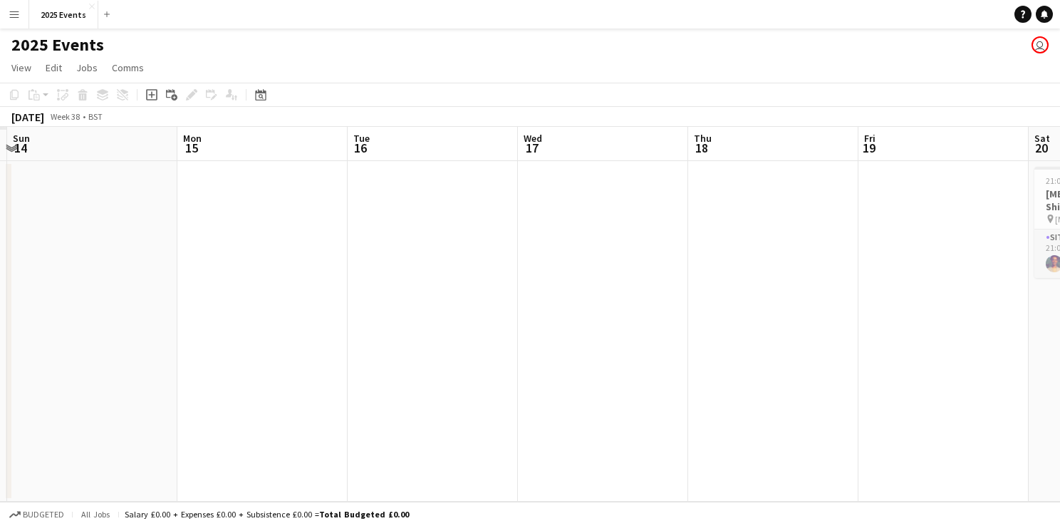
drag, startPoint x: 286, startPoint y: 304, endPoint x: 1091, endPoint y: 299, distance: 805.1
click at [1059, 299] on html "Menu Boards Boards Boards All jobs Status Workforce Workforce My Workforce Recr…" at bounding box center [530, 263] width 1060 height 526
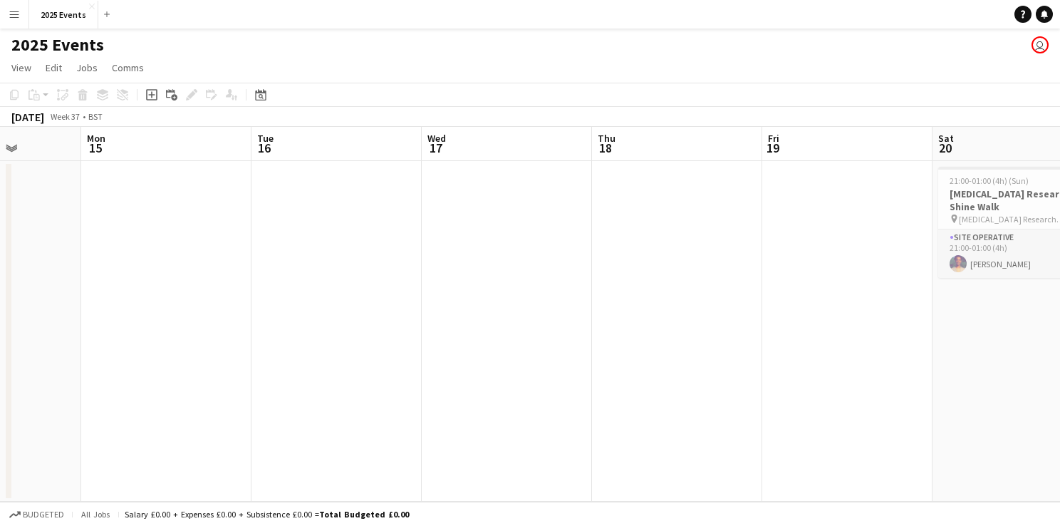
scroll to position [0, 366]
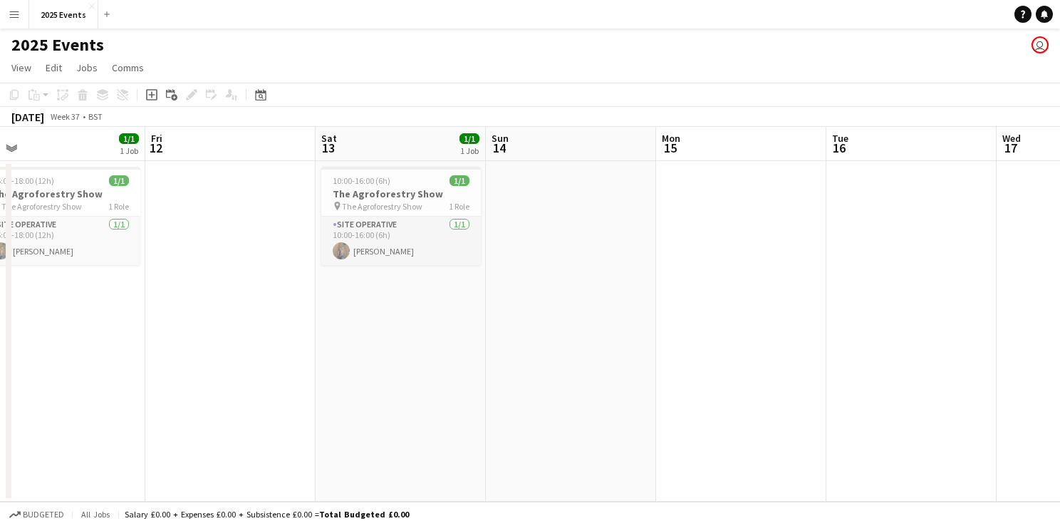
drag, startPoint x: 285, startPoint y: 366, endPoint x: 757, endPoint y: 373, distance: 472.4
click at [757, 373] on app-calendar-viewport "Tue 9 Wed 10 1/1 1 Job Thu 11 1/1 1 Job Fri 12 Sat 13 1/1 1 Job Sun 14 Mon 15 T…" at bounding box center [530, 314] width 1060 height 375
click at [386, 198] on h3 "The Agroforestry Show" at bounding box center [401, 193] width 160 height 13
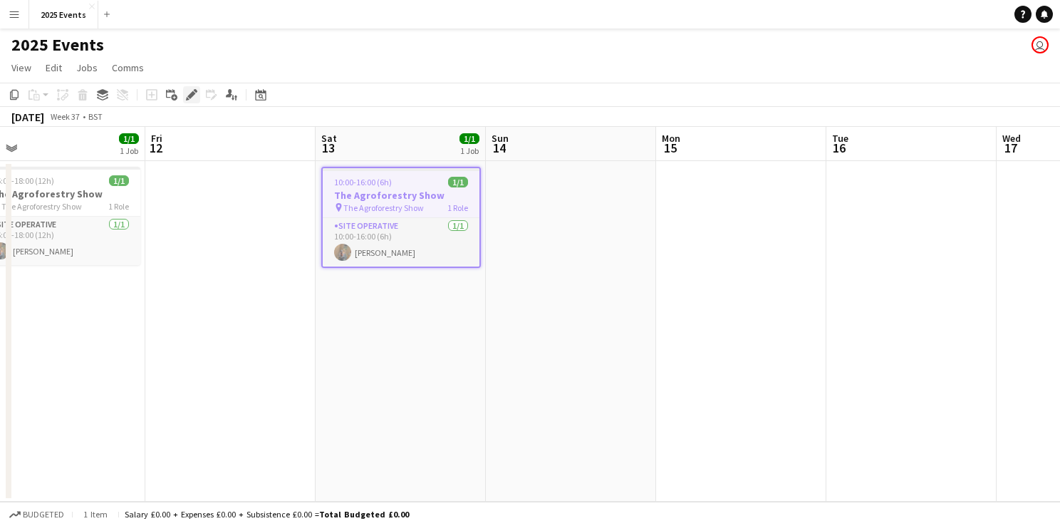
click at [194, 95] on icon "Edit" at bounding box center [191, 94] width 11 height 11
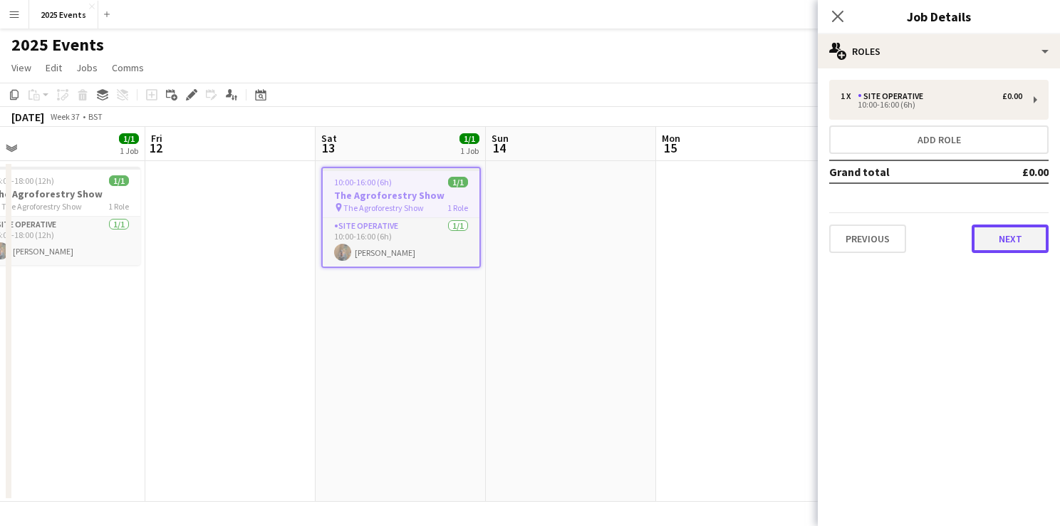
click at [995, 235] on button "Next" at bounding box center [1010, 238] width 77 height 28
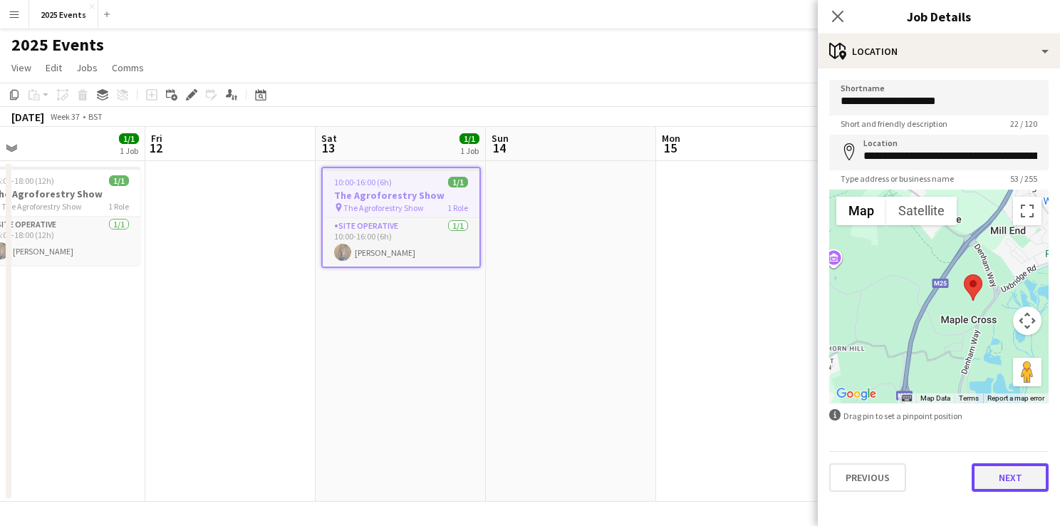
click at [1012, 483] on button "Next" at bounding box center [1010, 477] width 77 height 28
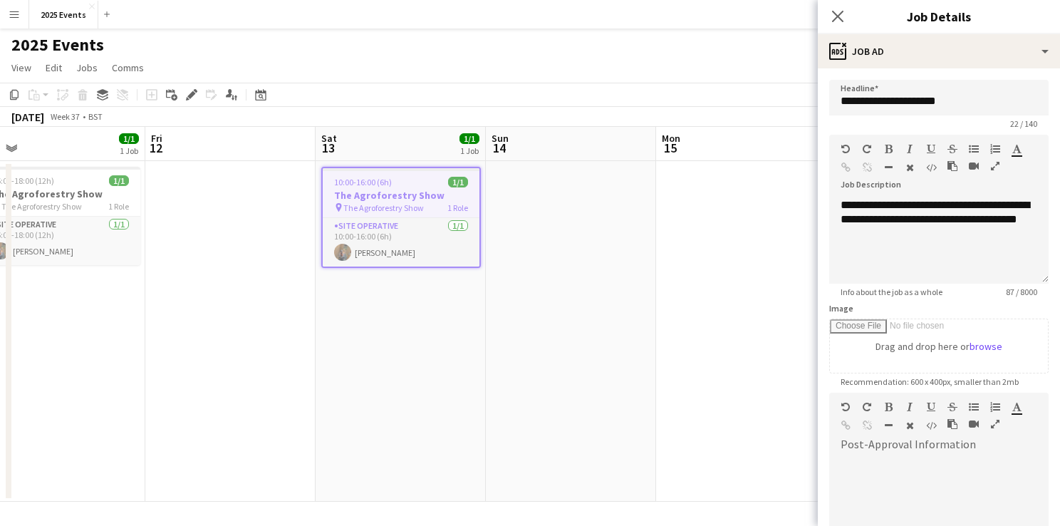
click at [611, 264] on app-date-cell at bounding box center [571, 331] width 170 height 341
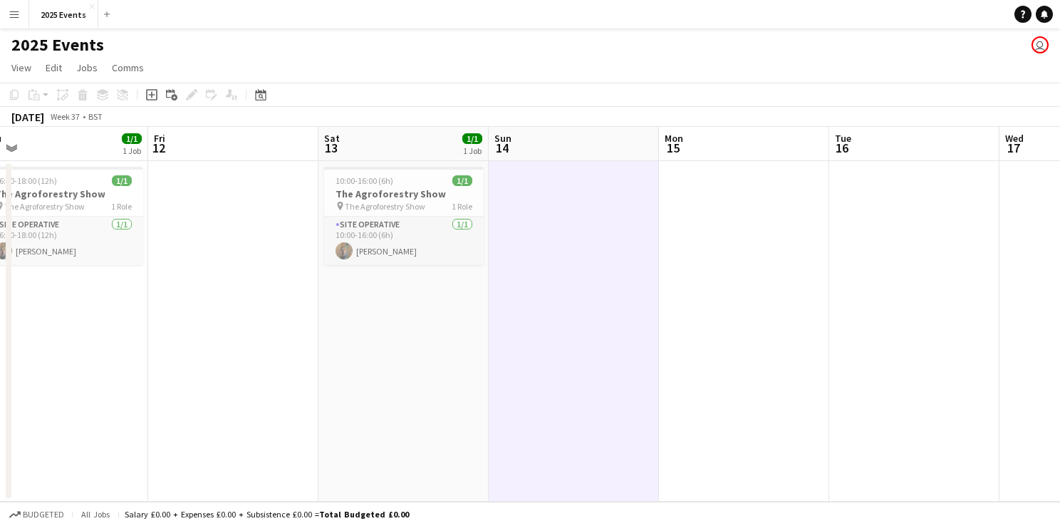
click at [579, 445] on app-date-cell at bounding box center [574, 331] width 170 height 341
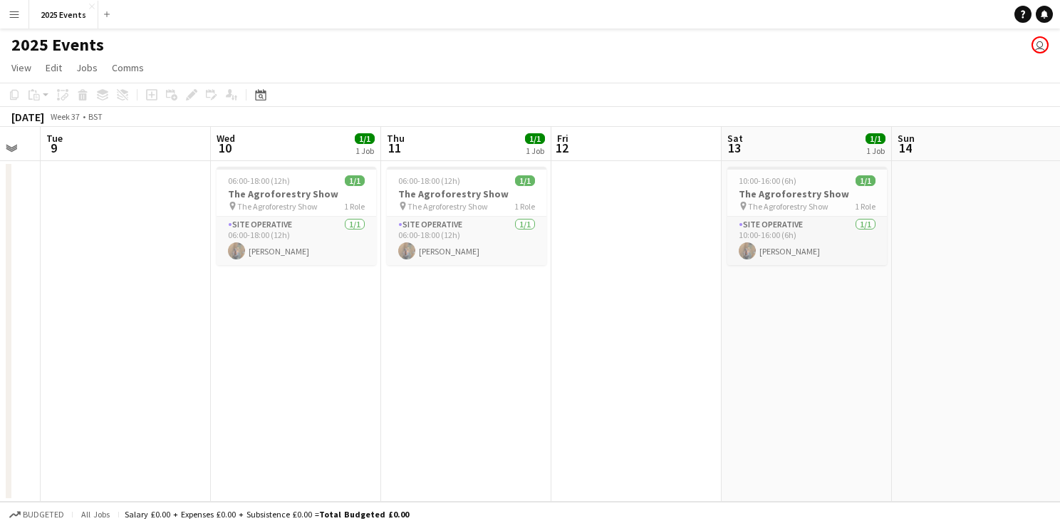
drag, startPoint x: 313, startPoint y: 405, endPoint x: 700, endPoint y: 380, distance: 387.7
click at [700, 380] on app-calendar-viewport "Sun 7 Mon 8 Tue 9 Wed 10 1/1 1 Job Thu 11 1/1 1 Job Fri 12 Sat 13 1/1 1 Job Sun…" at bounding box center [530, 314] width 1060 height 375
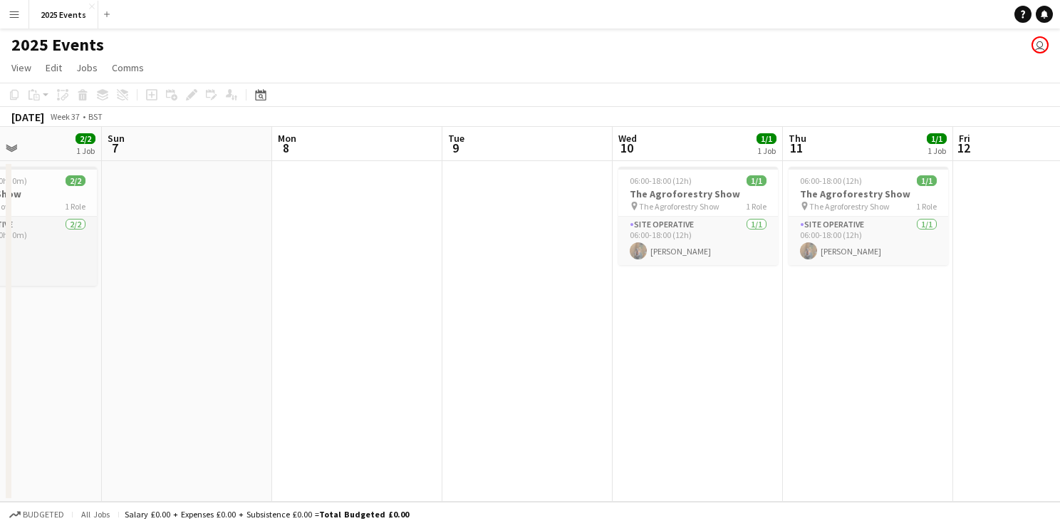
drag, startPoint x: 405, startPoint y: 312, endPoint x: 807, endPoint y: 310, distance: 402.6
click at [807, 310] on app-calendar-viewport "Thu 4 Fri 5 Sat 6 2/2 1 Job Sun 7 Mon 8 Tue 9 Wed 10 1/1 1 Job Thu 11 1/1 1 Job…" at bounding box center [530, 314] width 1060 height 375
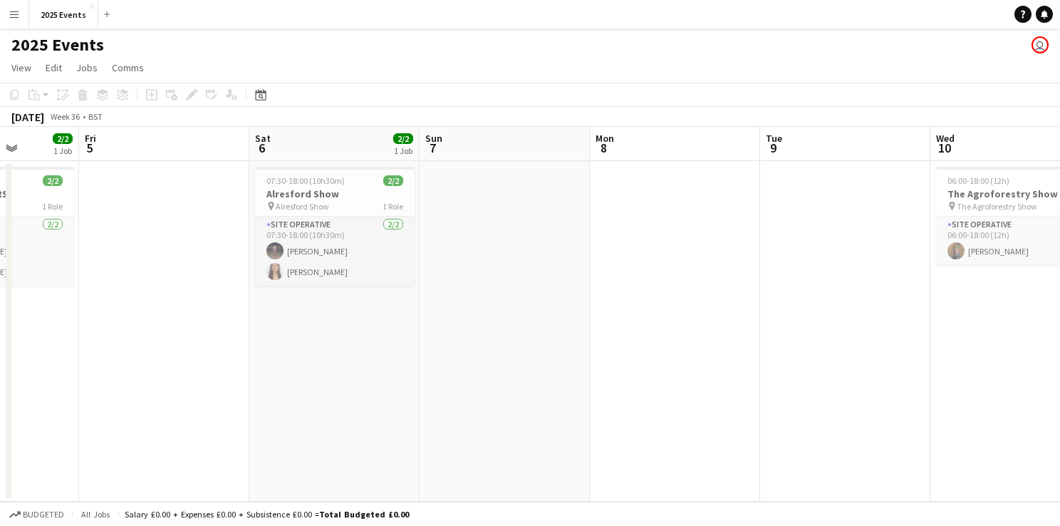
drag, startPoint x: 404, startPoint y: 337, endPoint x: 721, endPoint y: 337, distance: 317.1
click at [721, 337] on app-calendar-viewport "Tue 2 1/1 1 Job Wed 3 3/3 2 Jobs Thu 4 2/2 1 Job Fri 5 Sat 6 2/2 1 Job Sun 7 Mo…" at bounding box center [530, 314] width 1060 height 375
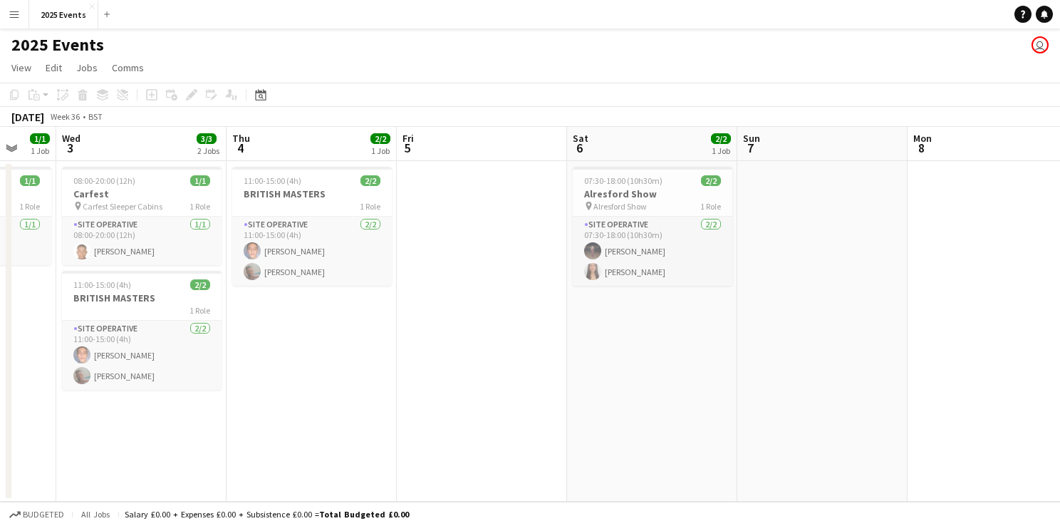
drag, startPoint x: 484, startPoint y: 335, endPoint x: 679, endPoint y: 339, distance: 194.6
click at [797, 337] on app-calendar-viewport "Sun 31 1/1 1 Job Mon 1 3/3 2 Jobs Tue 2 1/1 1 Job Wed 3 3/3 2 Jobs Thu 4 2/2 1 …" at bounding box center [530, 314] width 1060 height 375
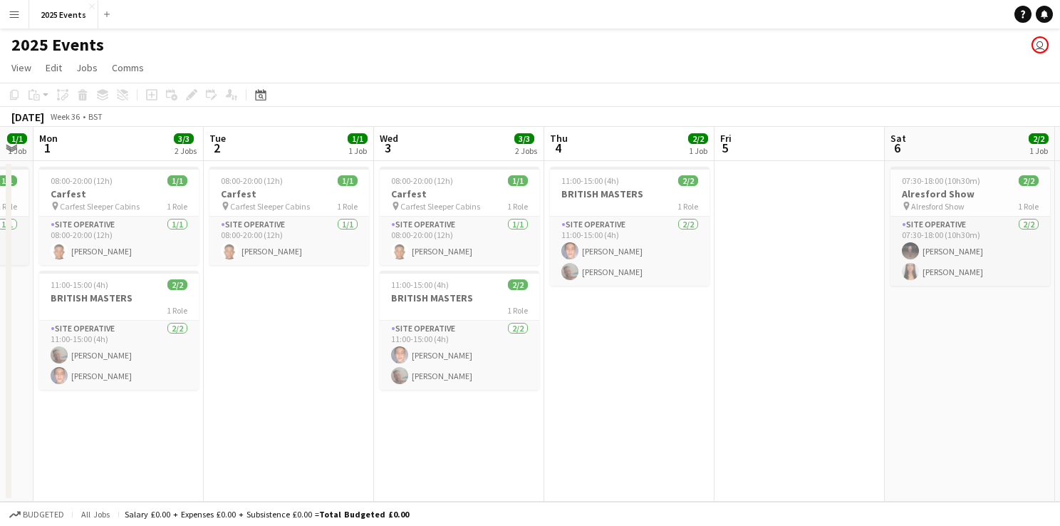
scroll to position [0, 475]
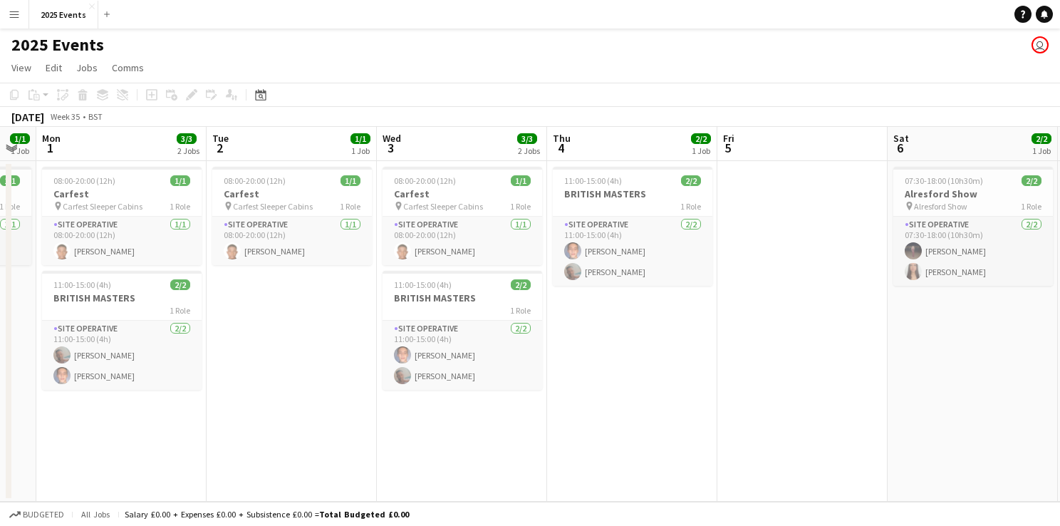
drag, startPoint x: 395, startPoint y: 334, endPoint x: 721, endPoint y: 341, distance: 325.7
click at [721, 341] on app-calendar-viewport "Fri 29 2/2 1 Job Sat 30 Sun 31 1/1 1 Job Mon 1 3/3 2 Jobs Tue 2 1/1 1 Job Wed 3…" at bounding box center [530, 314] width 1060 height 375
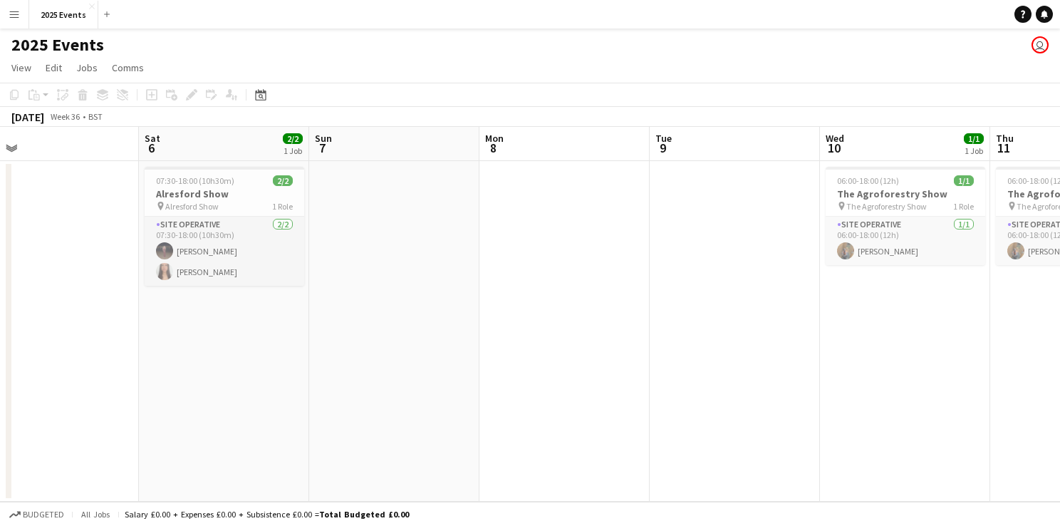
drag, startPoint x: 801, startPoint y: 373, endPoint x: 52, endPoint y: 380, distance: 748.9
click at [52, 380] on app-calendar-viewport "Tue 2 1/1 1 Job Wed 3 3/3 2 Jobs Thu 4 2/2 1 Job Fri 5 Sat 6 2/2 1 Job Sun 7 Mo…" at bounding box center [530, 314] width 1060 height 375
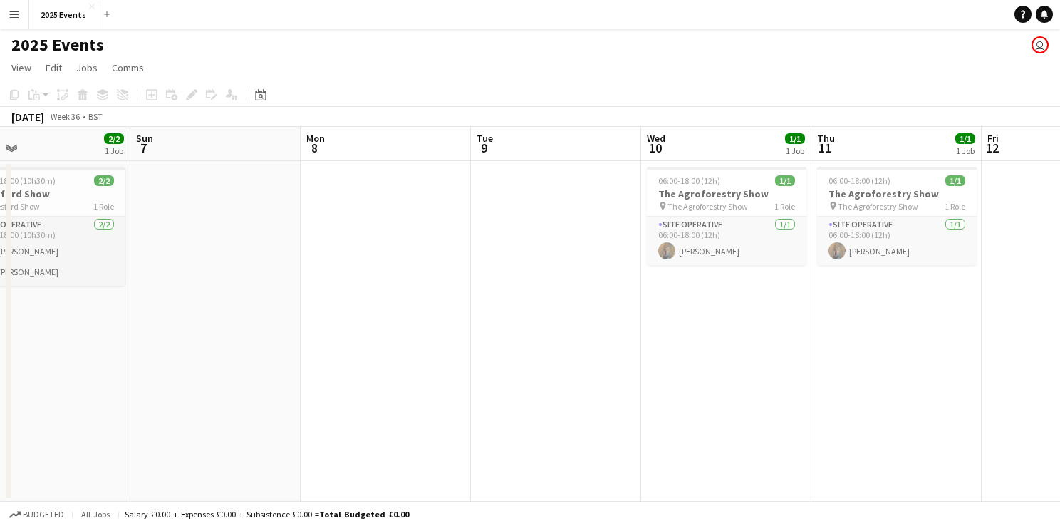
drag, startPoint x: 616, startPoint y: 378, endPoint x: 97, endPoint y: 369, distance: 519.5
click at [97, 369] on app-calendar-viewport "Thu 4 2/2 1 Job Fri 5 Sat 6 2/2 1 Job Sun 7 Mon 8 Tue 9 Wed 10 1/1 1 Job Thu 11…" at bounding box center [530, 314] width 1060 height 375
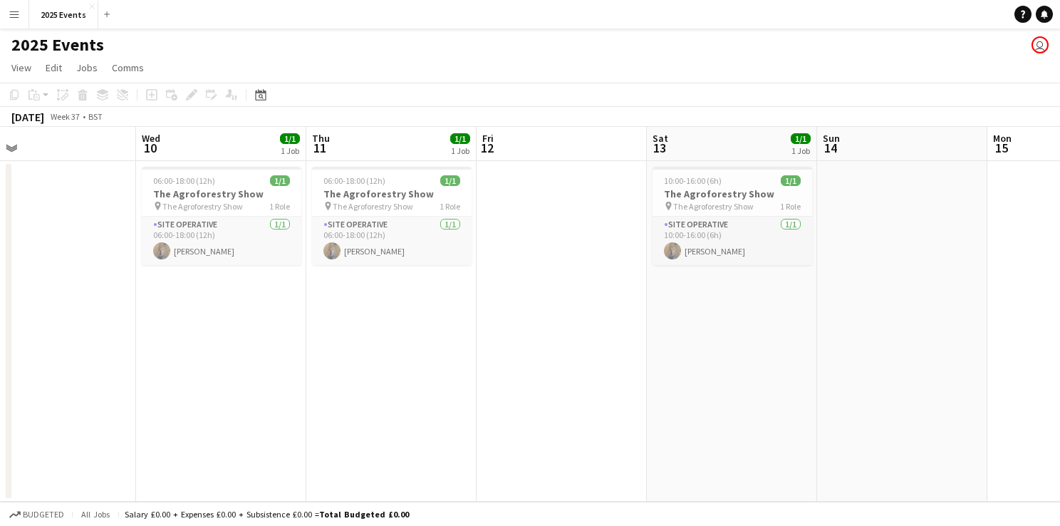
drag, startPoint x: 628, startPoint y: 332, endPoint x: 123, endPoint y: 361, distance: 506.0
click at [123, 361] on app-calendar-viewport "Sat 6 2/2 1 Job Sun 7 Mon 8 Tue 9 Wed 10 1/1 1 Job Thu 11 1/1 1 Job Fri 12 Sat …" at bounding box center [530, 314] width 1060 height 375
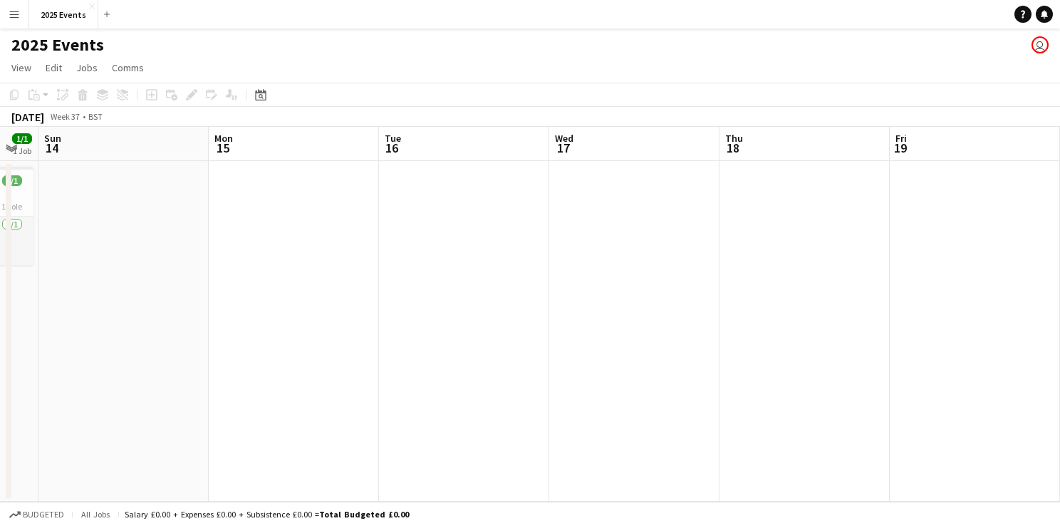
drag, startPoint x: 664, startPoint y: 347, endPoint x: 220, endPoint y: 375, distance: 444.8
click at [220, 375] on app-calendar-viewport "Wed 10 1/1 1 Job Thu 11 1/1 1 Job Fri 12 Sat 13 1/1 1 Job Sun 14 Mon 15 Tue 16 …" at bounding box center [530, 314] width 1060 height 375
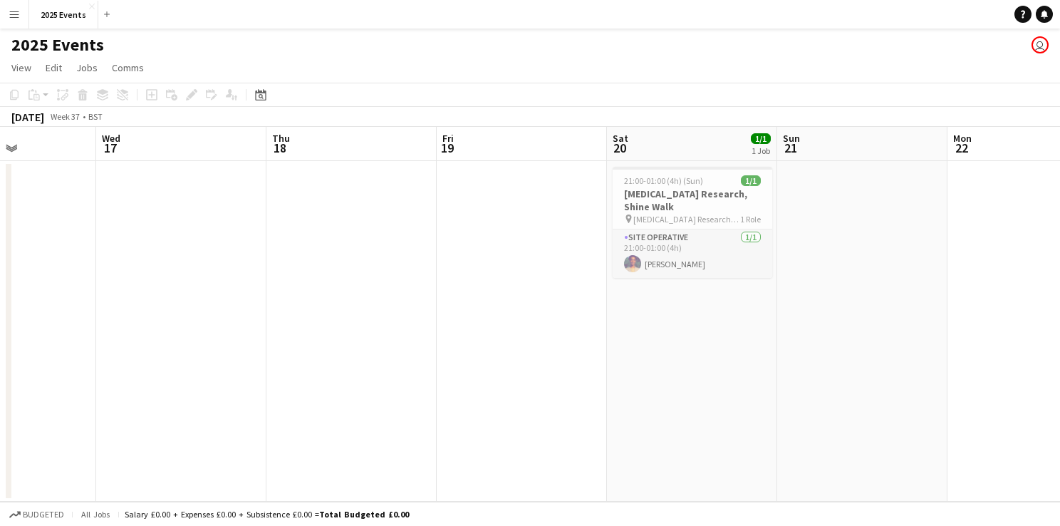
drag, startPoint x: 689, startPoint y: 344, endPoint x: 235, endPoint y: 360, distance: 454.1
click at [235, 360] on app-calendar-viewport "Sun 14 Mon 15 Tue 16 Wed 17 Thu 18 Fri 19 Sat 20 1/1 1 Job Sun 21 Mon 22 Tue 23…" at bounding box center [530, 314] width 1060 height 375
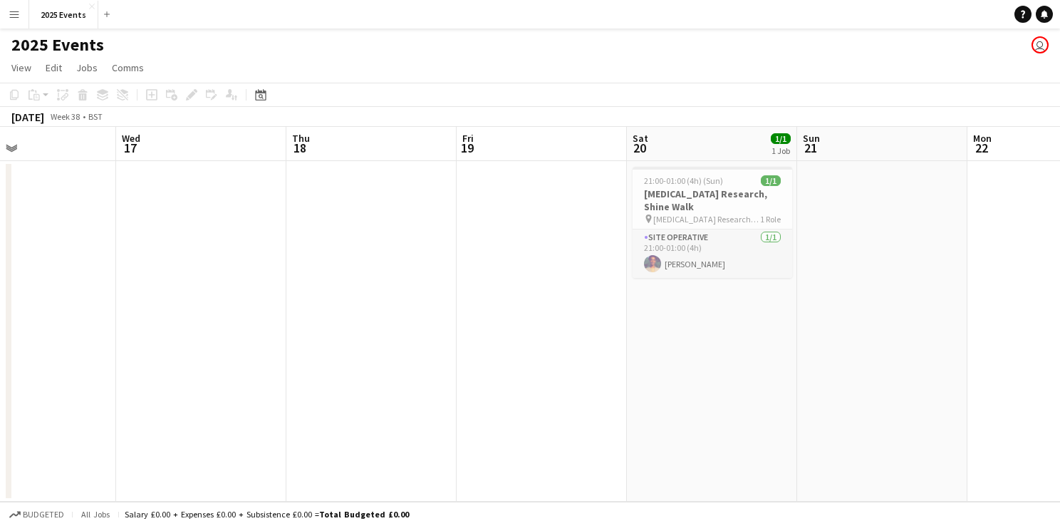
scroll to position [0, 395]
drag, startPoint x: 651, startPoint y: 358, endPoint x: 351, endPoint y: 368, distance: 299.4
click at [351, 368] on app-calendar-viewport "Sun 14 Mon 15 Tue 16 Wed 17 Thu 18 Fri 19 Sat 20 1/1 1 Job Sun 21 Mon 22 Tue 23…" at bounding box center [530, 314] width 1060 height 375
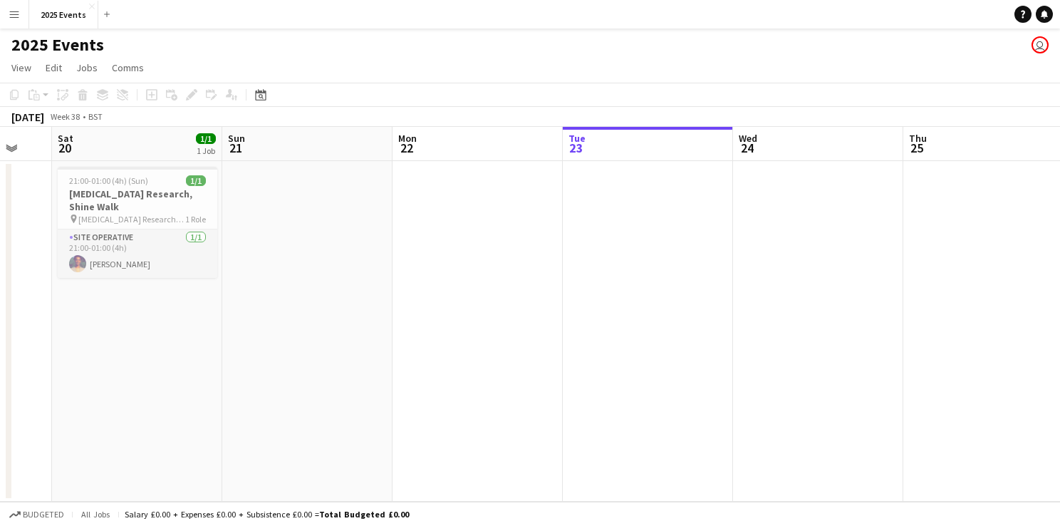
scroll to position [0, 534]
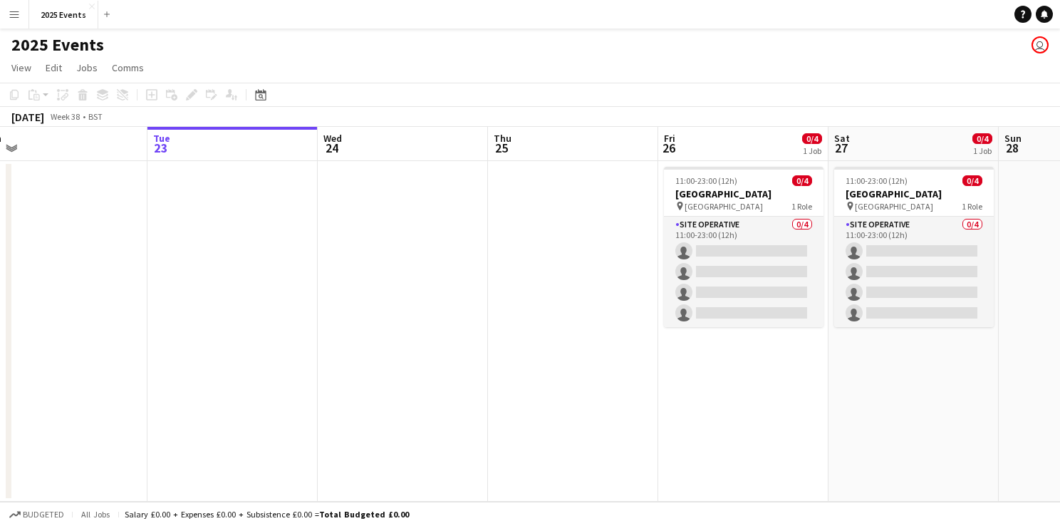
drag, startPoint x: 678, startPoint y: 313, endPoint x: -3, endPoint y: 331, distance: 680.7
click at [0, 331] on html "Menu Boards Boards Boards All jobs Status Workforce Workforce My Workforce Recr…" at bounding box center [530, 263] width 1060 height 526
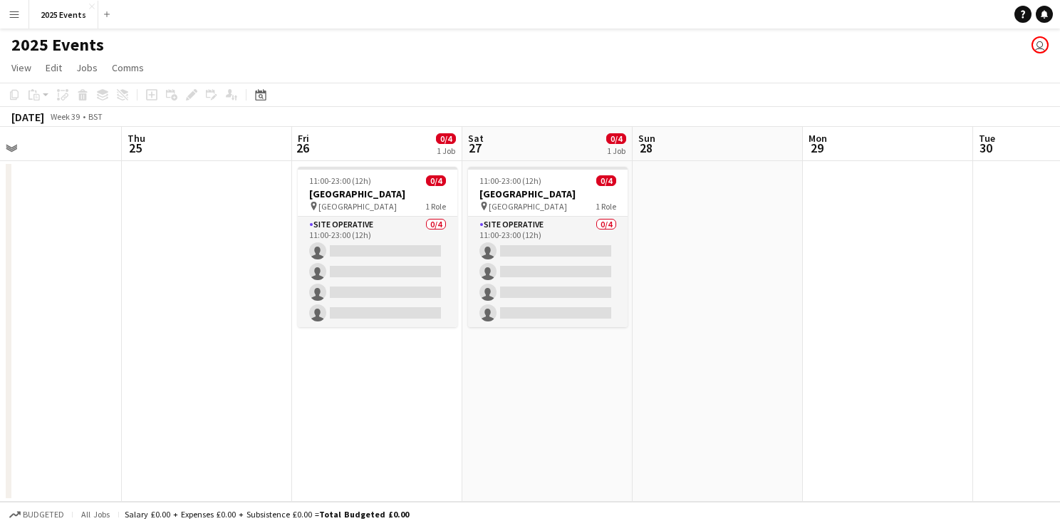
scroll to position [0, 561]
drag, startPoint x: 522, startPoint y: 381, endPoint x: 154, endPoint y: 373, distance: 367.7
click at [154, 373] on app-calendar-viewport "Sun 21 Mon 22 Tue 23 Wed 24 Thu 25 Fri 26 0/4 1 Job Sat 27 0/4 1 Job Sun 28 Mon…" at bounding box center [530, 314] width 1060 height 375
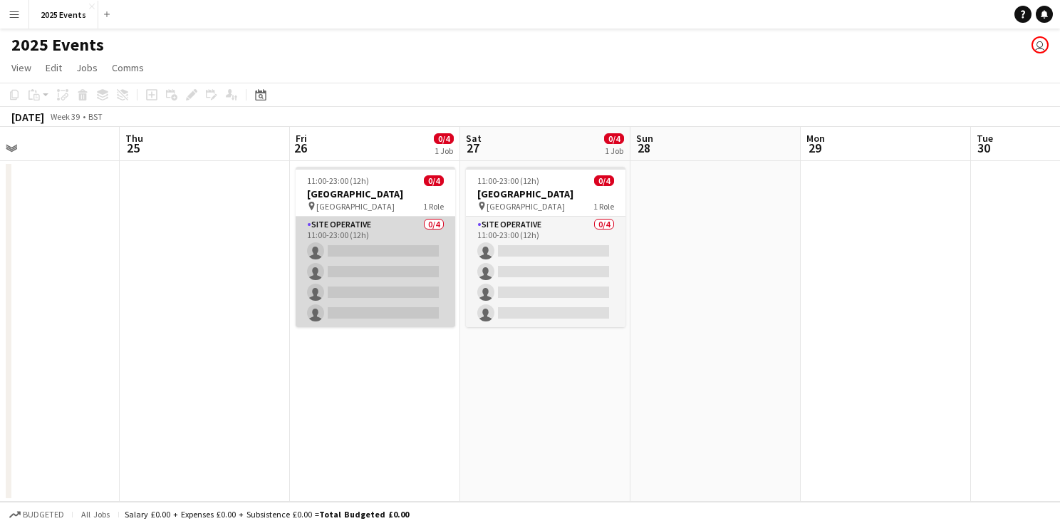
drag, startPoint x: 381, startPoint y: 248, endPoint x: 402, endPoint y: 248, distance: 20.7
click at [380, 248] on app-card-role "Site Operative 0/4 11:00-23:00 (12h) single-neutral-actions single-neutral-acti…" at bounding box center [376, 272] width 160 height 110
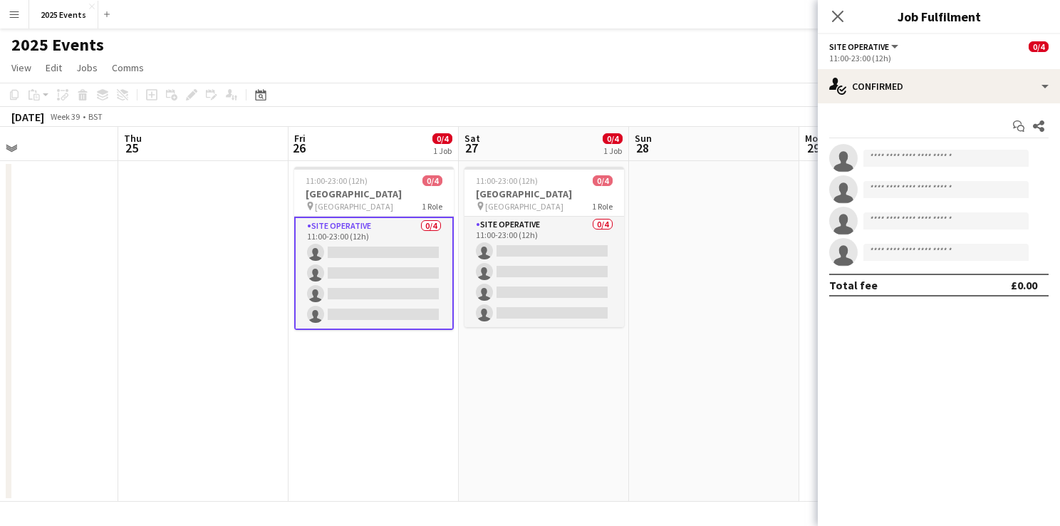
click at [911, 167] on app-invite-slot "single-neutral-actions" at bounding box center [939, 158] width 242 height 28
click at [910, 160] on input at bounding box center [946, 158] width 165 height 17
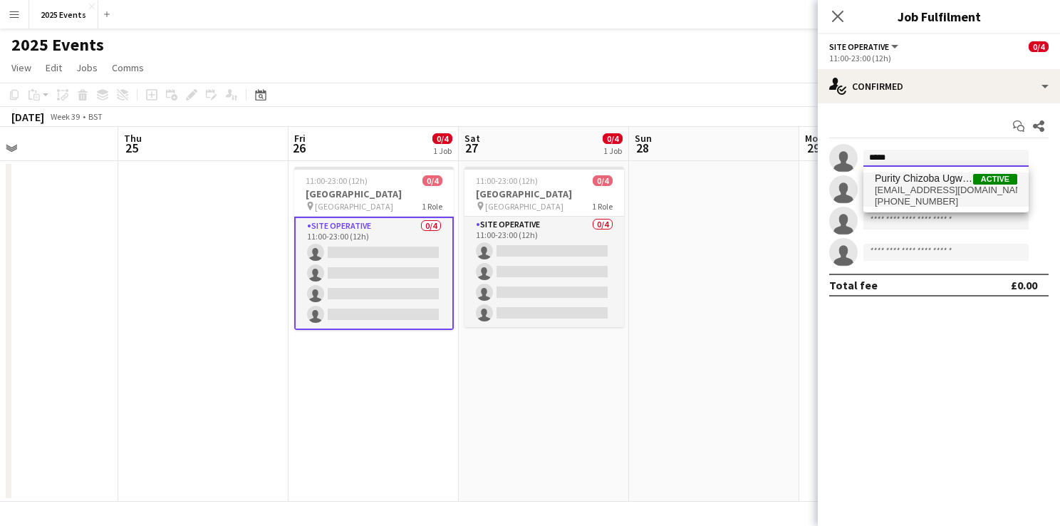
type input "*****"
click at [915, 187] on span "ugwumgbochizoba@gmail.com" at bounding box center [946, 190] width 142 height 11
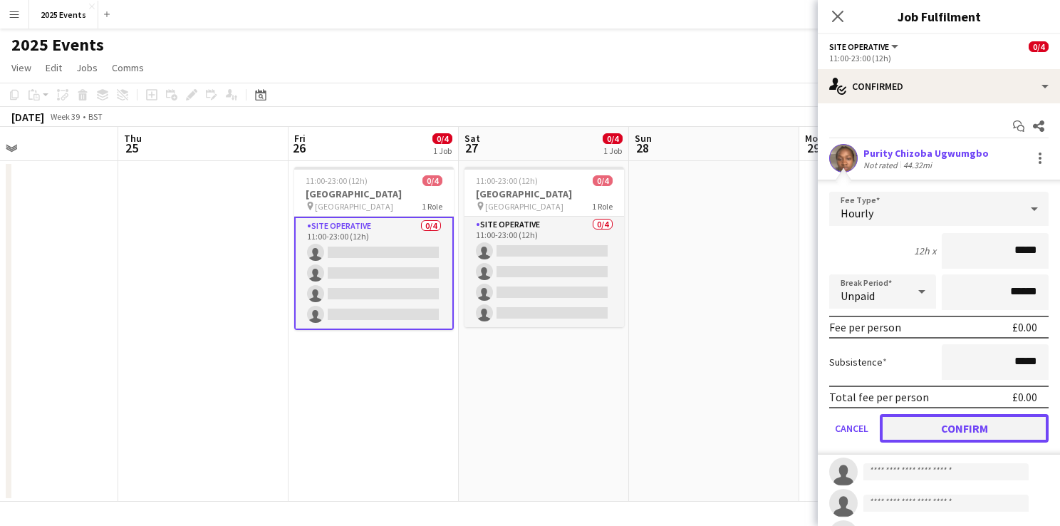
click at [967, 429] on button "Confirm" at bounding box center [964, 428] width 169 height 28
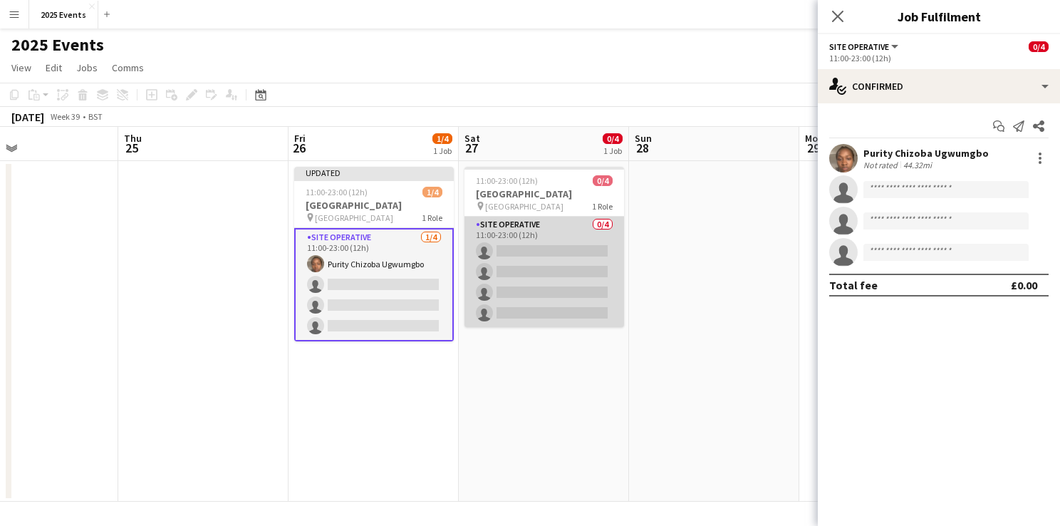
click at [543, 232] on app-card-role "Site Operative 0/4 11:00-23:00 (12h) single-neutral-actions single-neutral-acti…" at bounding box center [545, 272] width 160 height 110
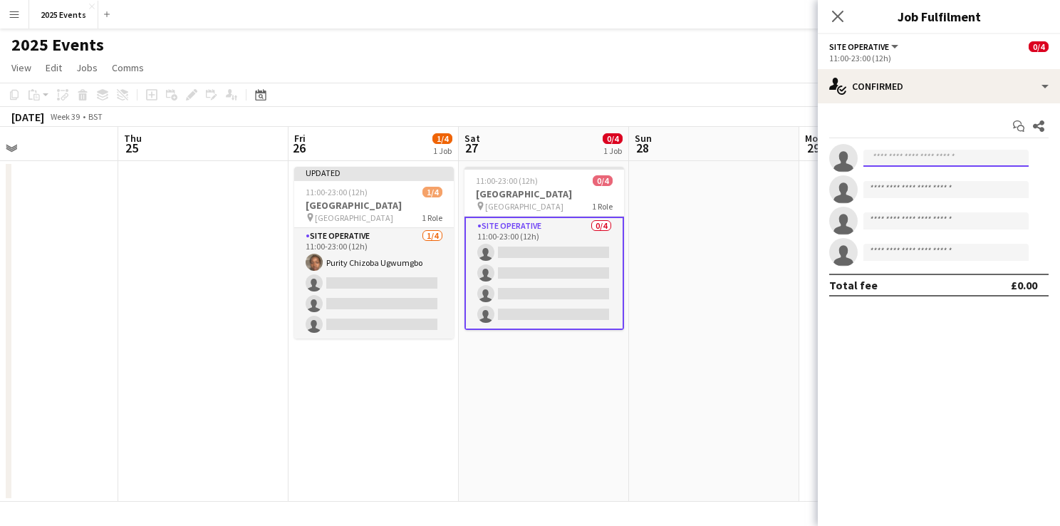
drag, startPoint x: 938, startPoint y: 153, endPoint x: 940, endPoint y: 135, distance: 18.6
click at [937, 155] on input at bounding box center [946, 158] width 165 height 17
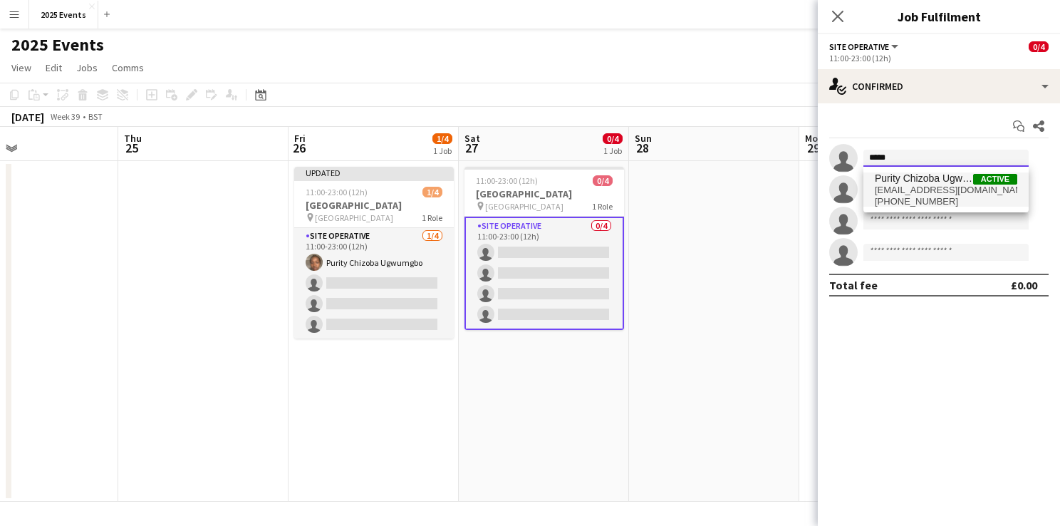
type input "*****"
click at [940, 198] on span "+447350160869" at bounding box center [946, 201] width 142 height 11
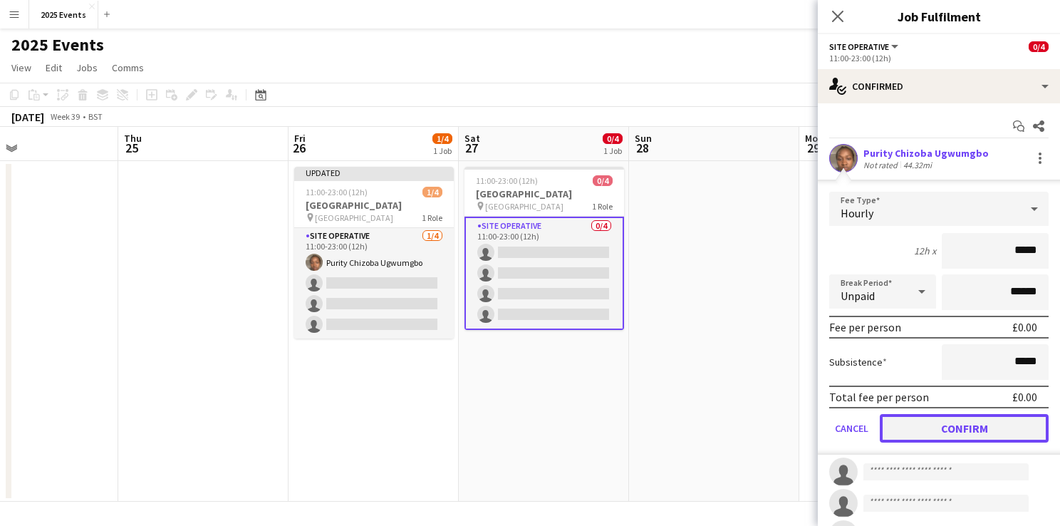
click at [969, 425] on button "Confirm" at bounding box center [964, 428] width 169 height 28
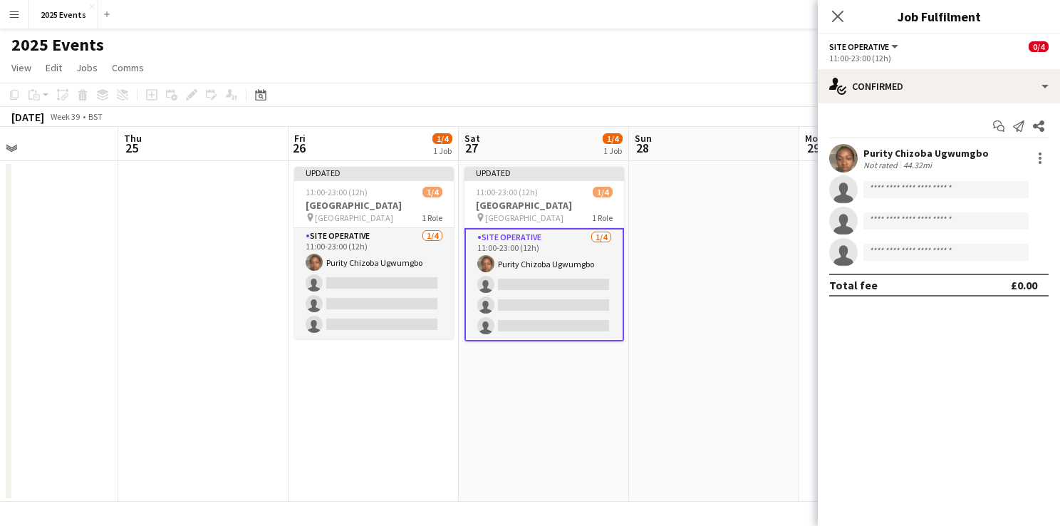
click at [698, 346] on app-date-cell at bounding box center [714, 331] width 170 height 341
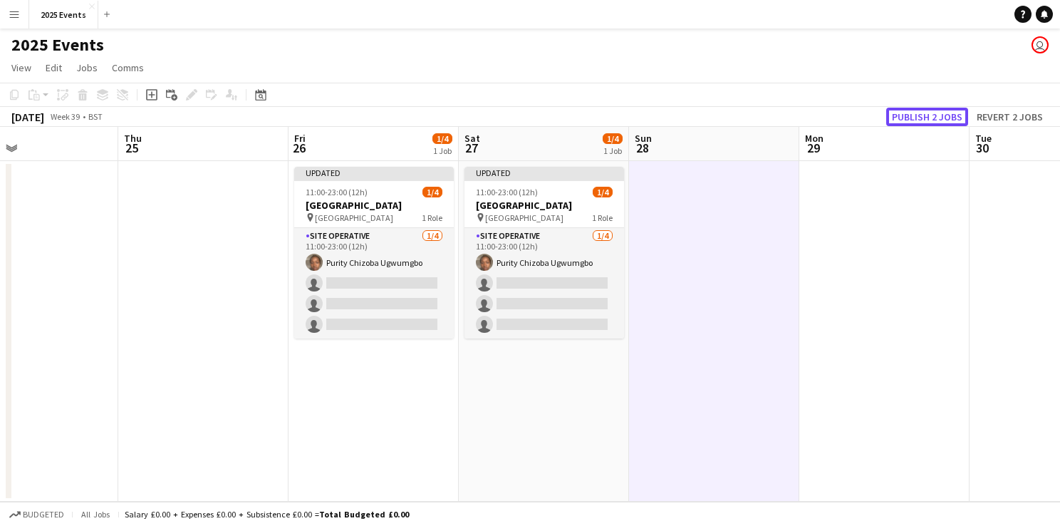
click at [949, 112] on button "Publish 2 jobs" at bounding box center [927, 117] width 82 height 19
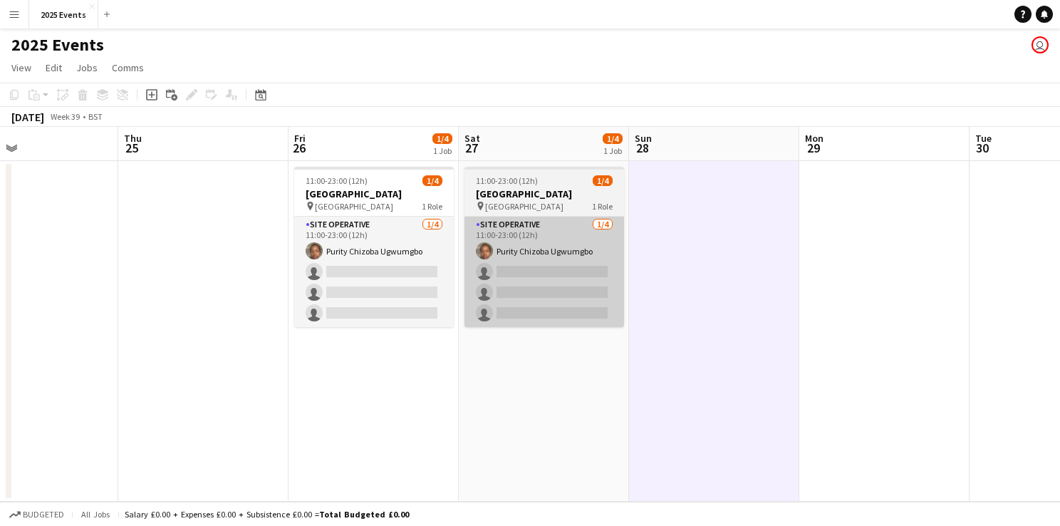
drag, startPoint x: 338, startPoint y: 237, endPoint x: 555, endPoint y: 237, distance: 216.6
click at [338, 238] on app-card-role "Site Operative 1/4 11:00-23:00 (12h) Purity Chizoba Ugwumgbo single-neutral-act…" at bounding box center [374, 272] width 160 height 110
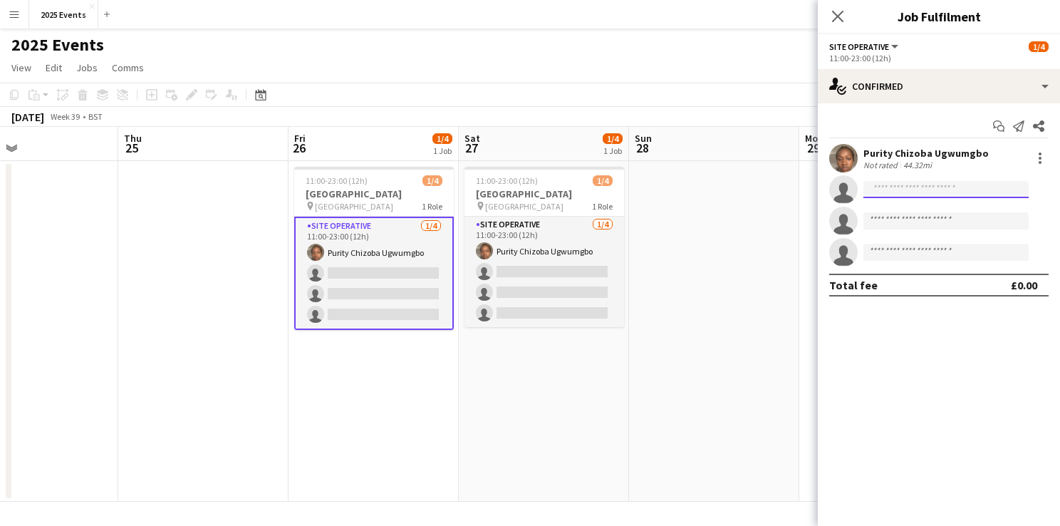
click at [963, 187] on input at bounding box center [946, 189] width 165 height 17
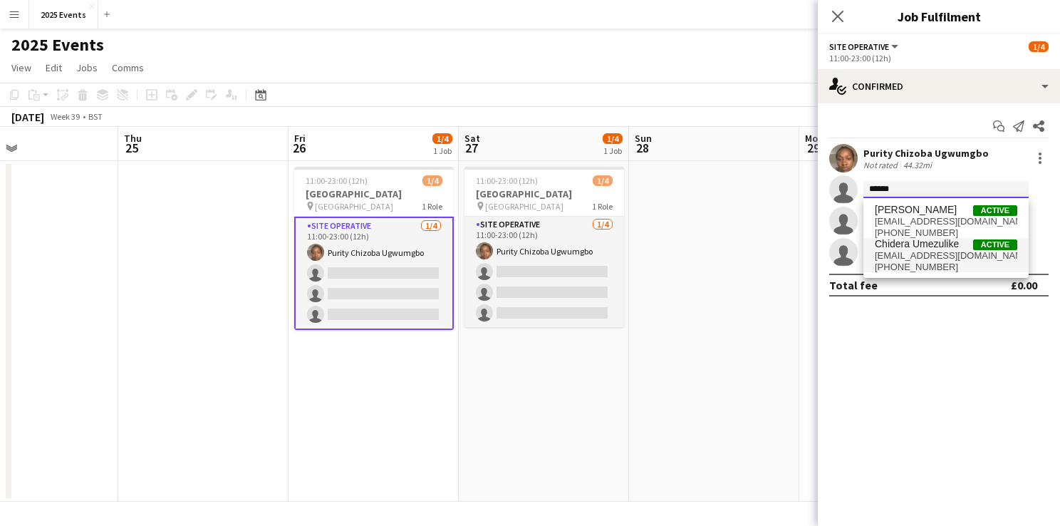
type input "******"
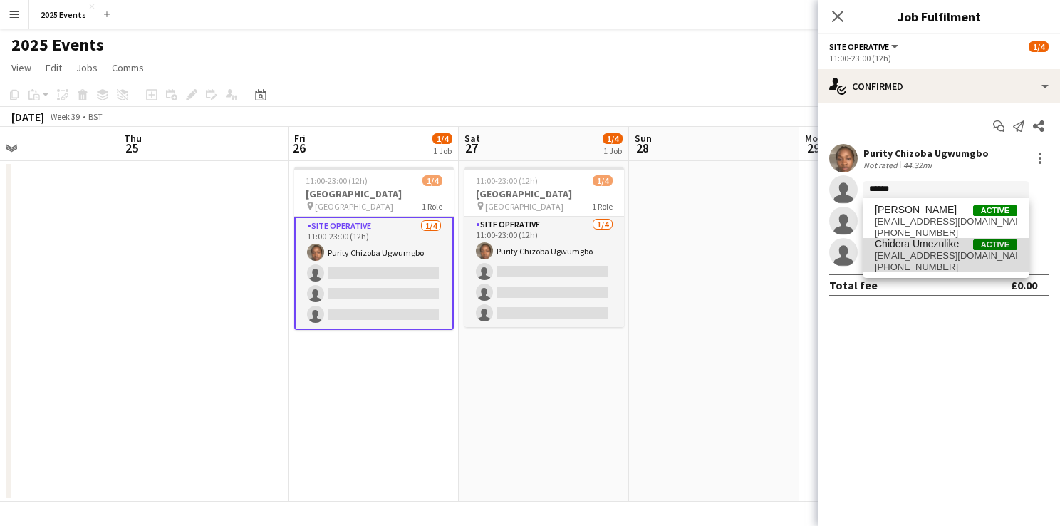
click at [935, 244] on span "Chidera Umezulike" at bounding box center [917, 244] width 84 height 12
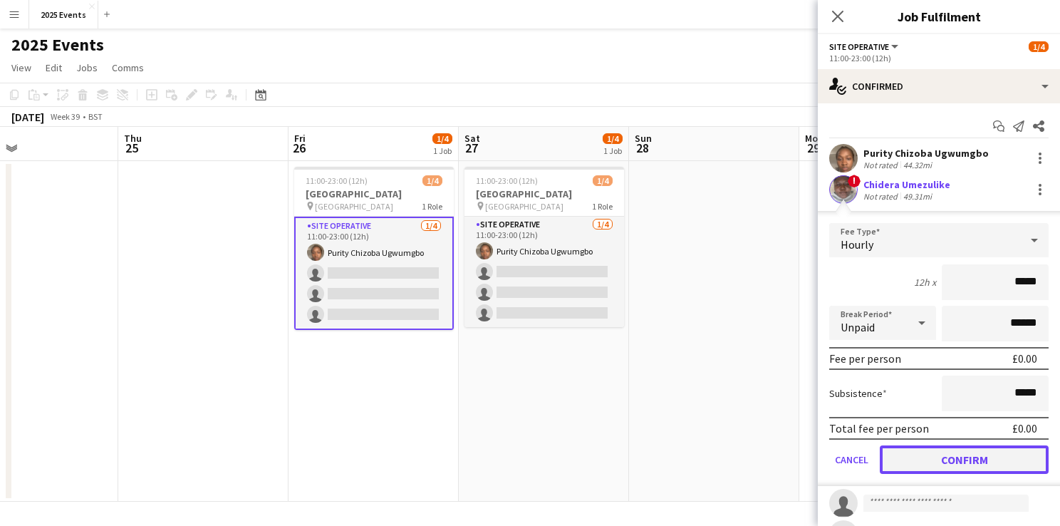
click at [957, 452] on button "Confirm" at bounding box center [964, 459] width 169 height 28
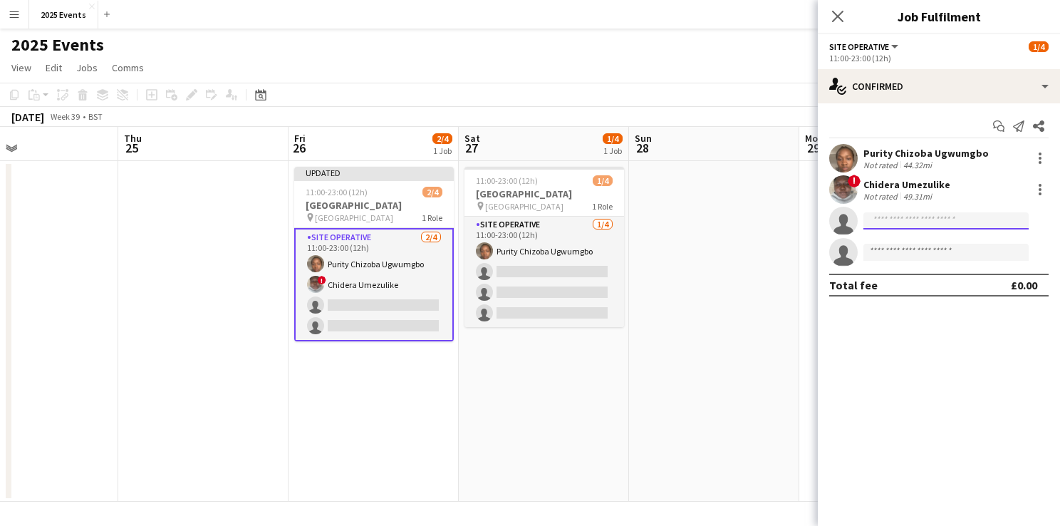
click at [929, 222] on input at bounding box center [946, 220] width 165 height 17
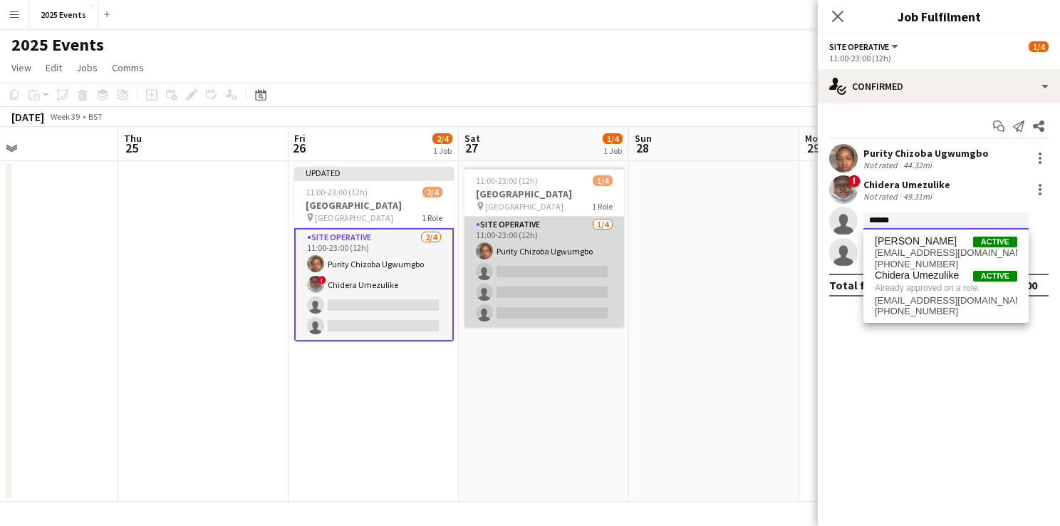
type input "******"
click at [523, 258] on app-card-role "Site Operative 1/4 11:00-23:00 (12h) Purity Chizoba Ugwumgbo single-neutral-act…" at bounding box center [545, 272] width 160 height 110
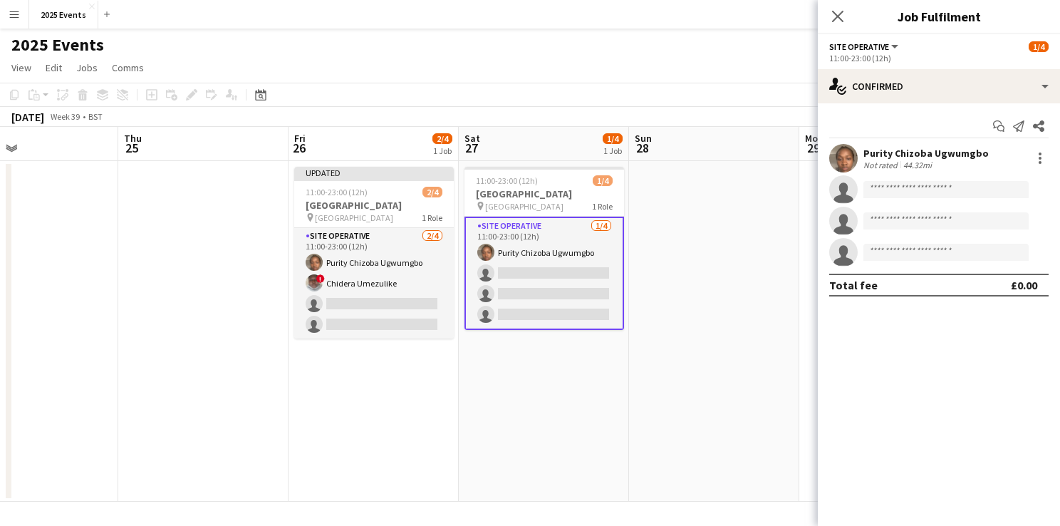
click at [531, 269] on app-card-role "Site Operative 1/4 11:00-23:00 (12h) Purity Chizoba Ugwumgbo single-neutral-act…" at bounding box center [545, 273] width 160 height 113
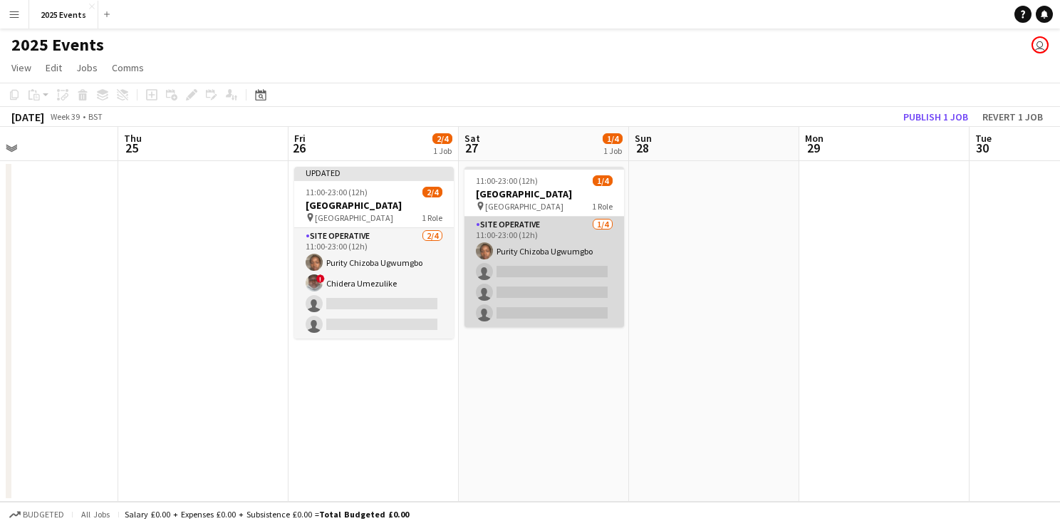
click at [544, 267] on app-card-role "Site Operative 1/4 11:00-23:00 (12h) Purity Chizoba Ugwumgbo single-neutral-act…" at bounding box center [545, 272] width 160 height 110
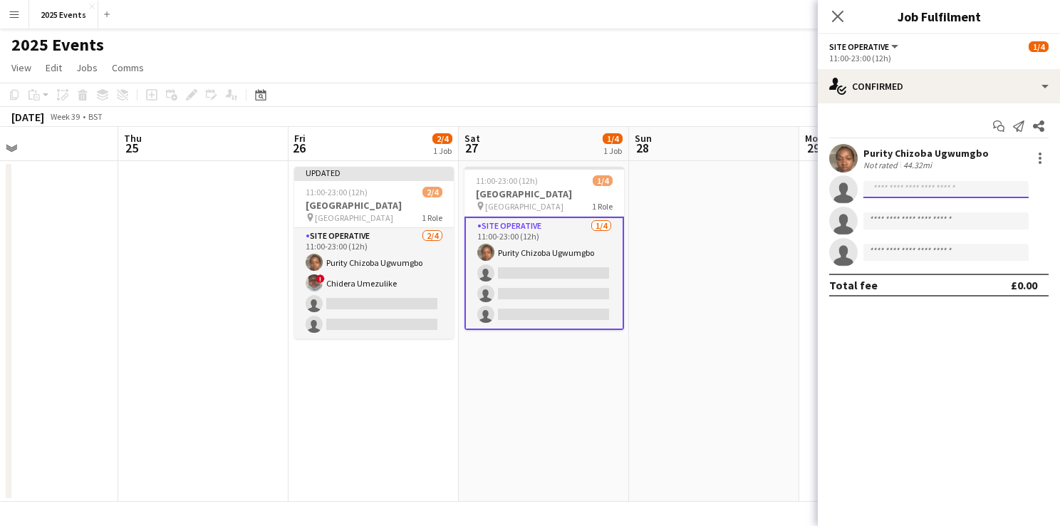
click at [881, 182] on input at bounding box center [946, 189] width 165 height 17
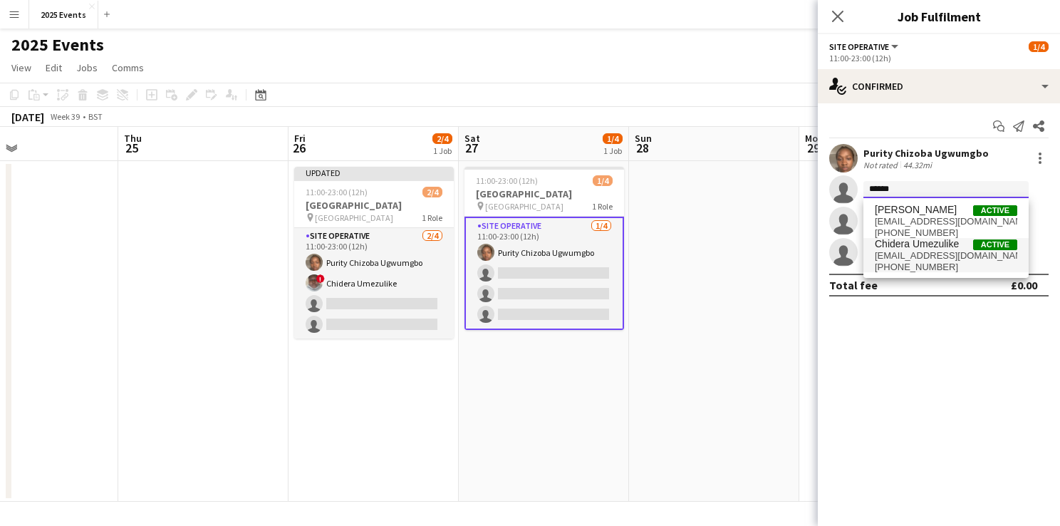
type input "******"
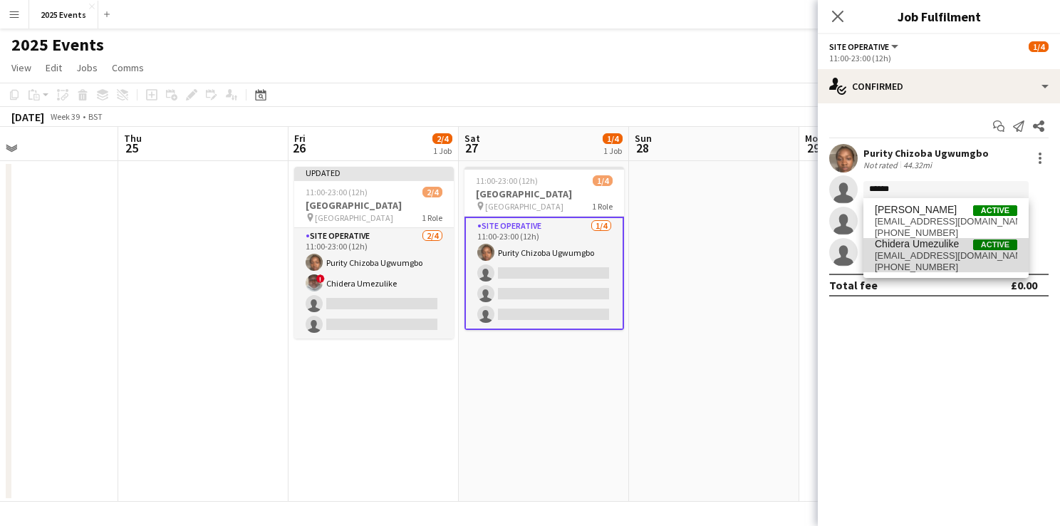
click at [901, 247] on span "Chidera Umezulike" at bounding box center [917, 244] width 84 height 12
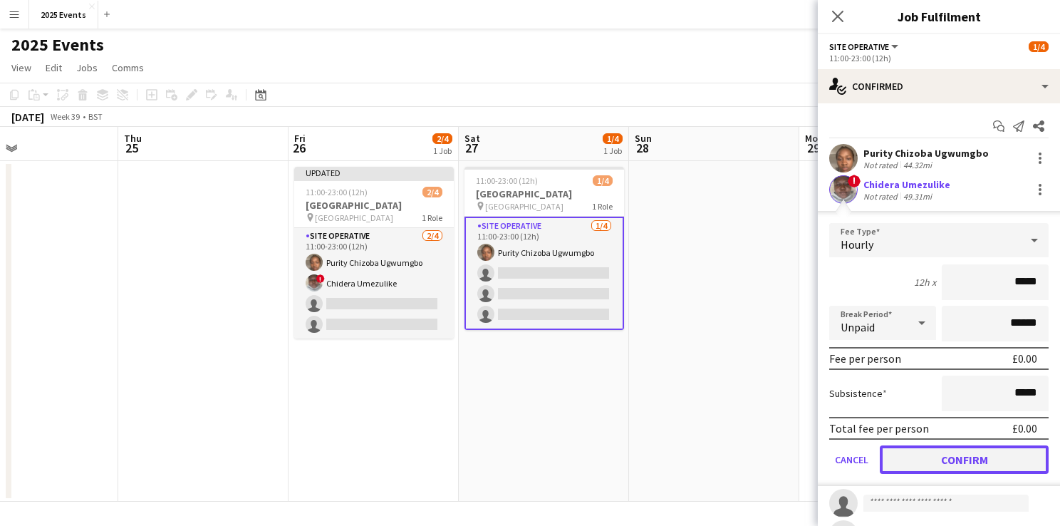
click at [948, 452] on button "Confirm" at bounding box center [964, 459] width 169 height 28
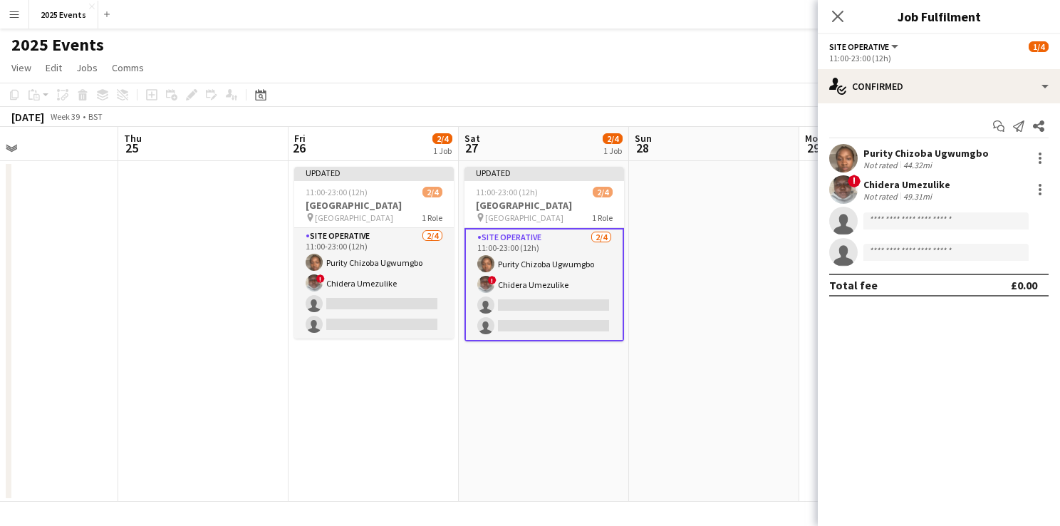
click at [739, 262] on app-date-cell at bounding box center [714, 331] width 170 height 341
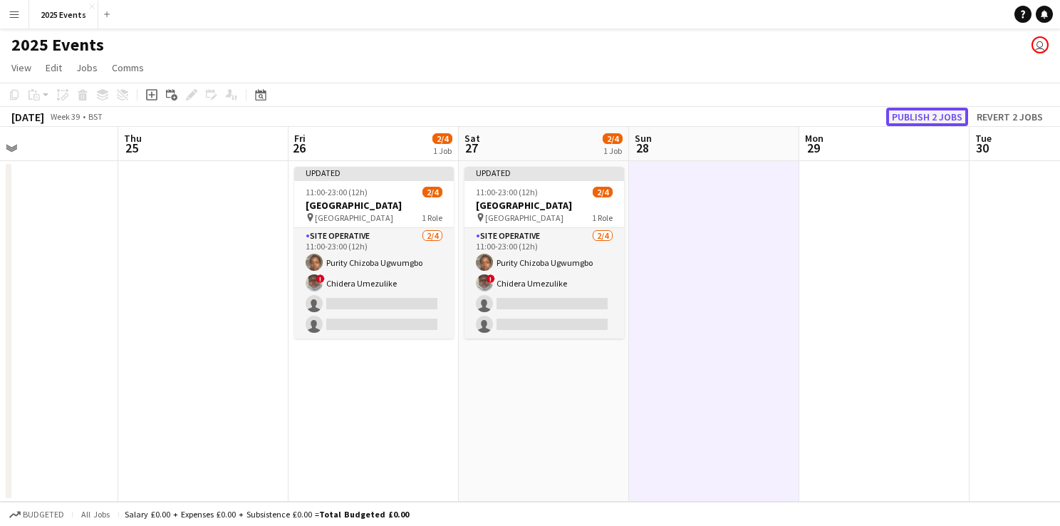
click at [938, 118] on button "Publish 2 jobs" at bounding box center [927, 117] width 82 height 19
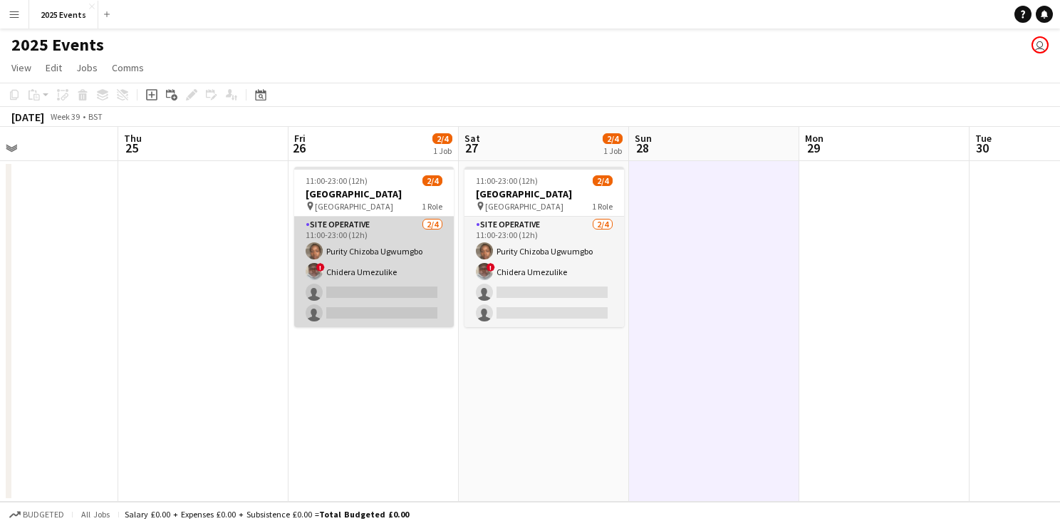
click at [361, 232] on app-card-role "Site Operative 2/4 11:00-23:00 (12h) Purity Chizoba Ugwumgbo ! Chidera Umezulik…" at bounding box center [374, 272] width 160 height 110
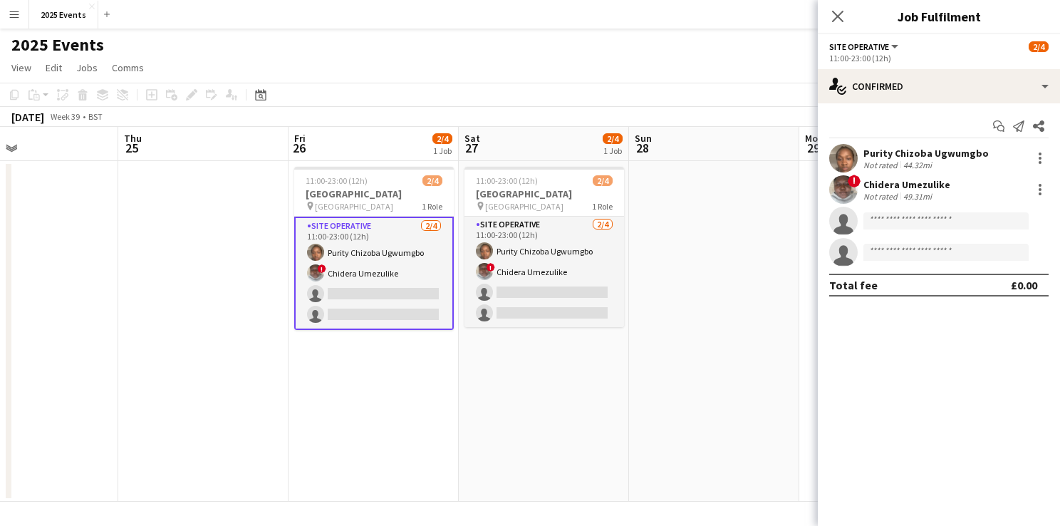
click at [839, 190] on app-user-avatar at bounding box center [843, 189] width 28 height 28
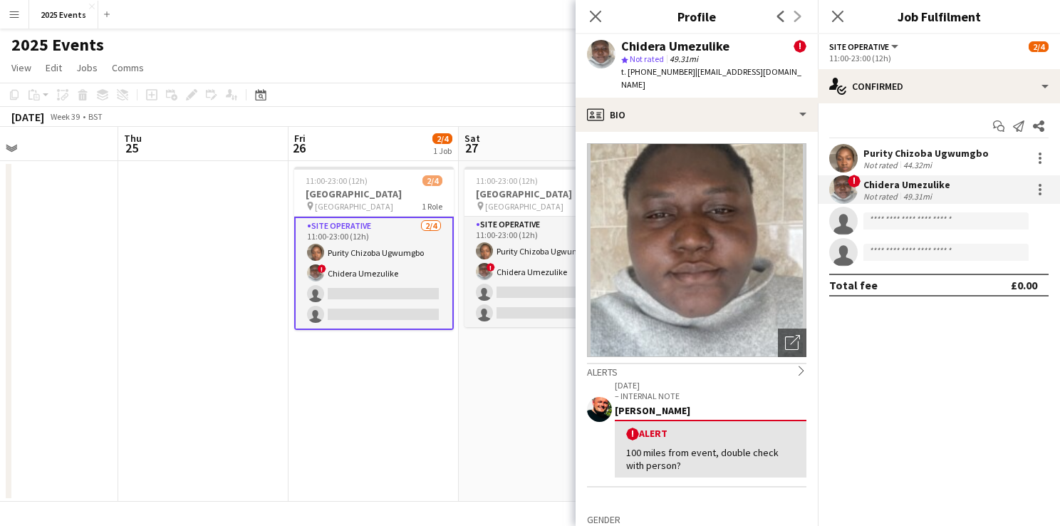
drag, startPoint x: 737, startPoint y: 46, endPoint x: 624, endPoint y: 46, distance: 112.6
click at [624, 46] on div "Chidera Umezulike !" at bounding box center [713, 46] width 185 height 13
copy div "Chidera Umezulike"
drag, startPoint x: 805, startPoint y: 74, endPoint x: 636, endPoint y: 76, distance: 169.6
click at [636, 76] on div "Chidera Umezulike ! star Not rated 49.31mi t. +447350155491 | chideraumezulike@…" at bounding box center [697, 65] width 242 height 63
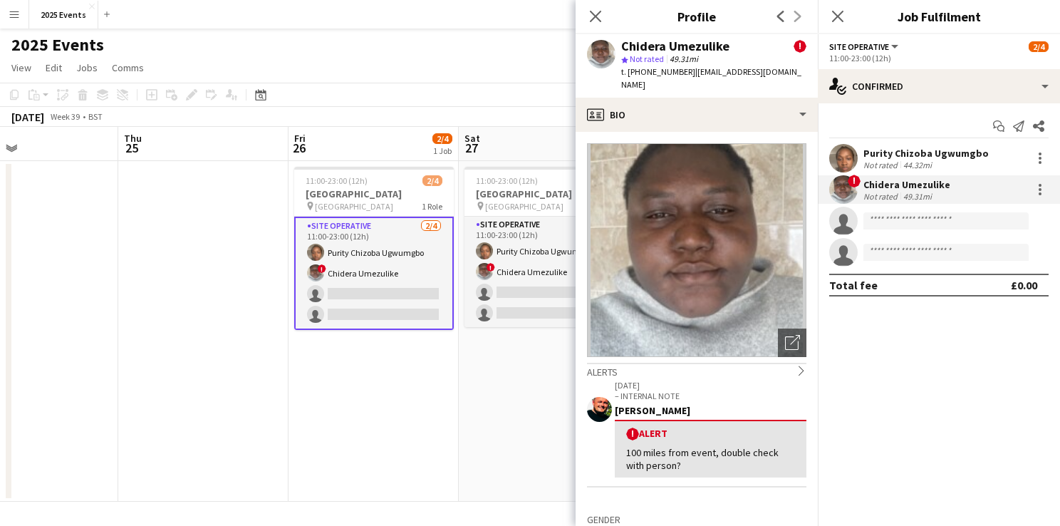
click at [636, 76] on span "t. +447350155491" at bounding box center [658, 71] width 74 height 11
copy div "47350155491 | chideraumezulike@gmail.com"
click at [844, 157] on app-user-avatar at bounding box center [843, 158] width 28 height 28
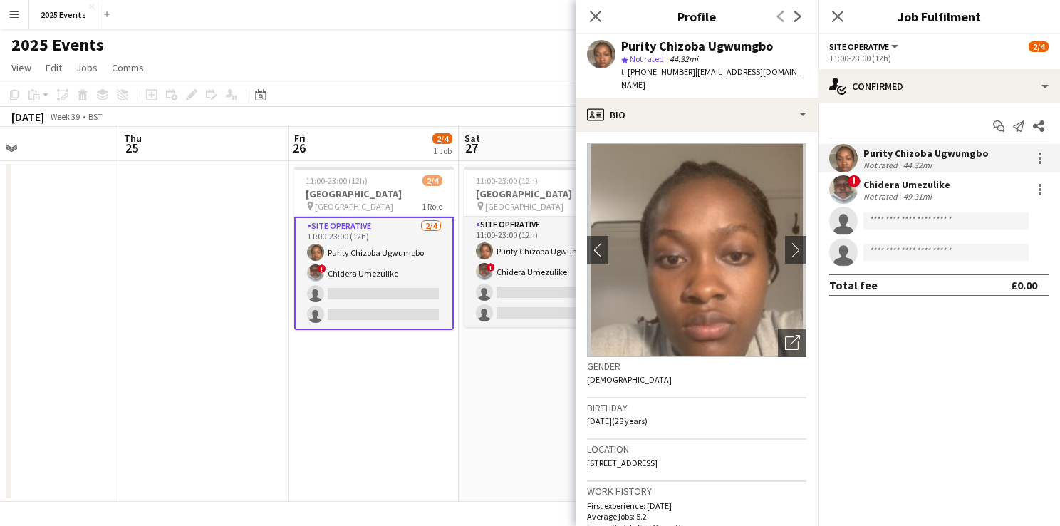
drag, startPoint x: 776, startPoint y: 46, endPoint x: 623, endPoint y: 47, distance: 153.2
click at [623, 47] on div "Purity Chizoba Ugwumgbo" at bounding box center [713, 46] width 185 height 13
copy div "Purity Chizoba Ugwumgbo"
drag, startPoint x: 804, startPoint y: 71, endPoint x: 631, endPoint y: 71, distance: 172.4
click at [631, 71] on div "Purity Chizoba Ugwumgbo star Not rated 44.32mi t. +447350160869 | ugwumgbochizo…" at bounding box center [697, 65] width 242 height 63
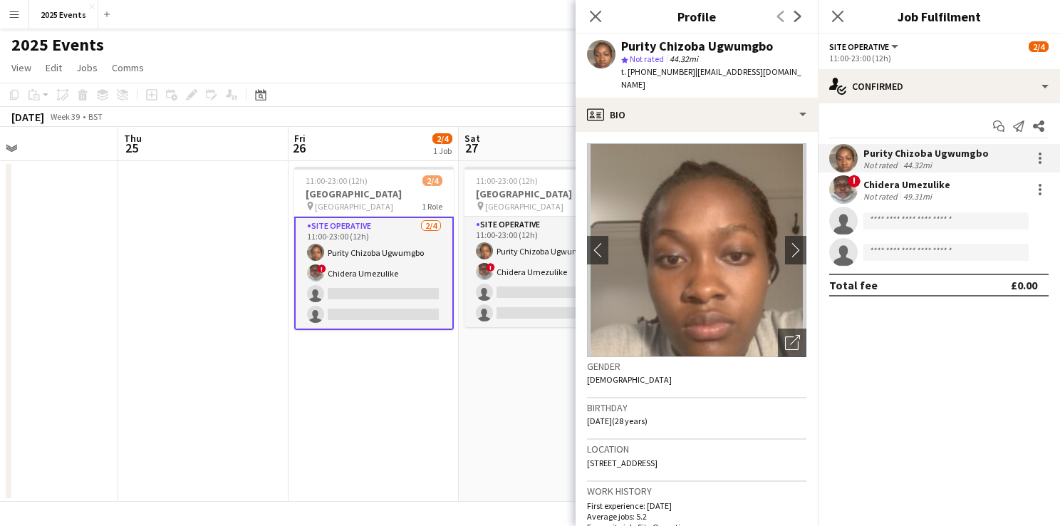
copy div "447350160869 | ugwumgbochizoba@gmail.com"
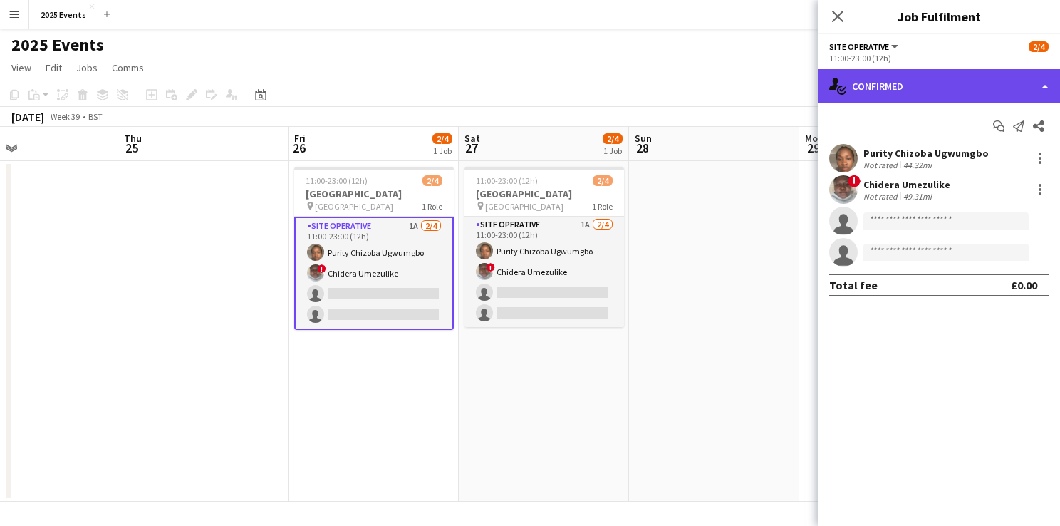
click at [1023, 79] on div "single-neutral-actions-check-2 Confirmed" at bounding box center [939, 86] width 242 height 34
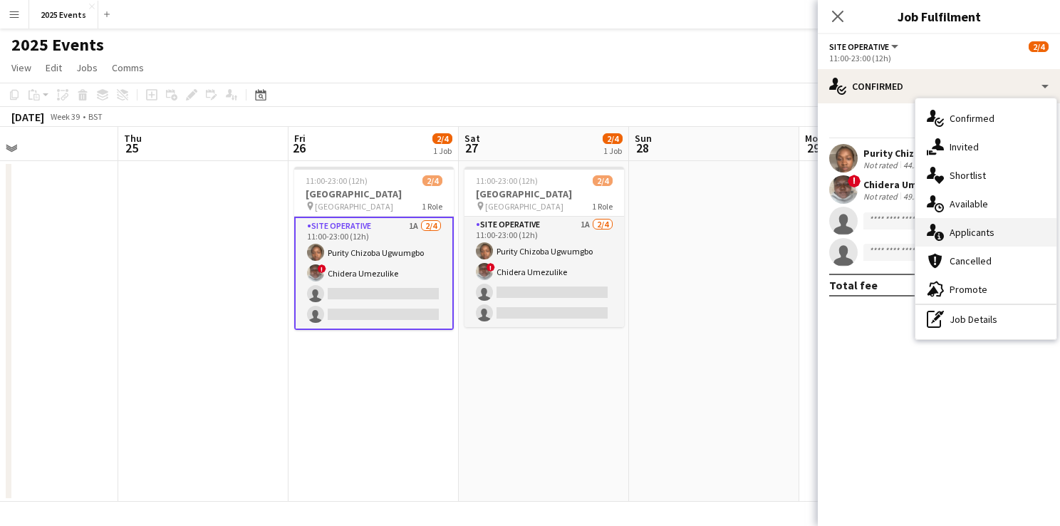
click at [1000, 237] on div "single-neutral-actions-information Applicants" at bounding box center [986, 232] width 141 height 28
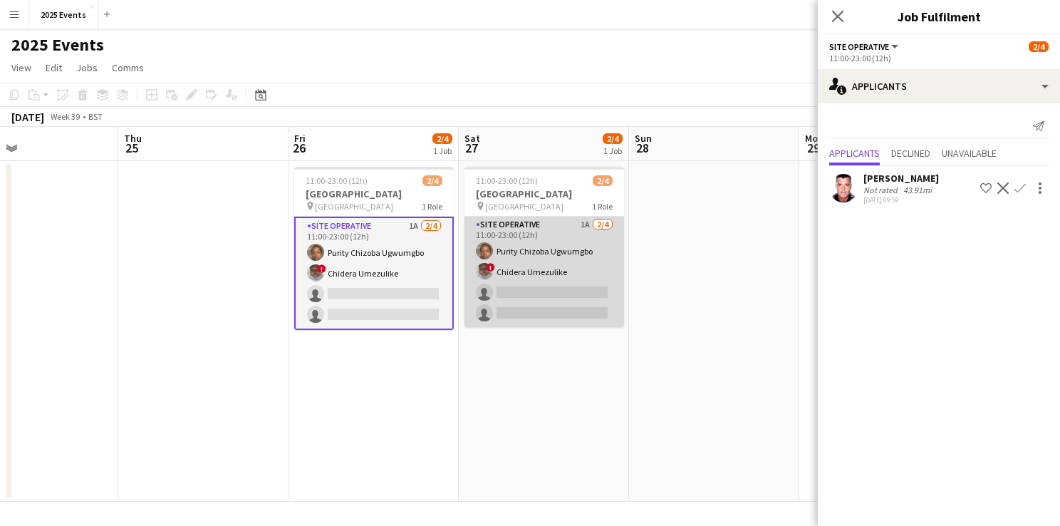
click at [549, 232] on app-card-role "Site Operative 1A 2/4 11:00-23:00 (12h) Purity Chizoba Ugwumgbo ! Chidera Umezu…" at bounding box center [545, 272] width 160 height 110
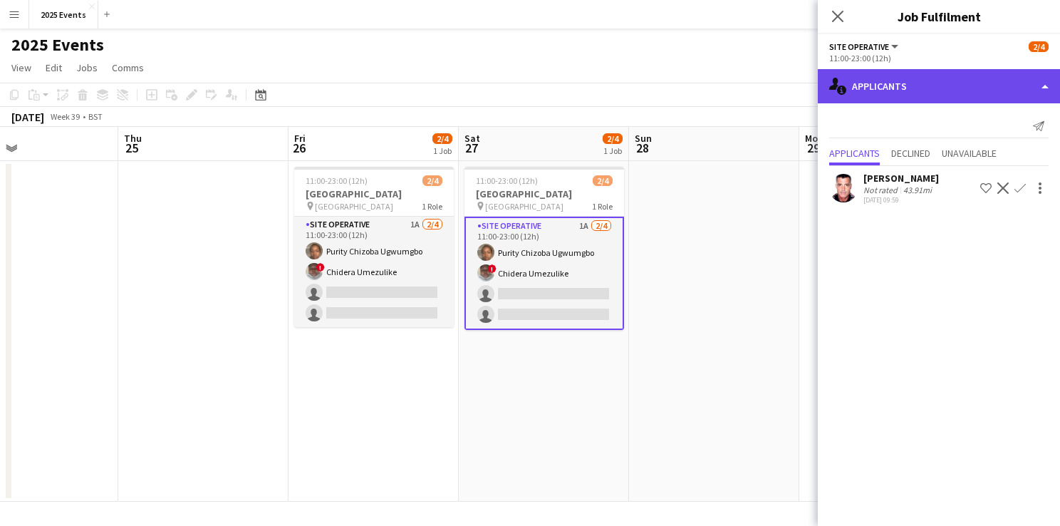
click at [926, 85] on div "single-neutral-actions-information Applicants" at bounding box center [939, 86] width 242 height 34
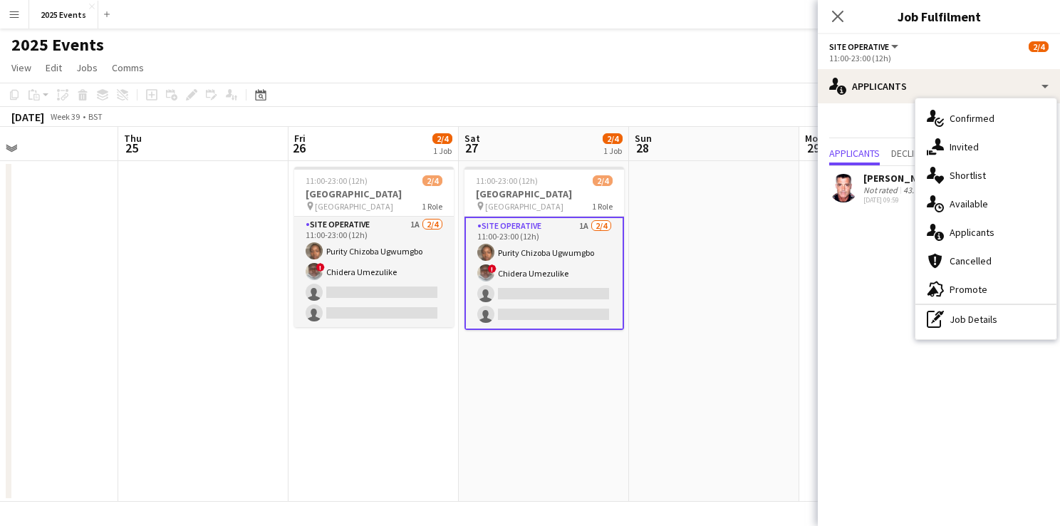
scroll to position [0, 564]
click at [755, 266] on app-date-cell at bounding box center [713, 331] width 170 height 341
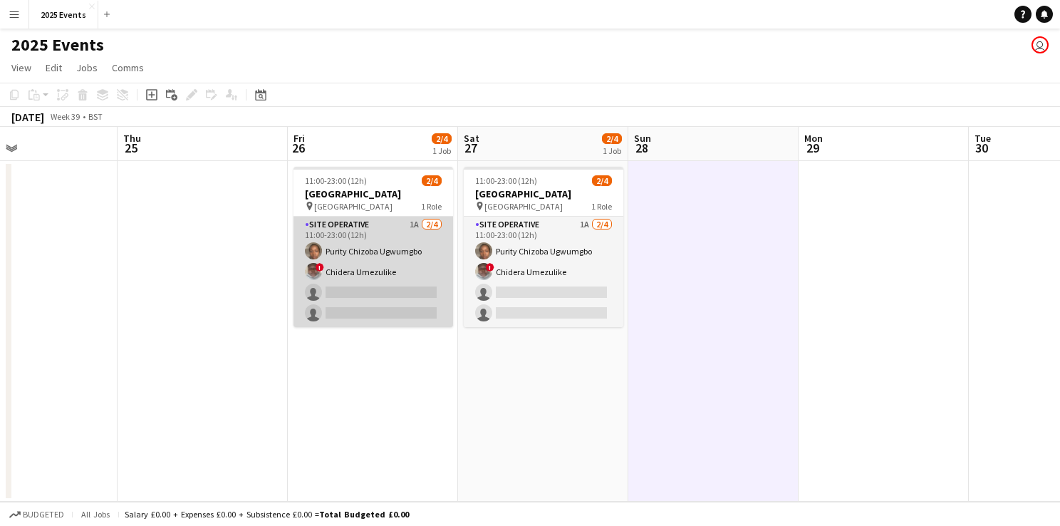
click at [373, 225] on app-card-role "Site Operative 1A 2/4 11:00-23:00 (12h) Purity Chizoba Ugwumgbo ! Chidera Umezu…" at bounding box center [374, 272] width 160 height 110
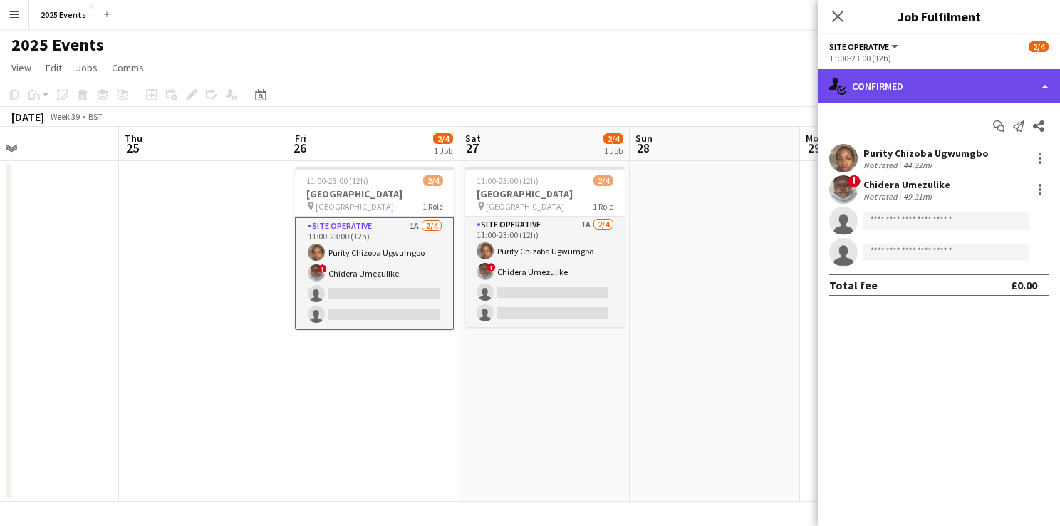
click at [988, 91] on div "single-neutral-actions-check-2 Confirmed" at bounding box center [939, 86] width 242 height 34
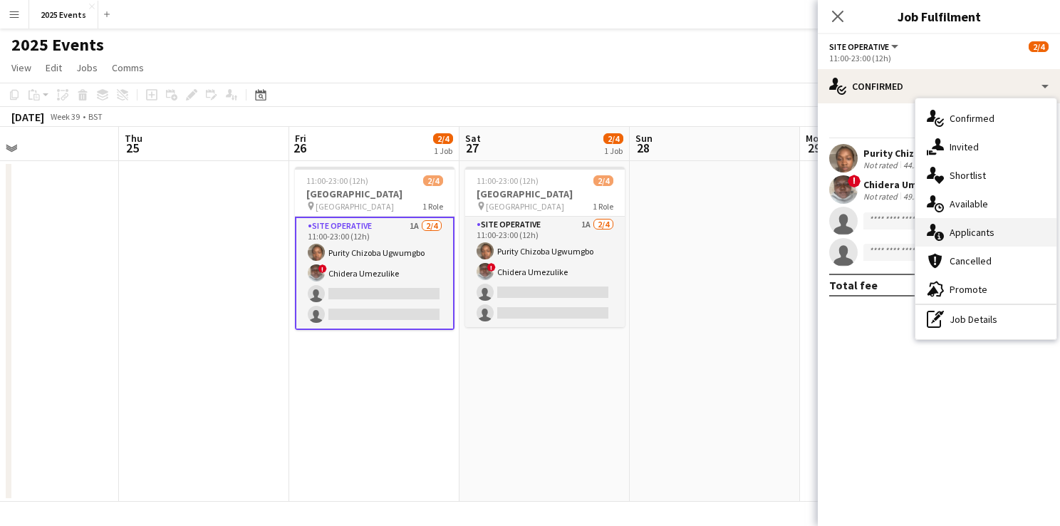
click at [985, 241] on div "single-neutral-actions-information Applicants" at bounding box center [986, 232] width 141 height 28
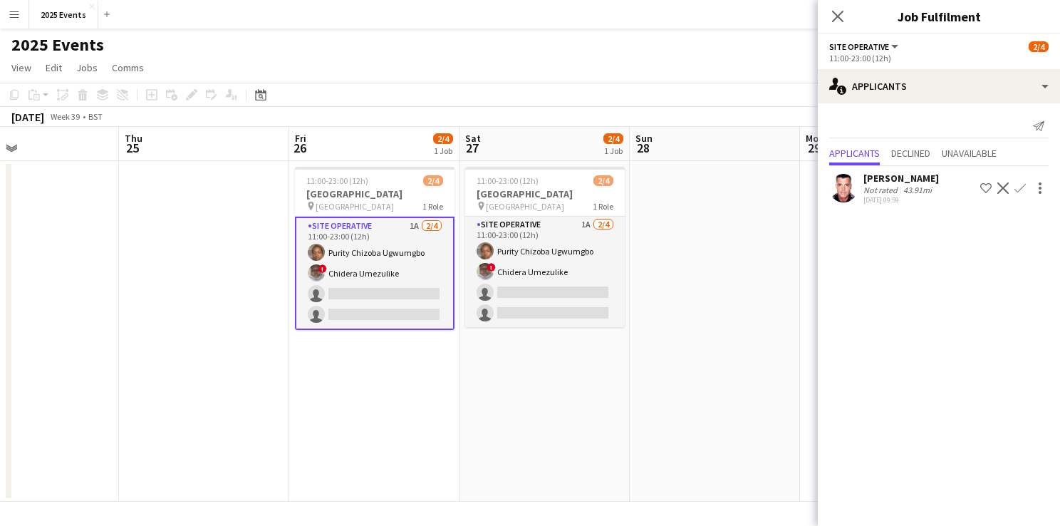
click at [1026, 185] on button "Confirm" at bounding box center [1020, 188] width 17 height 17
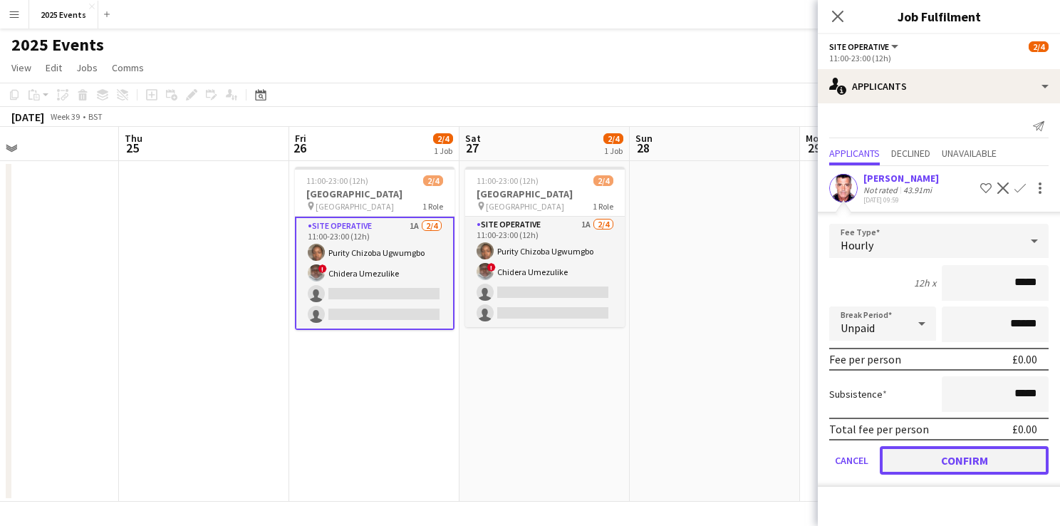
click at [963, 457] on button "Confirm" at bounding box center [964, 460] width 169 height 28
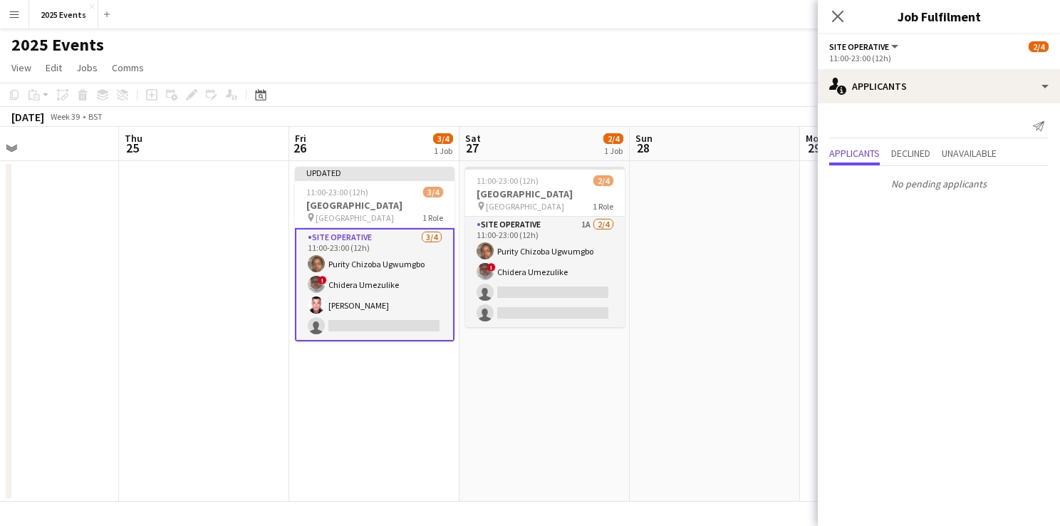
click at [535, 212] on div "pin Stanmer Park 1 Role" at bounding box center [545, 205] width 160 height 11
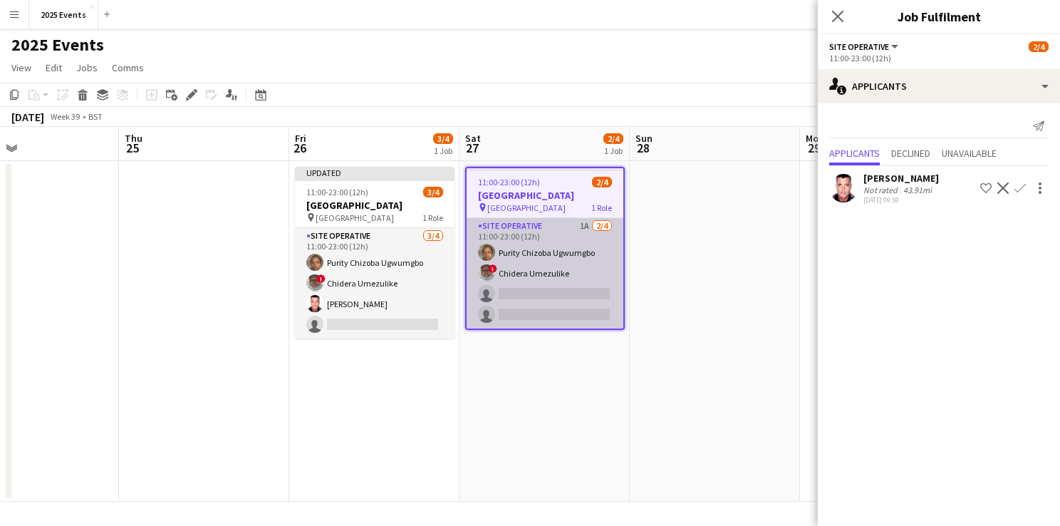
click at [554, 232] on app-card-role "Site Operative 1A 2/4 11:00-23:00 (12h) Purity Chizoba Ugwumgbo ! Chidera Umezu…" at bounding box center [545, 273] width 157 height 110
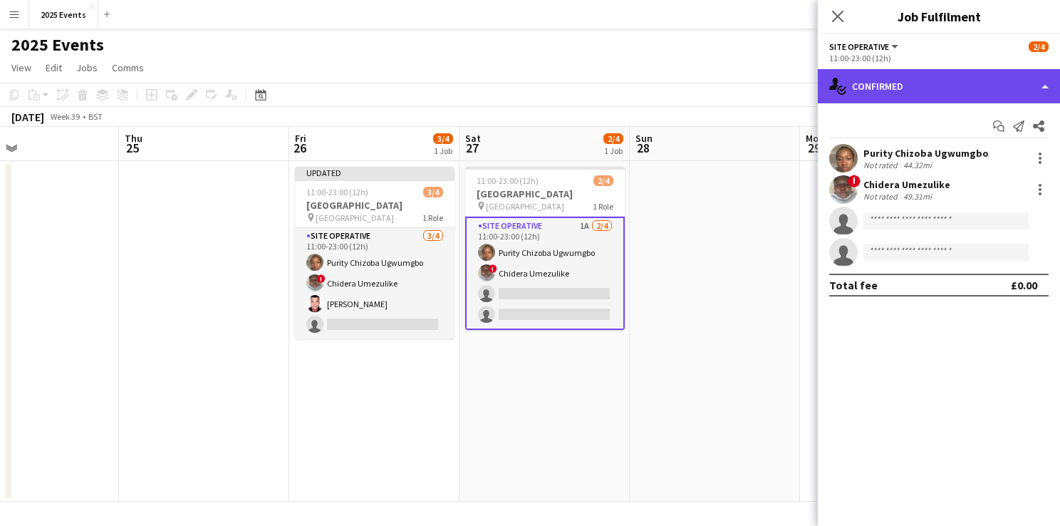
drag, startPoint x: 1030, startPoint y: 83, endPoint x: 1041, endPoint y: 90, distance: 12.8
click at [1032, 83] on div "single-neutral-actions-check-2 Confirmed" at bounding box center [939, 86] width 242 height 34
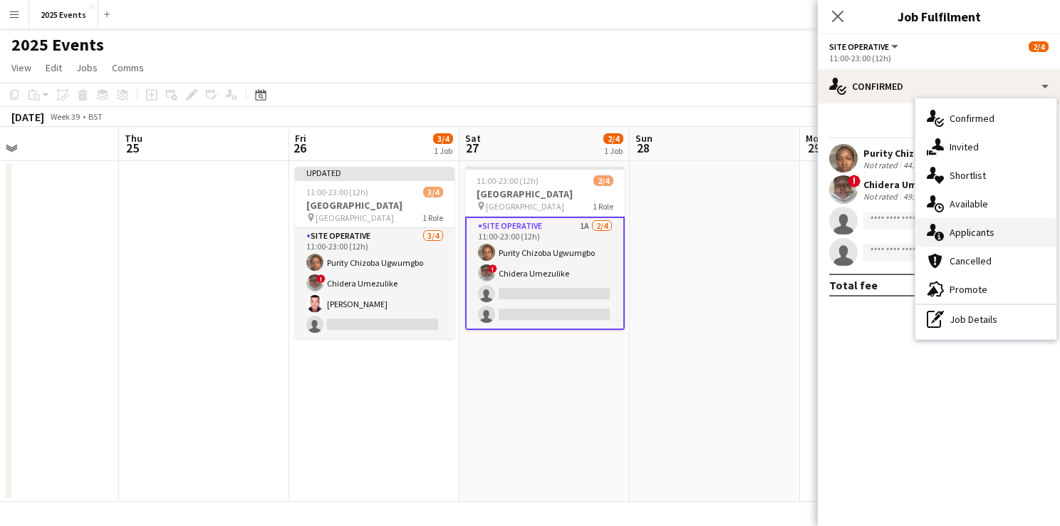
click at [997, 223] on div "single-neutral-actions-information Applicants" at bounding box center [986, 232] width 141 height 28
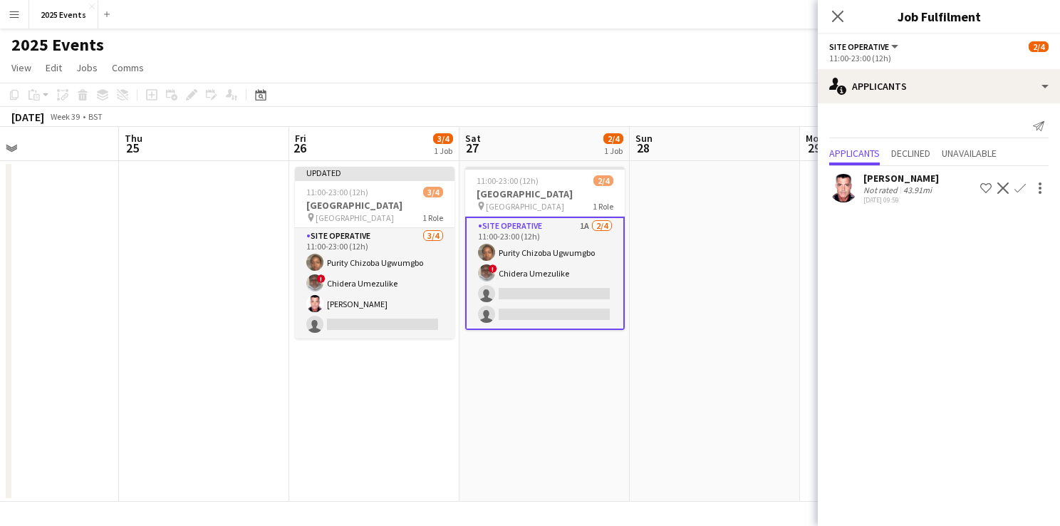
click at [1021, 189] on app-icon "Confirm" at bounding box center [1020, 187] width 11 height 11
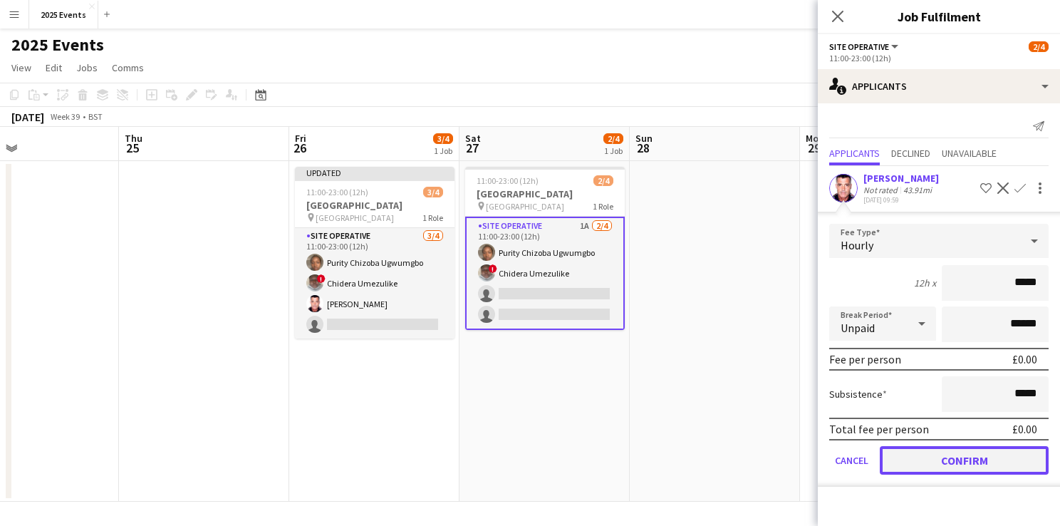
click at [893, 457] on button "Confirm" at bounding box center [964, 460] width 169 height 28
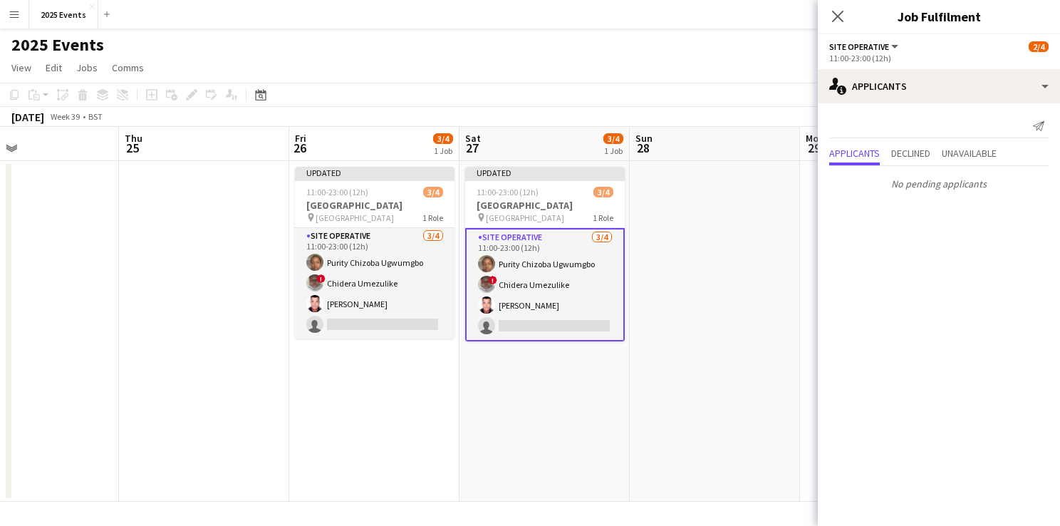
click at [765, 341] on app-date-cell at bounding box center [715, 331] width 170 height 341
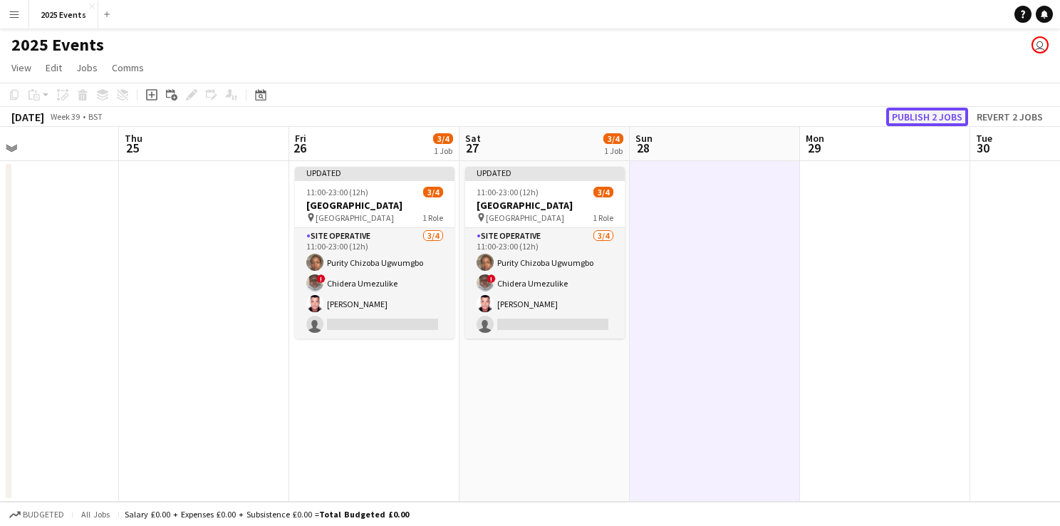
click at [958, 121] on button "Publish 2 jobs" at bounding box center [927, 117] width 82 height 19
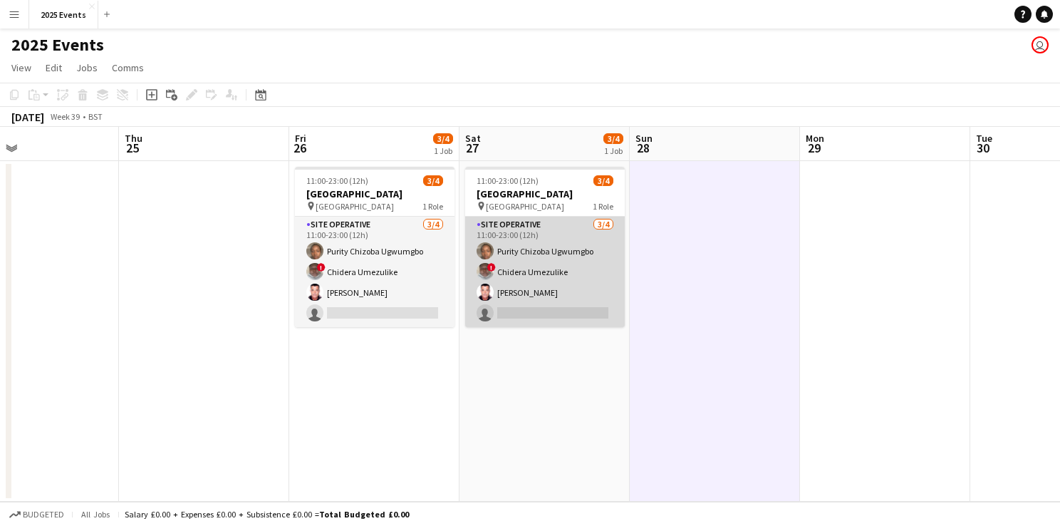
click at [549, 230] on app-card-role "Site Operative 3/4 11:00-23:00 (12h) Purity Chizoba Ugwumgbo ! Chidera Umezulik…" at bounding box center [545, 272] width 160 height 110
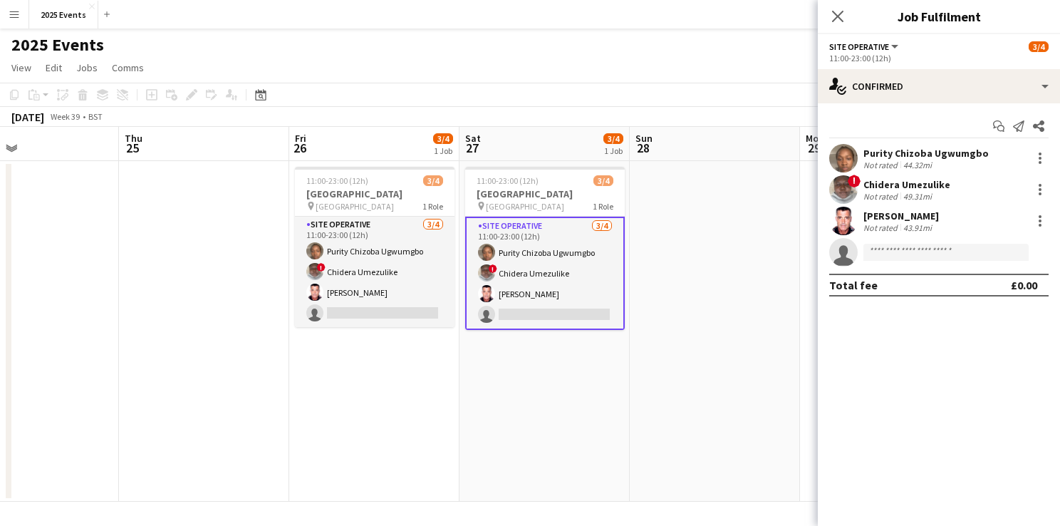
click at [847, 222] on app-user-avatar at bounding box center [843, 221] width 28 height 28
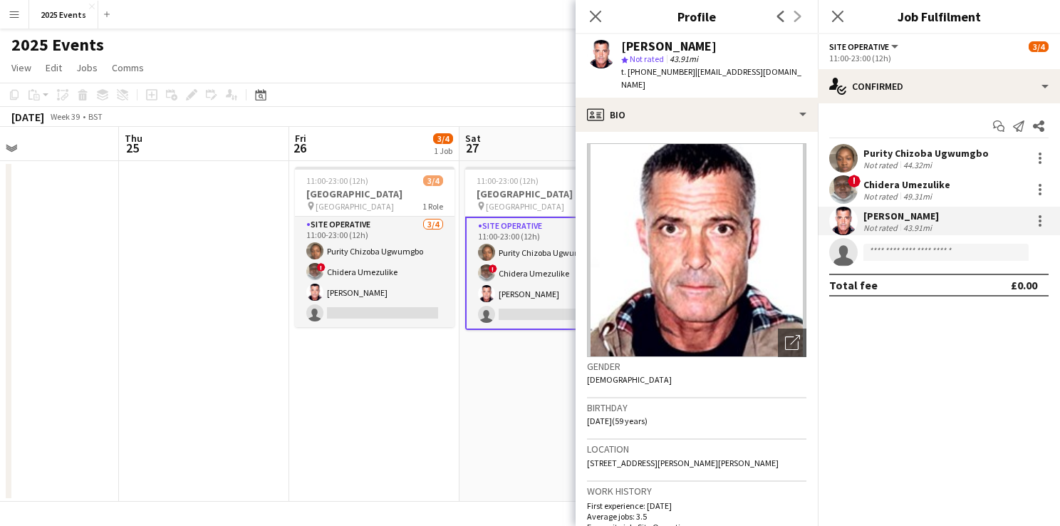
click at [714, 43] on div "[PERSON_NAME]" at bounding box center [713, 46] width 185 height 13
drag, startPoint x: 785, startPoint y: 73, endPoint x: 639, endPoint y: 77, distance: 146.1
click at [639, 77] on div "Trevor Paviour star Not rated 43.91mi t. +447548228350 | trev.paviour@gmail.com" at bounding box center [697, 65] width 242 height 63
copy div "7548228350 | trev.paviour@gmail.com"
click at [593, 19] on icon at bounding box center [596, 16] width 14 height 14
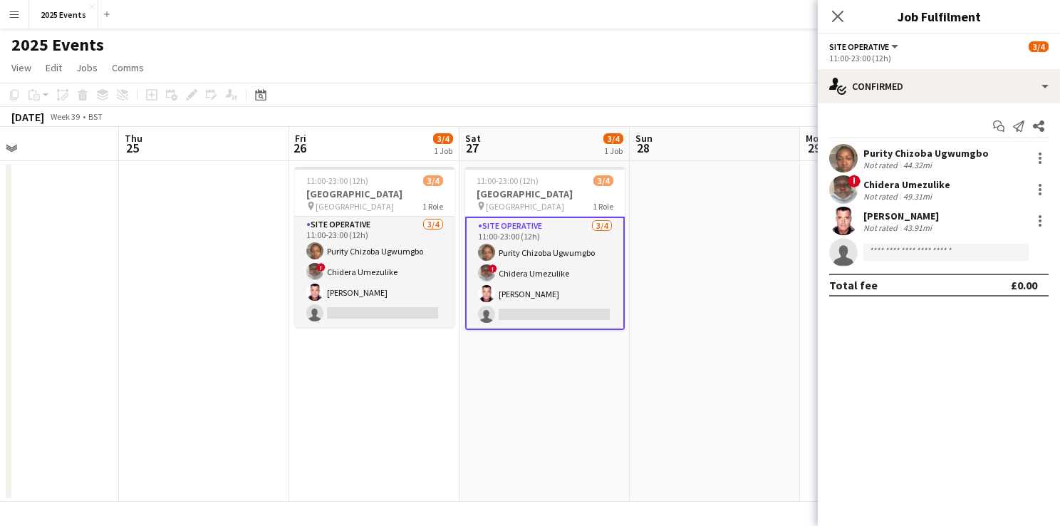
click at [849, 21] on div "Close pop-in" at bounding box center [838, 16] width 40 height 33
click at [836, 19] on icon at bounding box center [838, 16] width 14 height 14
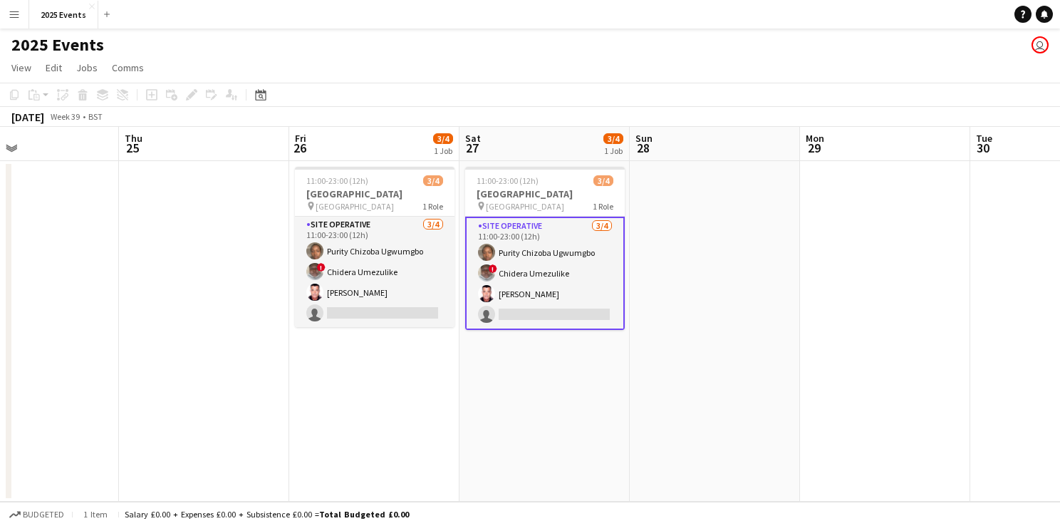
click at [752, 306] on app-date-cell at bounding box center [715, 331] width 170 height 341
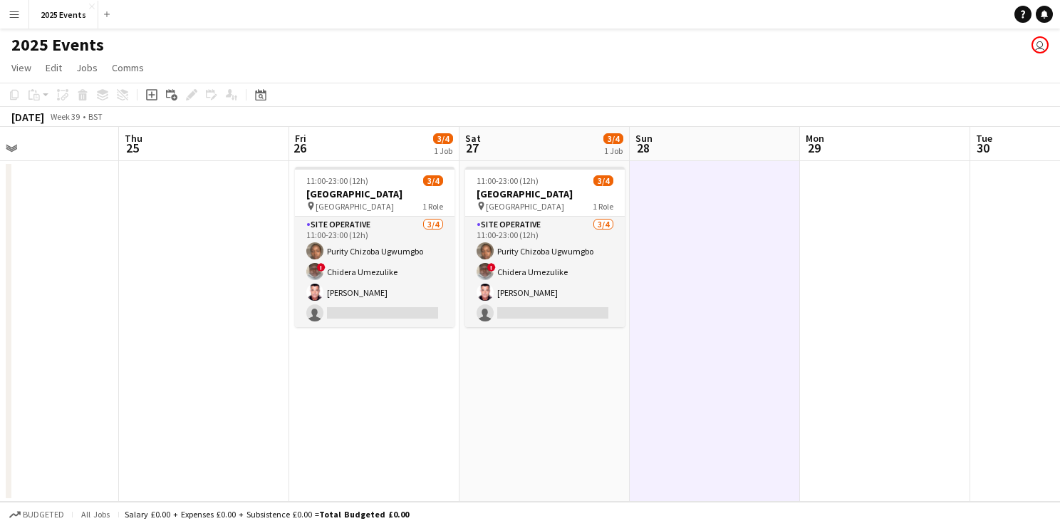
click at [465, 412] on app-date-cell "11:00-23:00 (12h) 3/4 Stanmer Park pin Stanmer Park 1 Role Site Operative 3/4 1…" at bounding box center [545, 331] width 170 height 341
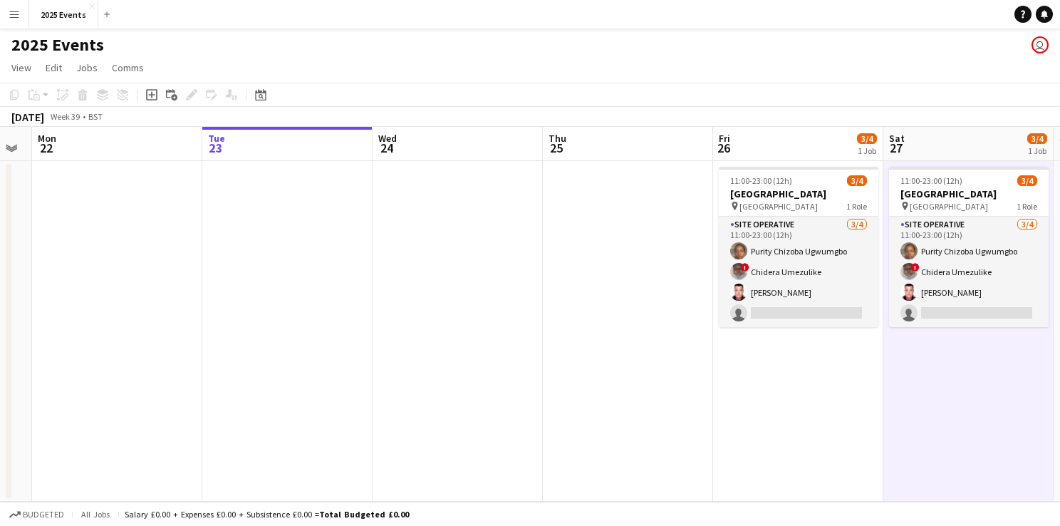
drag, startPoint x: 399, startPoint y: 401, endPoint x: 822, endPoint y: 403, distance: 423.2
click at [822, 403] on app-calendar-viewport "Sat 20 1/1 1 Job Sun 21 Mon 22 Tue 23 Wed 24 Thu 25 Fri 26 3/4 1 Job Sat 27 3/4…" at bounding box center [530, 314] width 1060 height 375
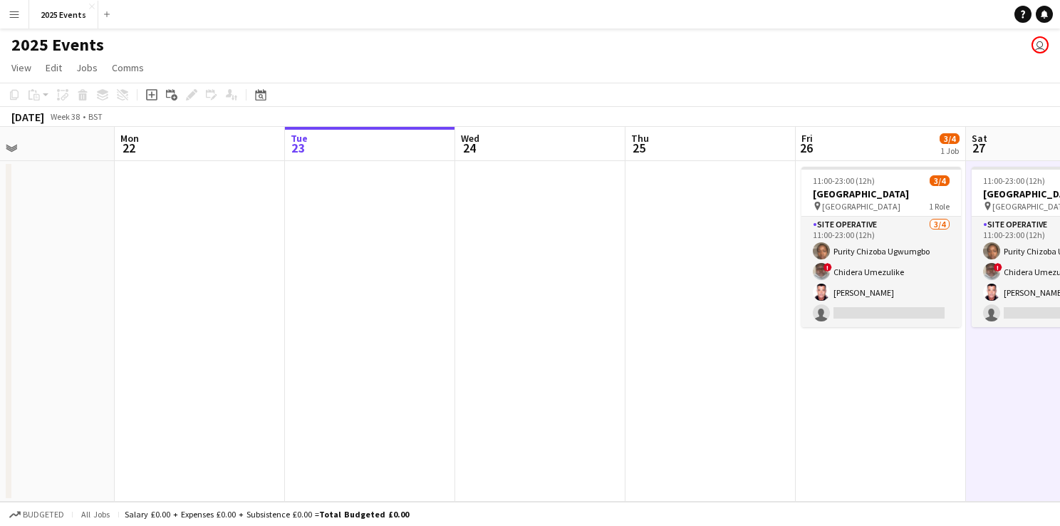
drag, startPoint x: 400, startPoint y: 351, endPoint x: 817, endPoint y: 353, distance: 416.8
click at [823, 351] on app-calendar-viewport "Fri 19 Sat 20 1/1 1 Job Sun 21 Mon 22 Tue 23 Wed 24 Thu 25 Fri 26 3/4 1 Job Sat…" at bounding box center [530, 314] width 1060 height 375
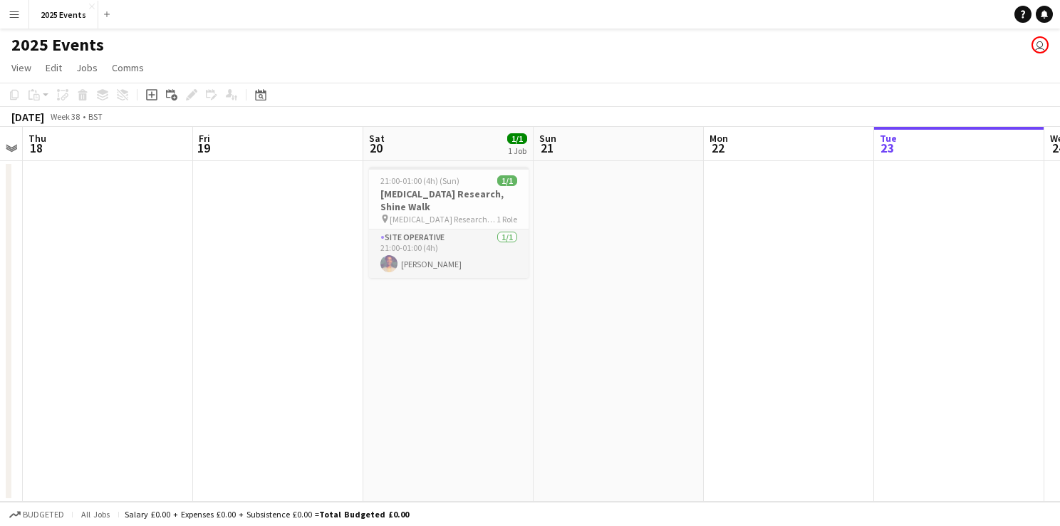
drag, startPoint x: 538, startPoint y: 358, endPoint x: 787, endPoint y: 361, distance: 248.7
click at [787, 361] on app-calendar-viewport "Tue 16 Wed 17 Thu 18 Fri 19 Sat 20 1/1 1 Job Sun 21 Mon 22 Tue 23 Wed 24 Thu 25…" at bounding box center [530, 314] width 1060 height 375
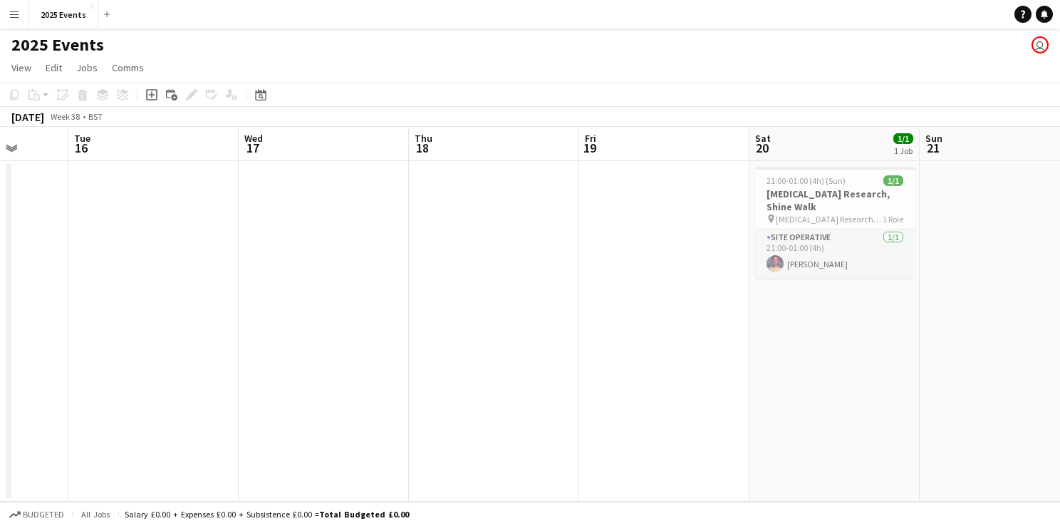
drag, startPoint x: 607, startPoint y: 370, endPoint x: 993, endPoint y: 370, distance: 386.2
click at [993, 370] on app-calendar-viewport "Sat 13 1/1 1 Job Sun 14 Mon 15 Tue 16 Wed 17 Thu 18 Fri 19 Sat 20 1/1 1 Job Sun…" at bounding box center [530, 314] width 1060 height 375
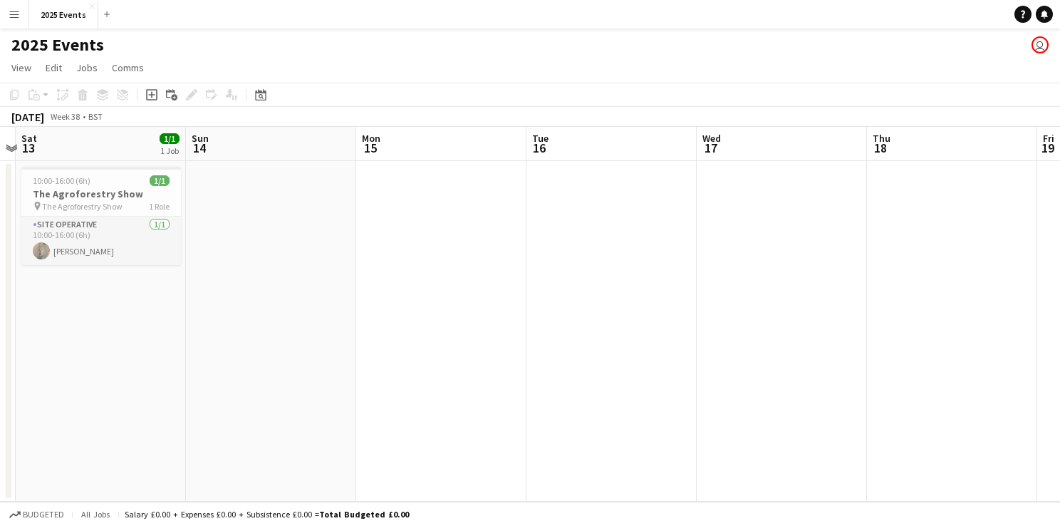
drag, startPoint x: 358, startPoint y: 377, endPoint x: 817, endPoint y: 375, distance: 458.1
click at [817, 375] on app-calendar-viewport "Thu 11 1/1 1 Job Fri 12 Sat 13 1/1 1 Job Sun 14 Mon 15 Tue 16 Wed 17 Thu 18 Fri…" at bounding box center [530, 314] width 1060 height 375
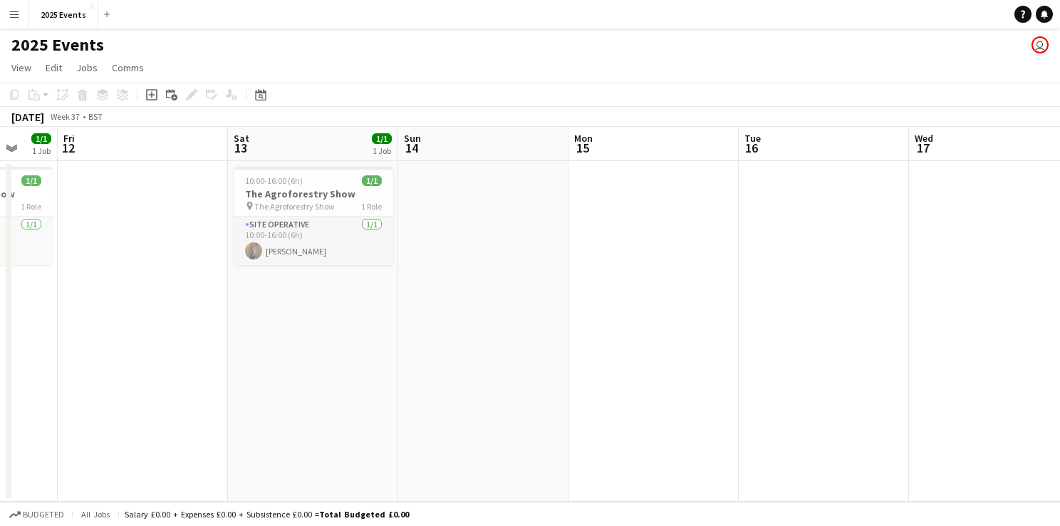
drag, startPoint x: 395, startPoint y: 349, endPoint x: 608, endPoint y: 343, distance: 213.1
click at [608, 343] on app-calendar-viewport "Tue 9 Wed 10 1/1 1 Job Thu 11 1/1 1 Job Fri 12 Sat 13 1/1 1 Job Sun 14 Mon 15 T…" at bounding box center [530, 314] width 1060 height 375
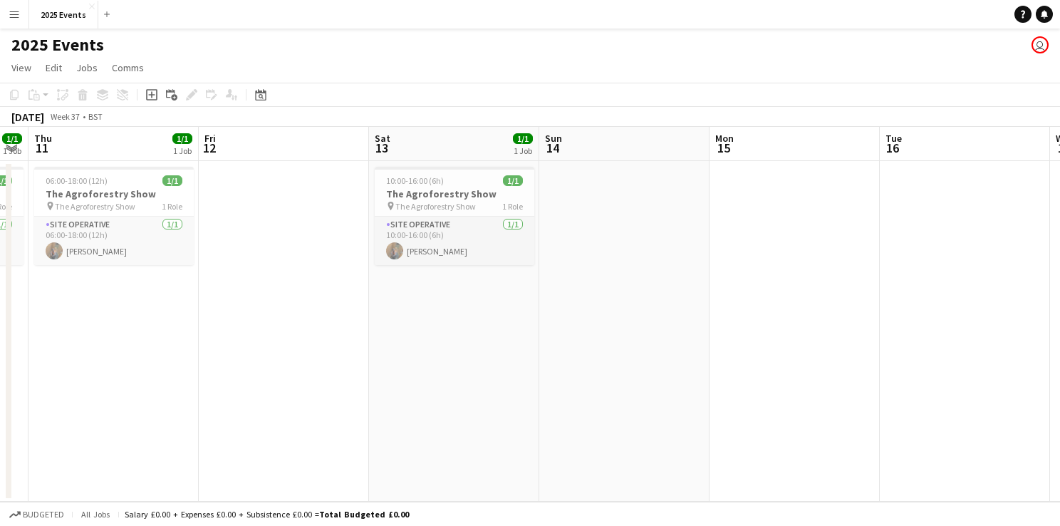
drag, startPoint x: 296, startPoint y: 345, endPoint x: 586, endPoint y: 348, distance: 289.3
click at [608, 345] on app-calendar-viewport "Tue 9 Wed 10 1/1 1 Job Thu 11 1/1 1 Job Fri 12 Sat 13 1/1 1 Job Sun 14 Mon 15 T…" at bounding box center [530, 314] width 1060 height 375
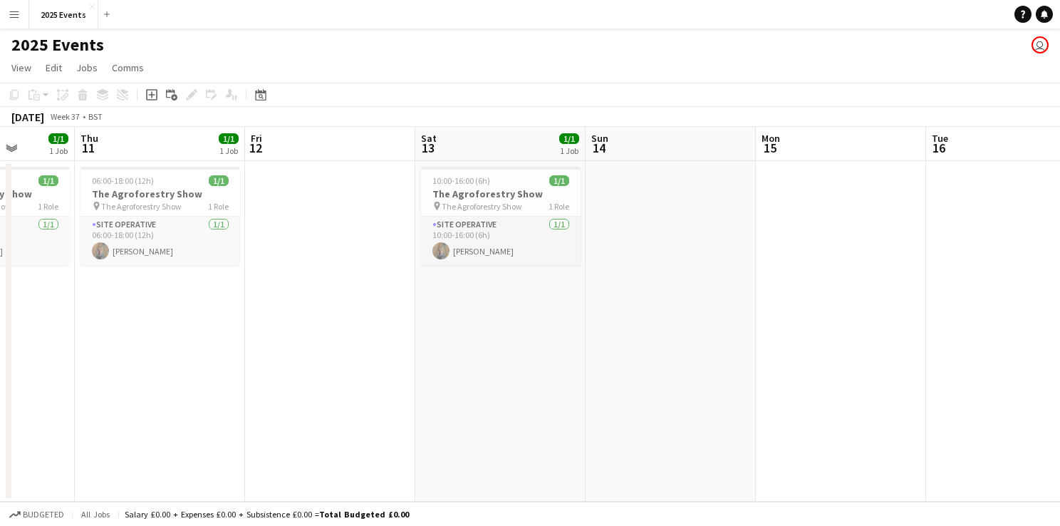
drag, startPoint x: 315, startPoint y: 349, endPoint x: 191, endPoint y: 305, distance: 131.6
click at [191, 305] on app-calendar-viewport "Mon 8 Tue 9 Wed 10 1/1 1 Job Thu 11 1/1 1 Job Fri 12 Sat 13 1/1 1 Job Sun 14 Mo…" at bounding box center [530, 314] width 1060 height 375
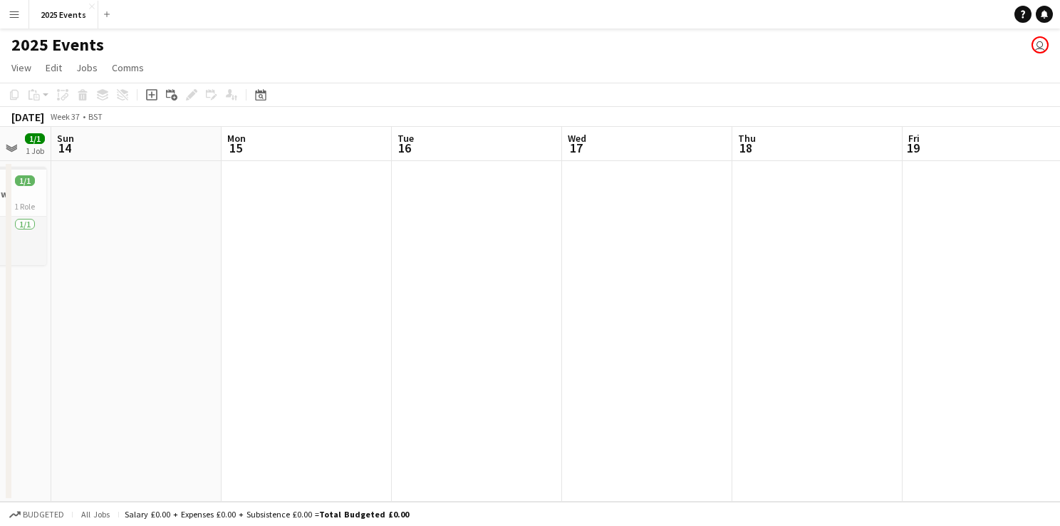
drag, startPoint x: 802, startPoint y: 321, endPoint x: 268, endPoint y: 331, distance: 534.5
click at [268, 331] on app-calendar-viewport "Wed 10 1/1 1 Job Thu 11 1/1 1 Job Fri 12 Sat 13 1/1 1 Job Sun 14 Mon 15 Tue 16 …" at bounding box center [530, 314] width 1060 height 375
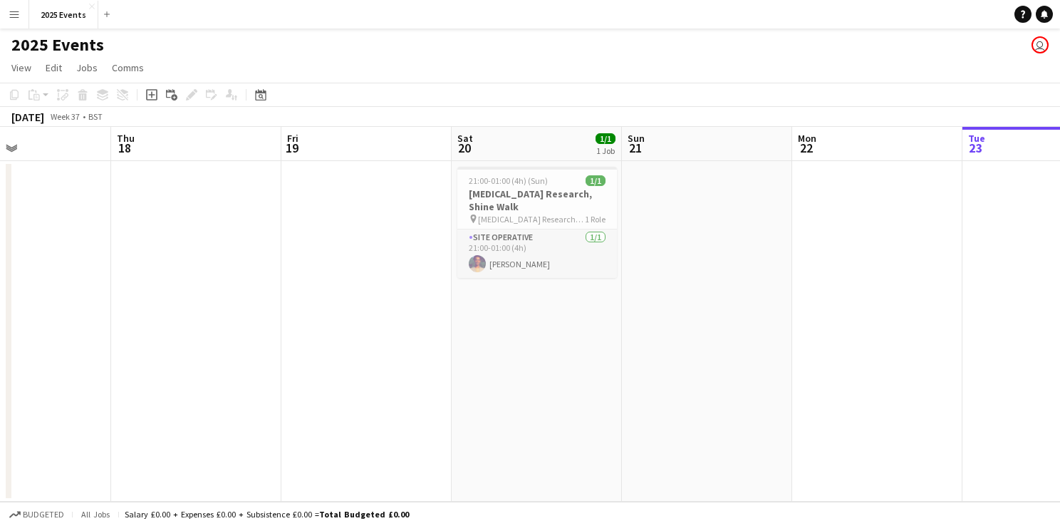
drag, startPoint x: 844, startPoint y: 321, endPoint x: 222, endPoint y: 321, distance: 621.3
click at [222, 321] on app-calendar-viewport "Sun 14 Mon 15 Tue 16 Wed 17 Thu 18 Fri 19 Sat 20 1/1 1 Job Sun 21 Mon 22 Tue 23…" at bounding box center [530, 314] width 1060 height 375
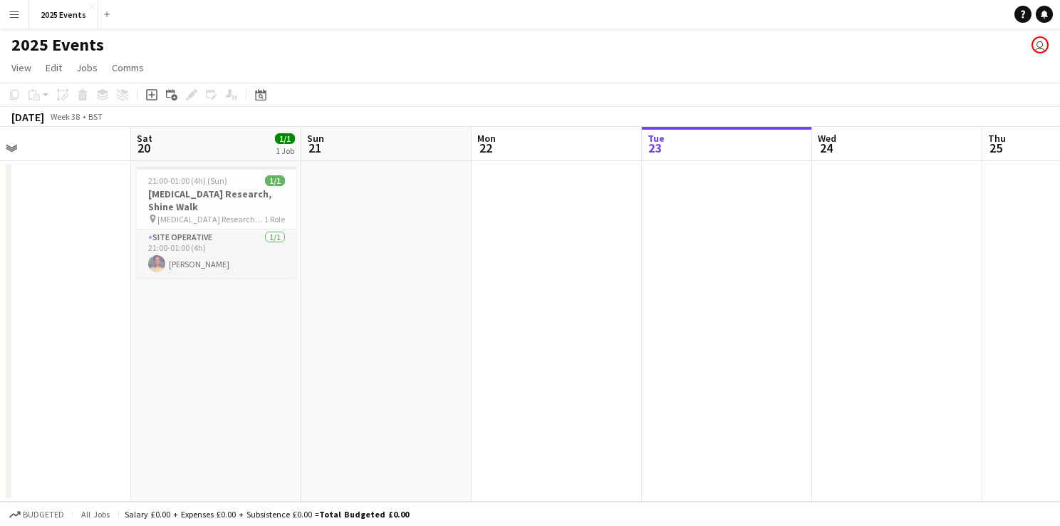
drag, startPoint x: 677, startPoint y: 345, endPoint x: 356, endPoint y: 355, distance: 320.8
click at [356, 355] on app-calendar-viewport "Tue 16 Wed 17 Thu 18 Fri 19 Sat 20 1/1 1 Job Sun 21 Mon 22 Tue 23 Wed 24 Thu 25…" at bounding box center [530, 314] width 1060 height 375
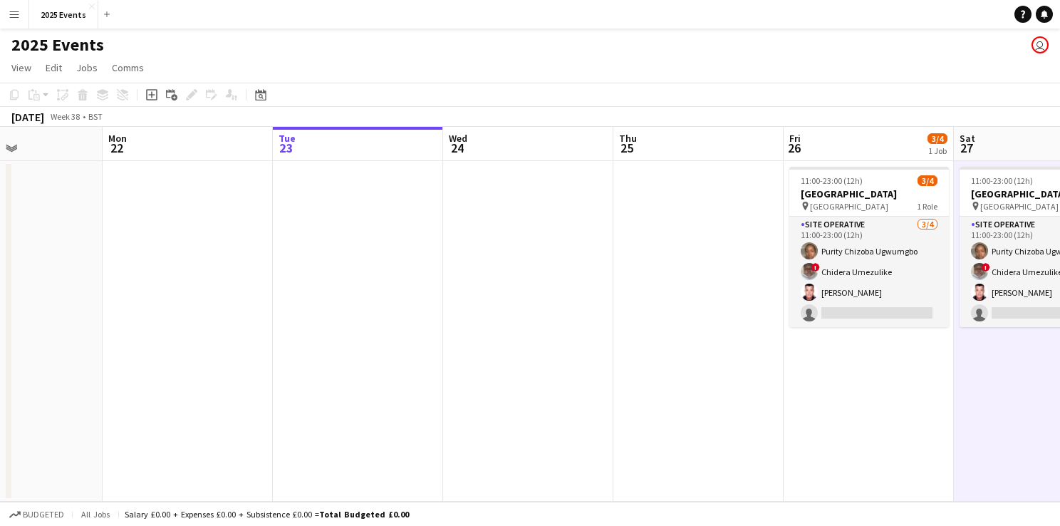
drag, startPoint x: 722, startPoint y: 364, endPoint x: 373, endPoint y: 358, distance: 349.2
click at [356, 363] on app-calendar-viewport "Thu 18 Fri 19 Sat 20 1/1 1 Job Sun 21 Mon 22 Tue 23 Wed 24 Thu 25 Fri 26 3/4 1 …" at bounding box center [530, 314] width 1060 height 375
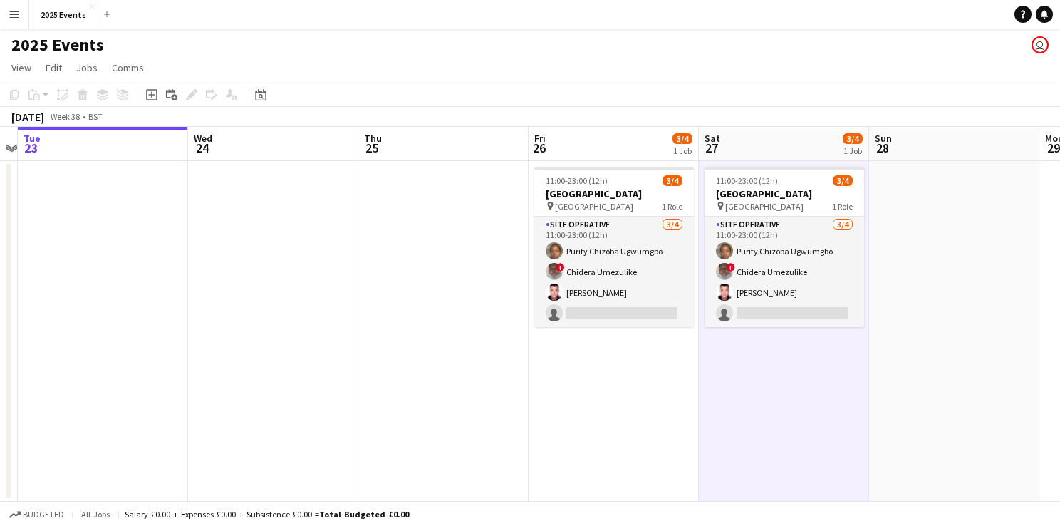
drag, startPoint x: 641, startPoint y: 356, endPoint x: 413, endPoint y: 363, distance: 227.4
click at [413, 363] on app-calendar-viewport "Sat 20 1/1 1 Job Sun 21 Mon 22 Tue 23 Wed 24 Thu 25 Fri 26 3/4 1 Job Sat 27 3/4…" at bounding box center [530, 314] width 1060 height 375
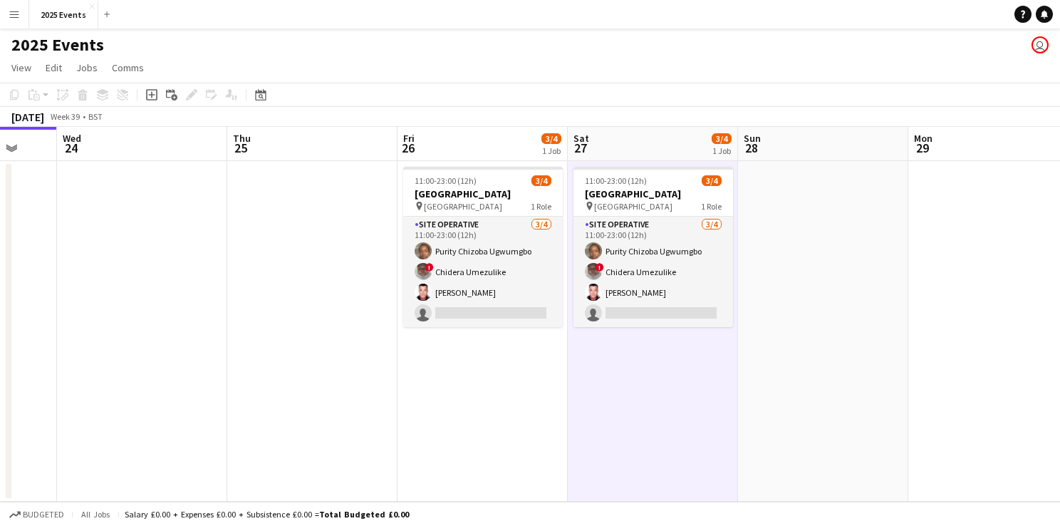
scroll to position [0, 424]
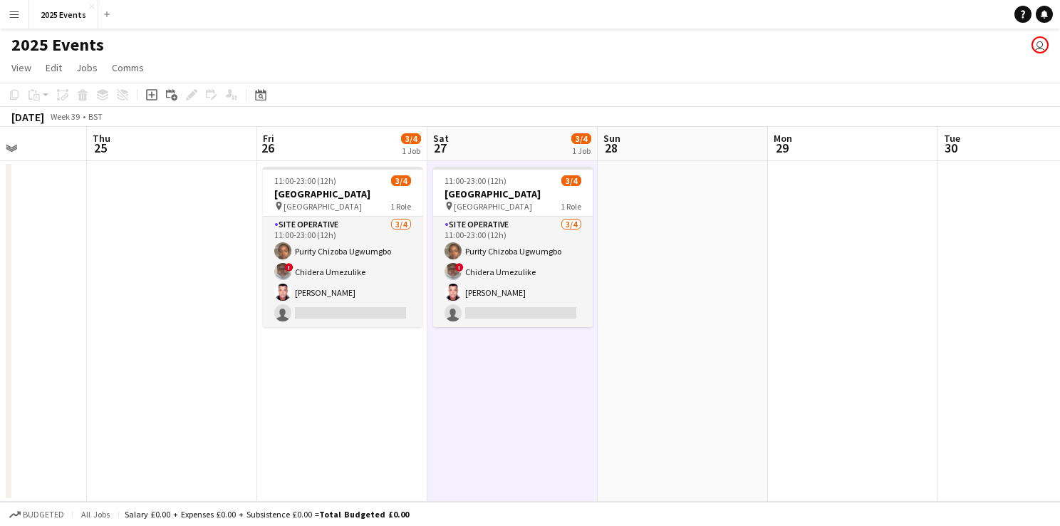
drag, startPoint x: 785, startPoint y: 398, endPoint x: 514, endPoint y: 400, distance: 270.8
click at [514, 400] on app-calendar-viewport "Mon 22 Tue 23 Wed 24 Thu 25 Fri 26 3/4 1 Job Sat 27 3/4 1 Job Sun 28 Mon 29 Tue…" at bounding box center [530, 314] width 1060 height 375
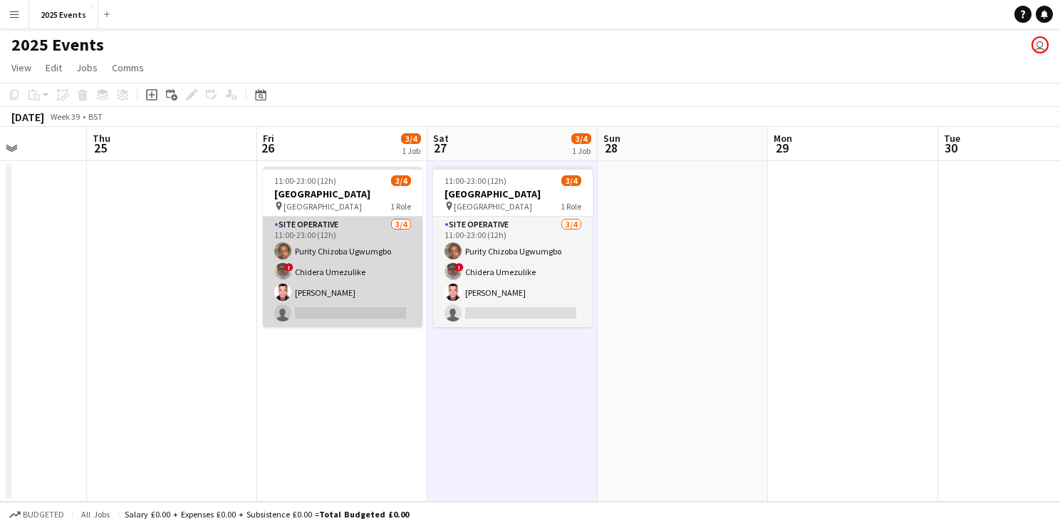
click at [356, 309] on app-card-role "Site Operative 3/4 11:00-23:00 (12h) Purity Chizoba Ugwumgbo ! Chidera Umezulik…" at bounding box center [343, 272] width 160 height 110
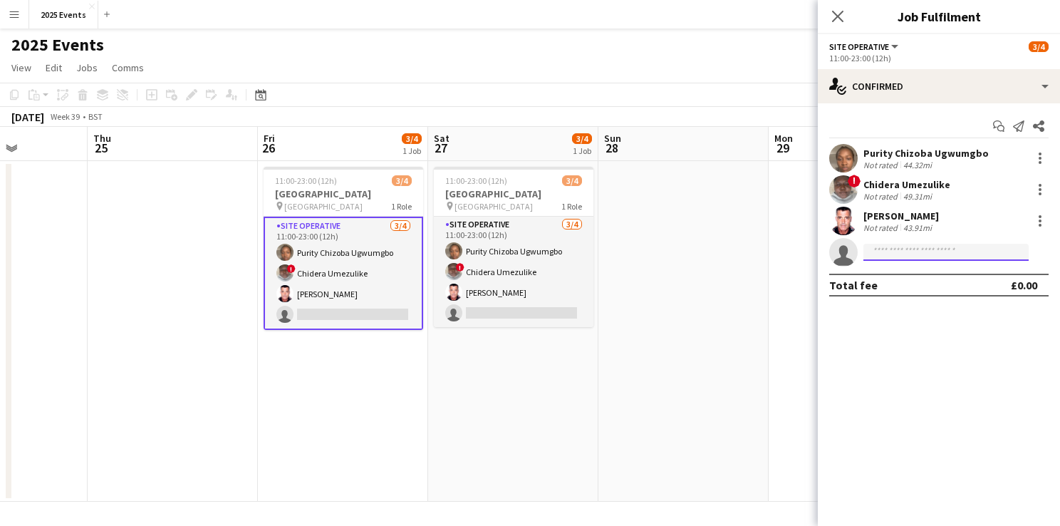
click at [923, 251] on input at bounding box center [946, 252] width 165 height 17
type input "****"
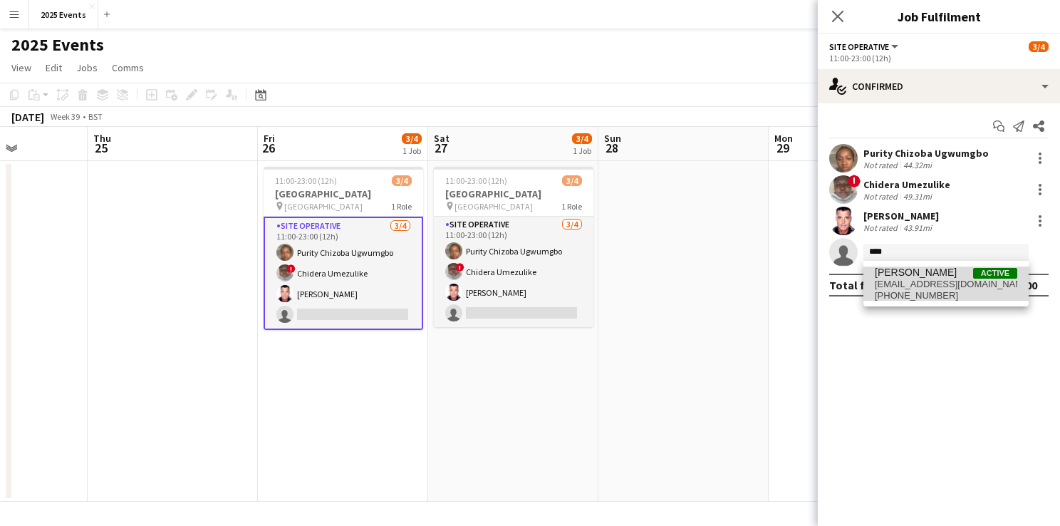
click at [914, 275] on span "[PERSON_NAME]" at bounding box center [916, 272] width 82 height 12
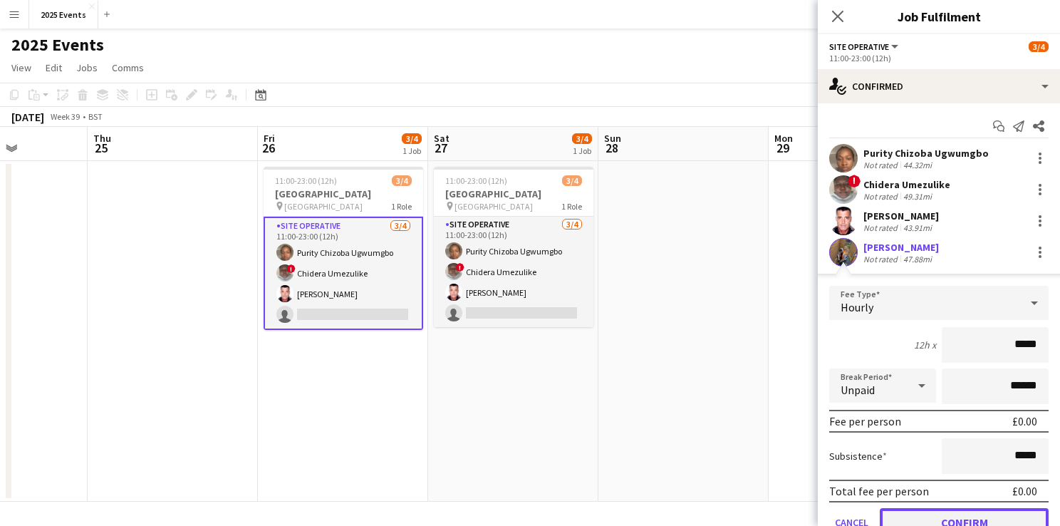
click at [921, 512] on button "Confirm" at bounding box center [964, 522] width 169 height 28
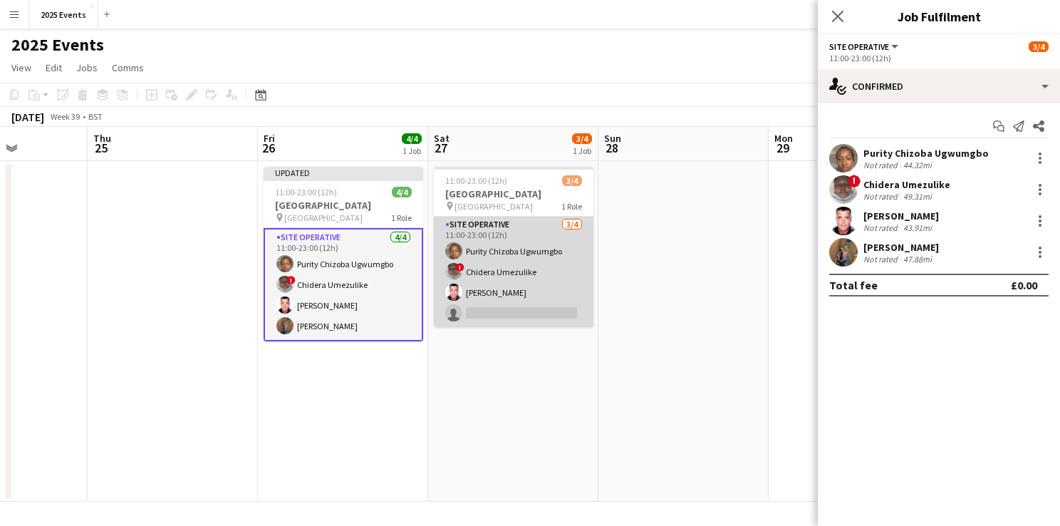
click at [530, 314] on app-card-role "Site Operative 3/4 11:00-23:00 (12h) Purity Chizoba Ugwumgbo ! Chidera Umezulik…" at bounding box center [514, 272] width 160 height 110
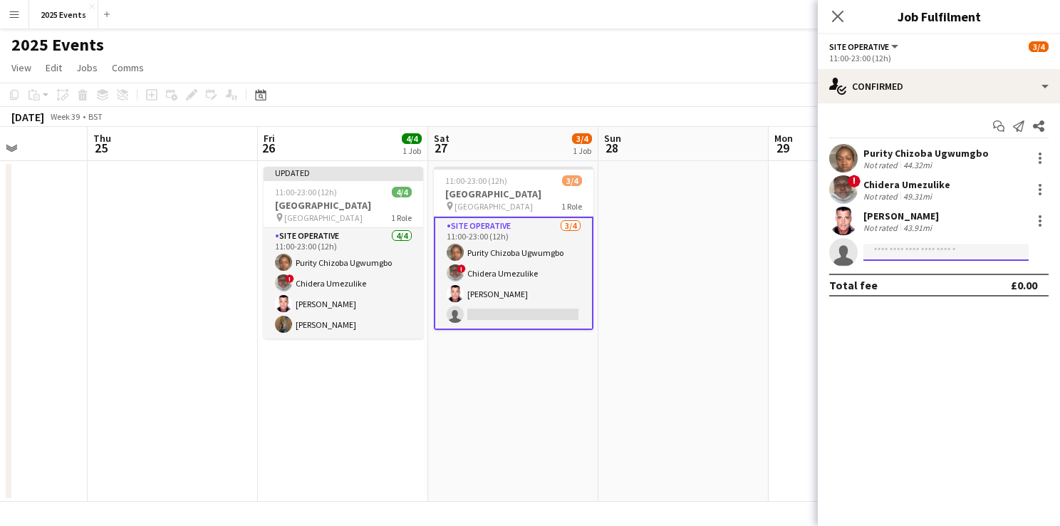
click at [920, 249] on input at bounding box center [946, 252] width 165 height 17
type input "****"
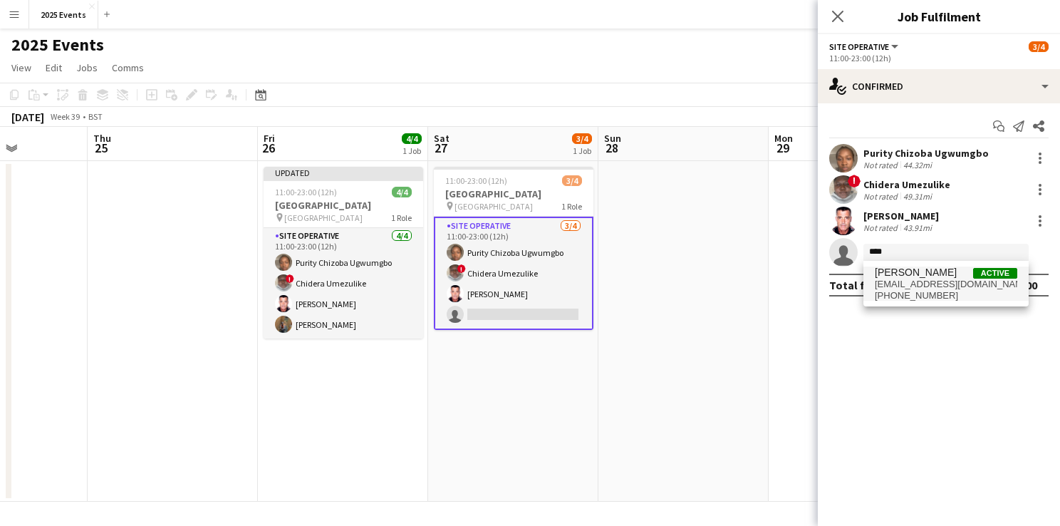
click at [898, 284] on span "abdishakursiad@gmail.com" at bounding box center [946, 284] width 142 height 11
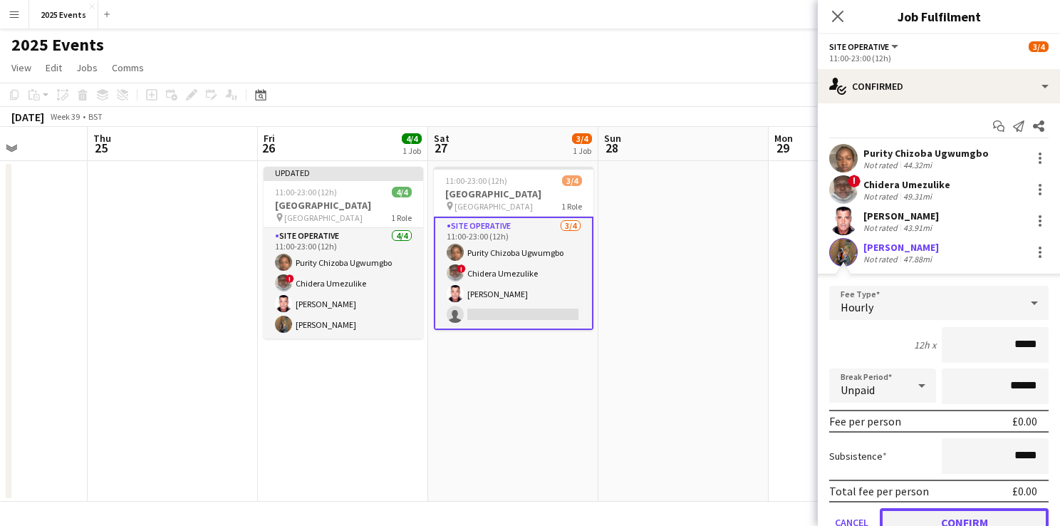
click at [933, 513] on button "Confirm" at bounding box center [964, 522] width 169 height 28
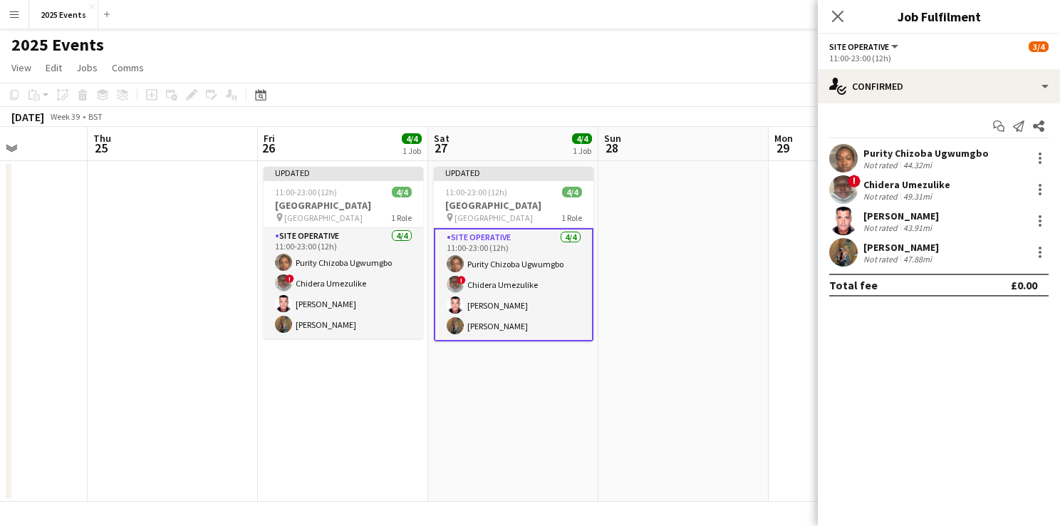
click at [738, 292] on app-date-cell at bounding box center [683, 331] width 170 height 341
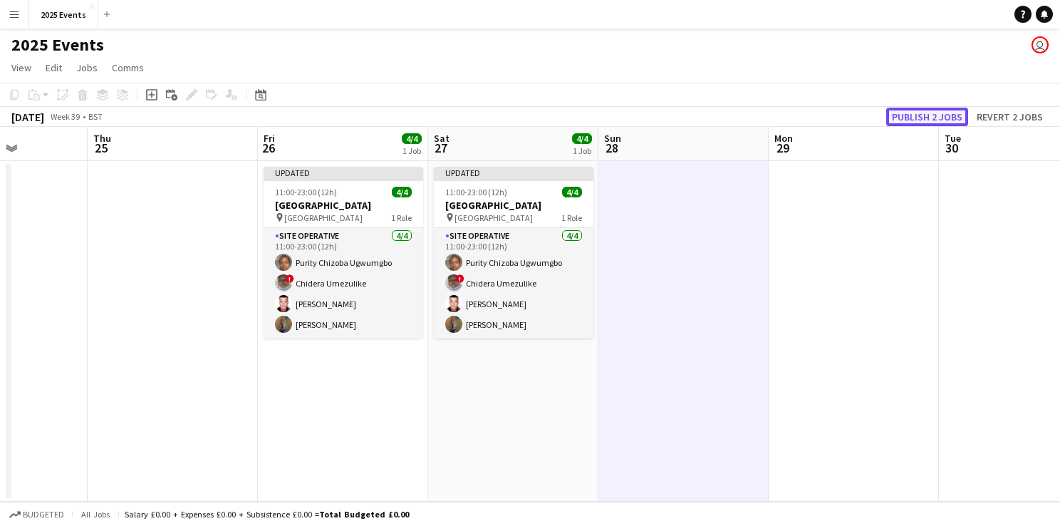
click at [909, 118] on button "Publish 2 jobs" at bounding box center [927, 117] width 82 height 19
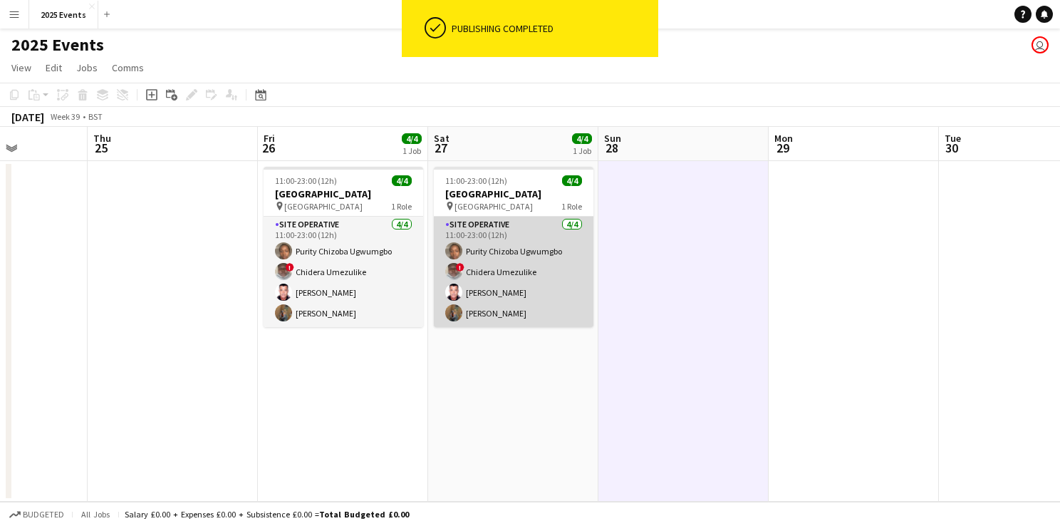
click at [487, 304] on app-card-role "Site Operative 4/4 11:00-23:00 (12h) Purity Chizoba Ugwumgbo ! Chidera Umezulik…" at bounding box center [514, 272] width 160 height 110
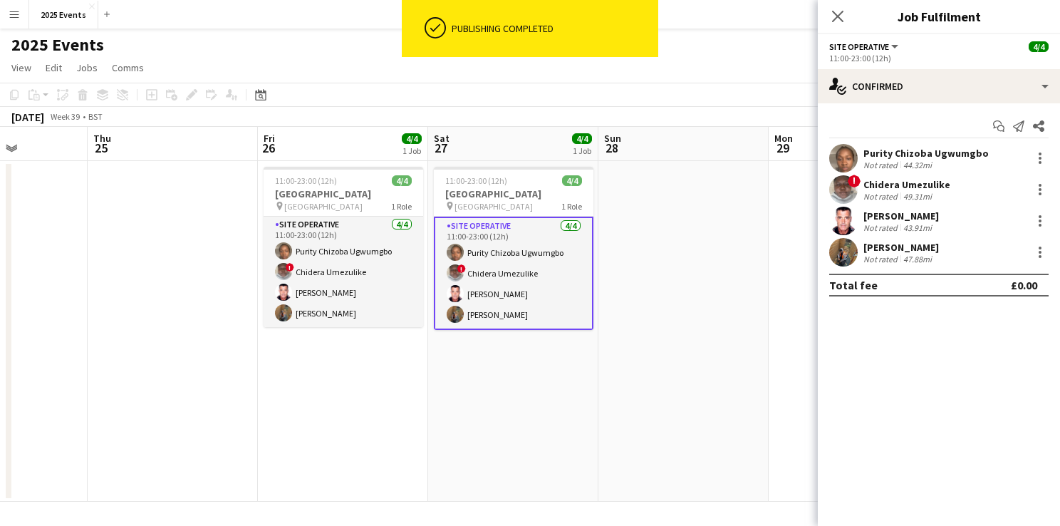
click at [846, 247] on app-user-avatar at bounding box center [843, 252] width 28 height 28
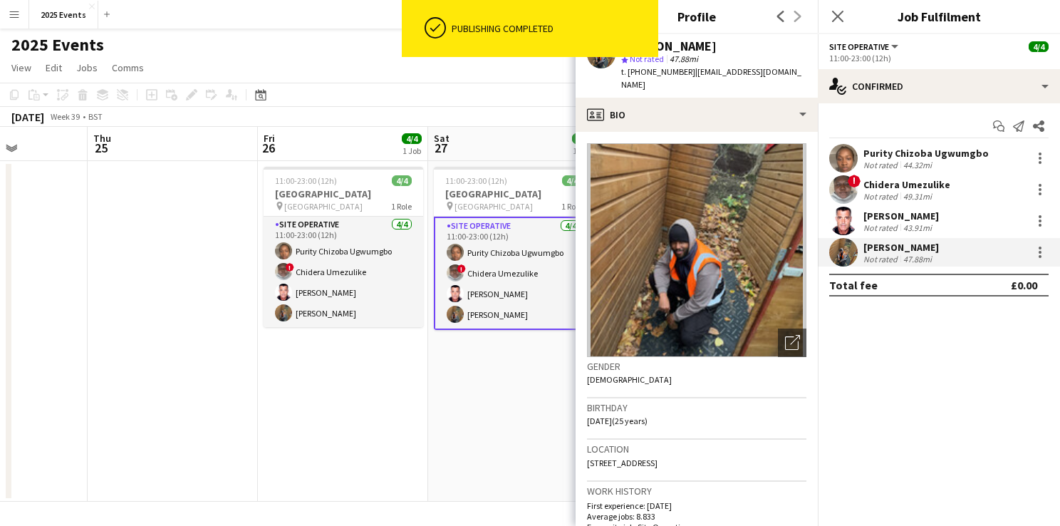
drag, startPoint x: 792, startPoint y: 70, endPoint x: 633, endPoint y: 78, distance: 158.4
click at [633, 78] on div "Shak Siad star Not rated 47.88mi t. +447309445550 | abdishakursiad@gmail.com" at bounding box center [697, 65] width 242 height 63
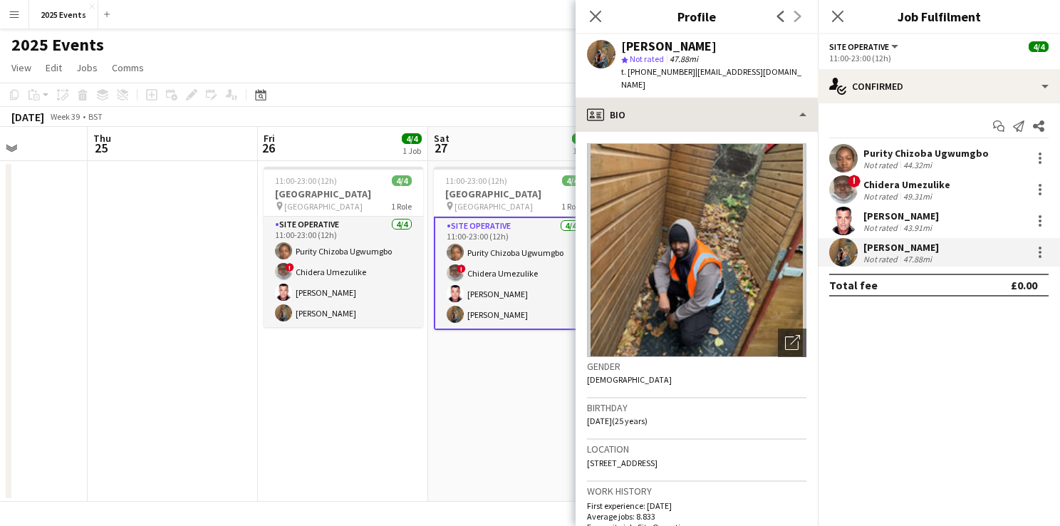
copy div "447309445550 | abdishakursiad@gmail.com"
click at [595, 15] on icon at bounding box center [596, 16] width 14 height 14
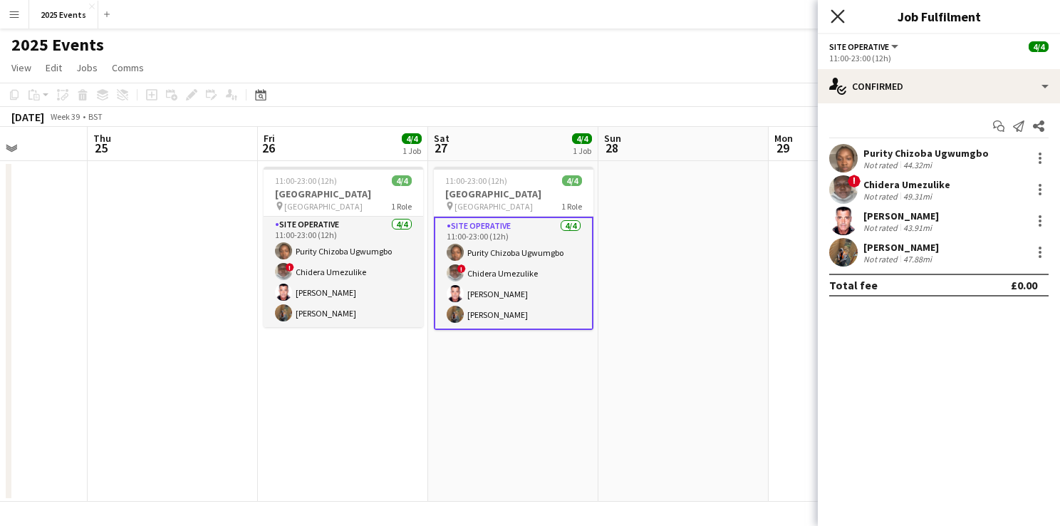
click at [840, 16] on icon "Close pop-in" at bounding box center [838, 16] width 14 height 14
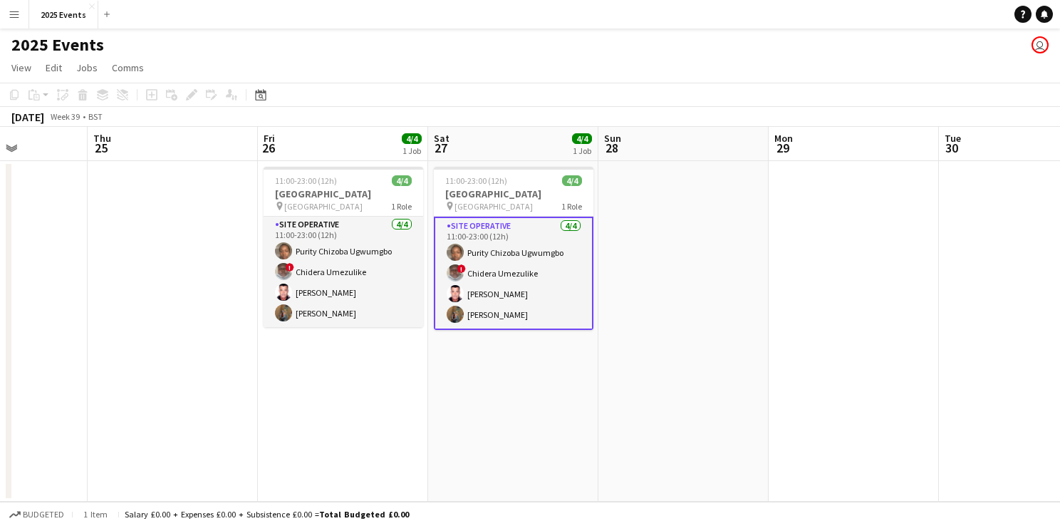
click at [724, 336] on app-date-cell at bounding box center [683, 331] width 170 height 341
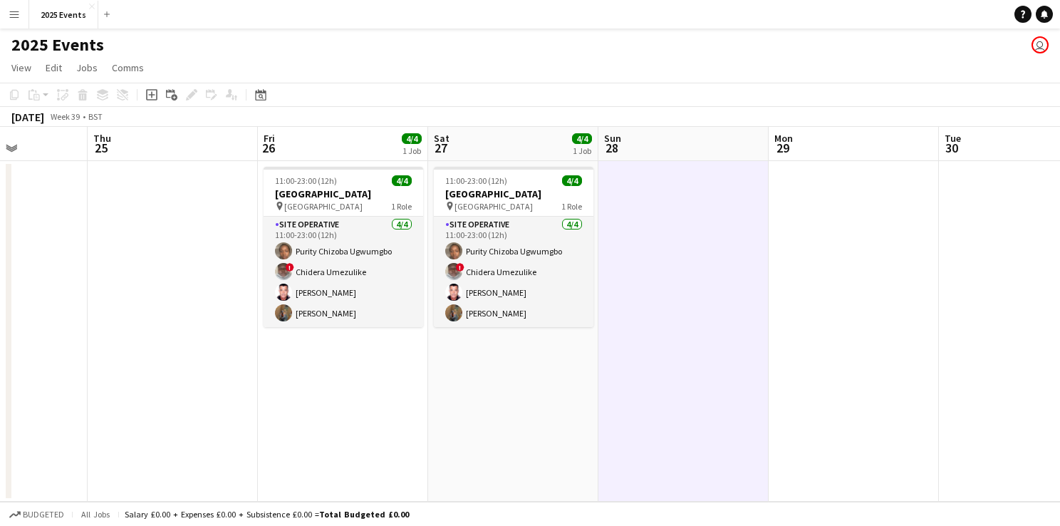
click at [698, 333] on app-date-cell at bounding box center [683, 331] width 170 height 341
